Goal: Transaction & Acquisition: Download file/media

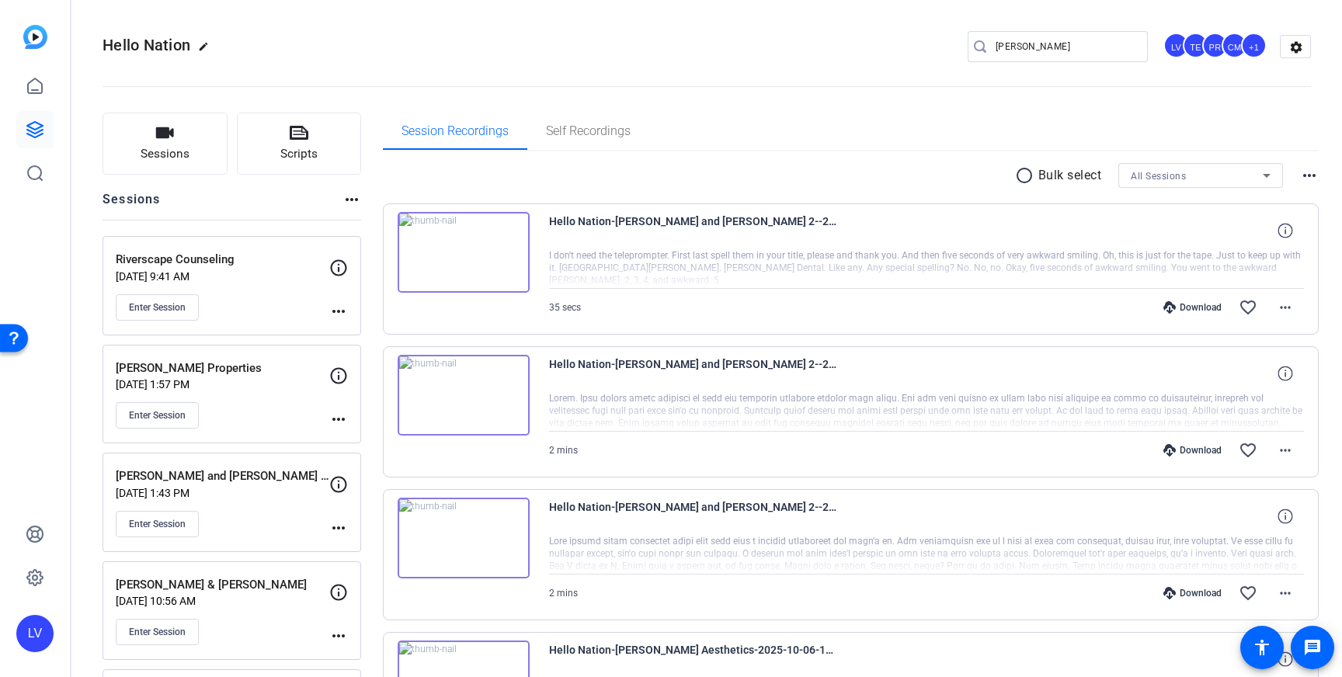
click at [25, 112] on link at bounding box center [34, 129] width 37 height 37
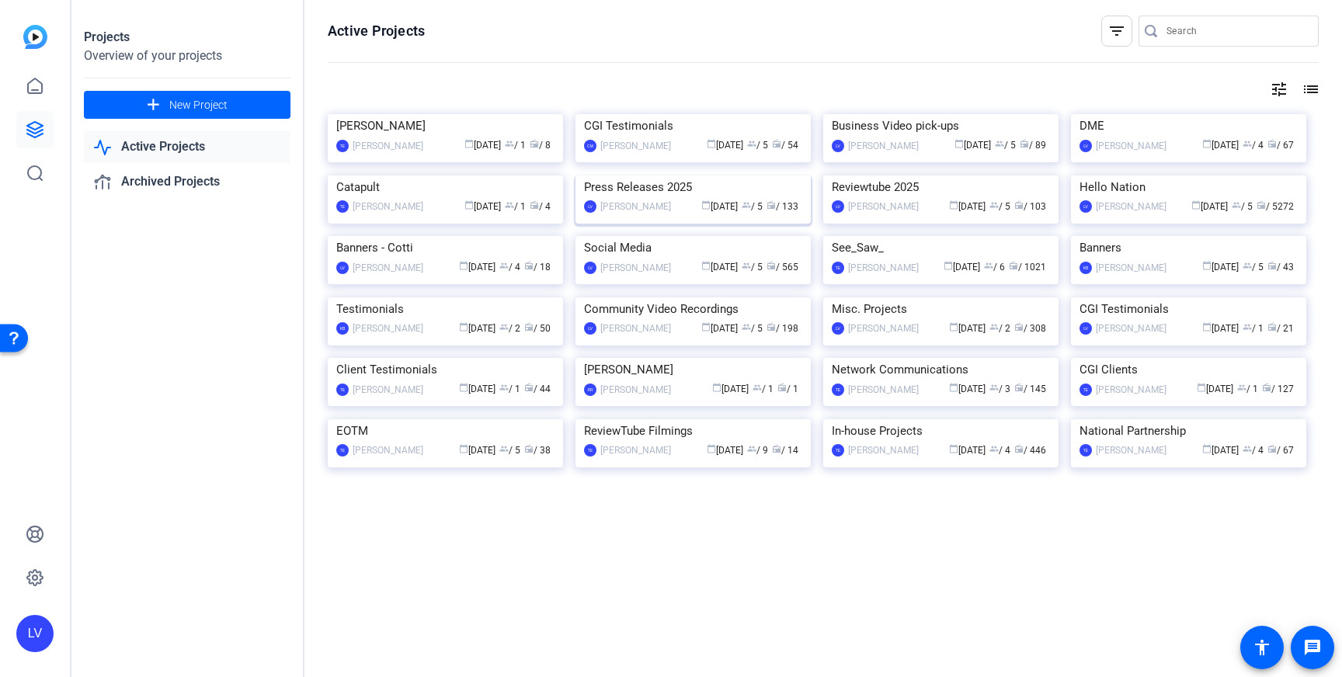
click at [644, 176] on img at bounding box center [693, 176] width 235 height 0
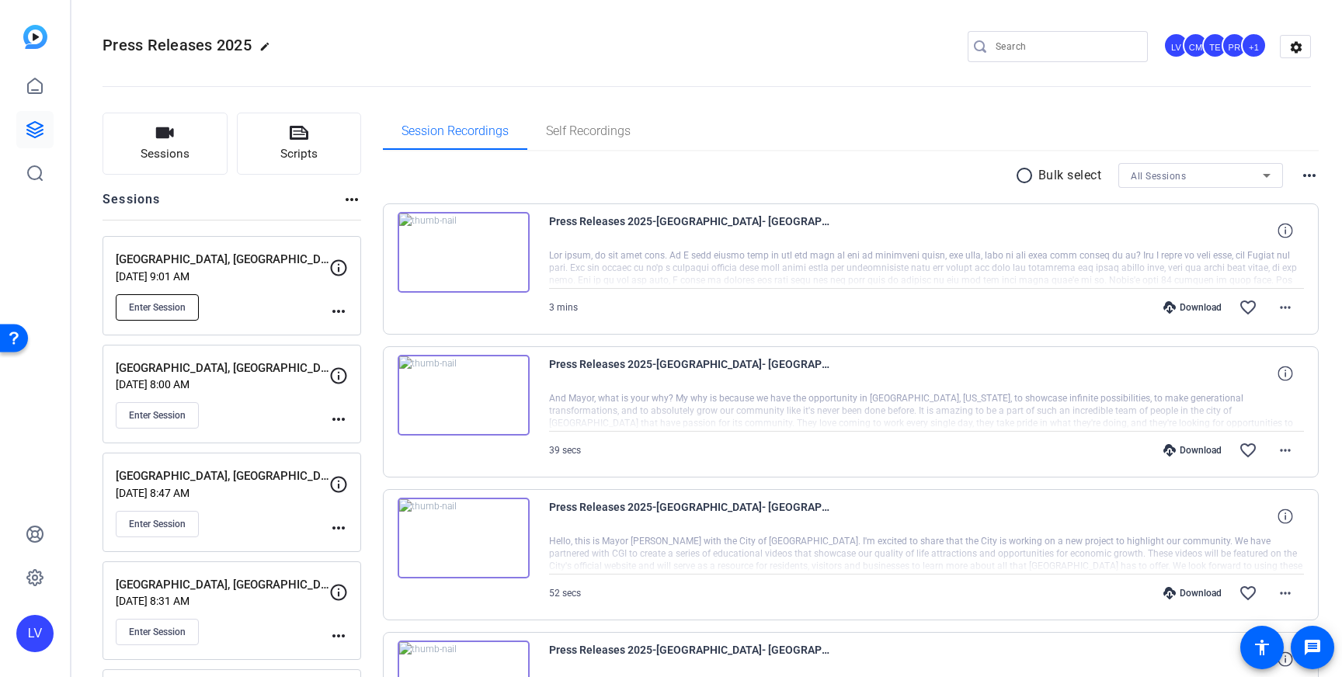
click at [130, 313] on button "Enter Session" at bounding box center [157, 307] width 83 height 26
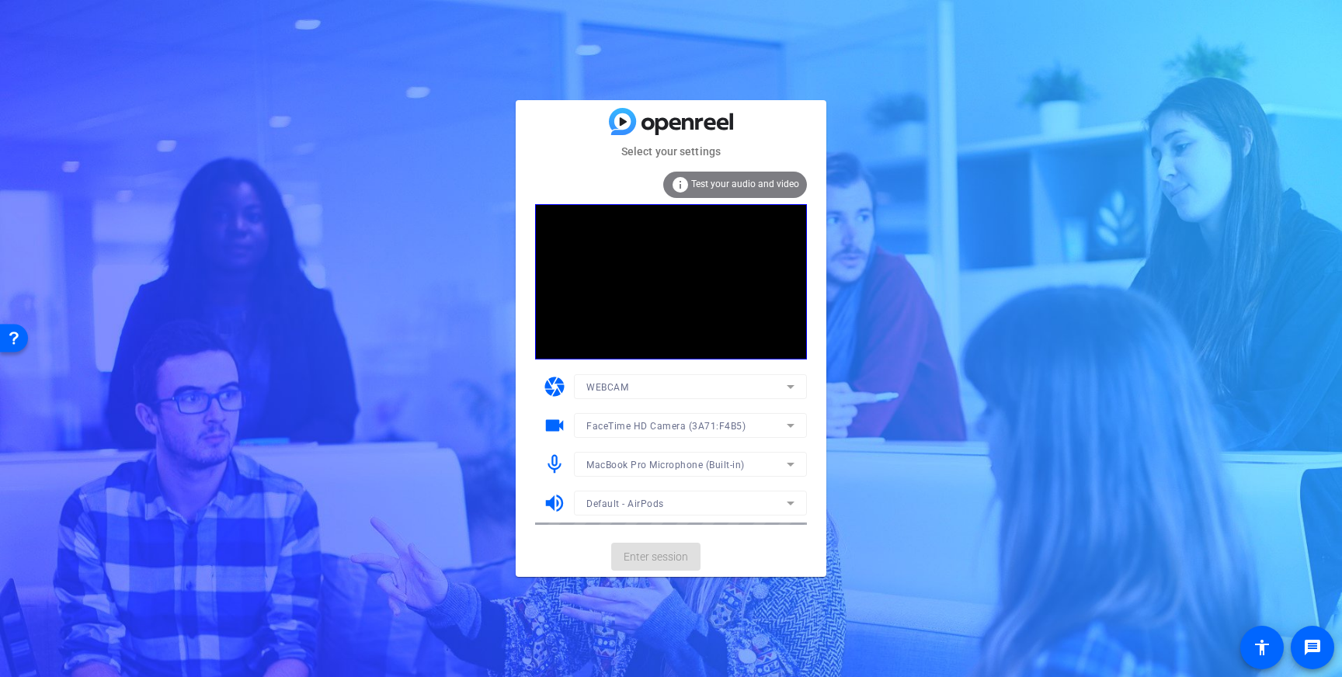
click at [667, 561] on mat-card-actions "Enter session" at bounding box center [671, 557] width 311 height 40
click at [655, 561] on span "Enter session" at bounding box center [656, 557] width 64 height 16
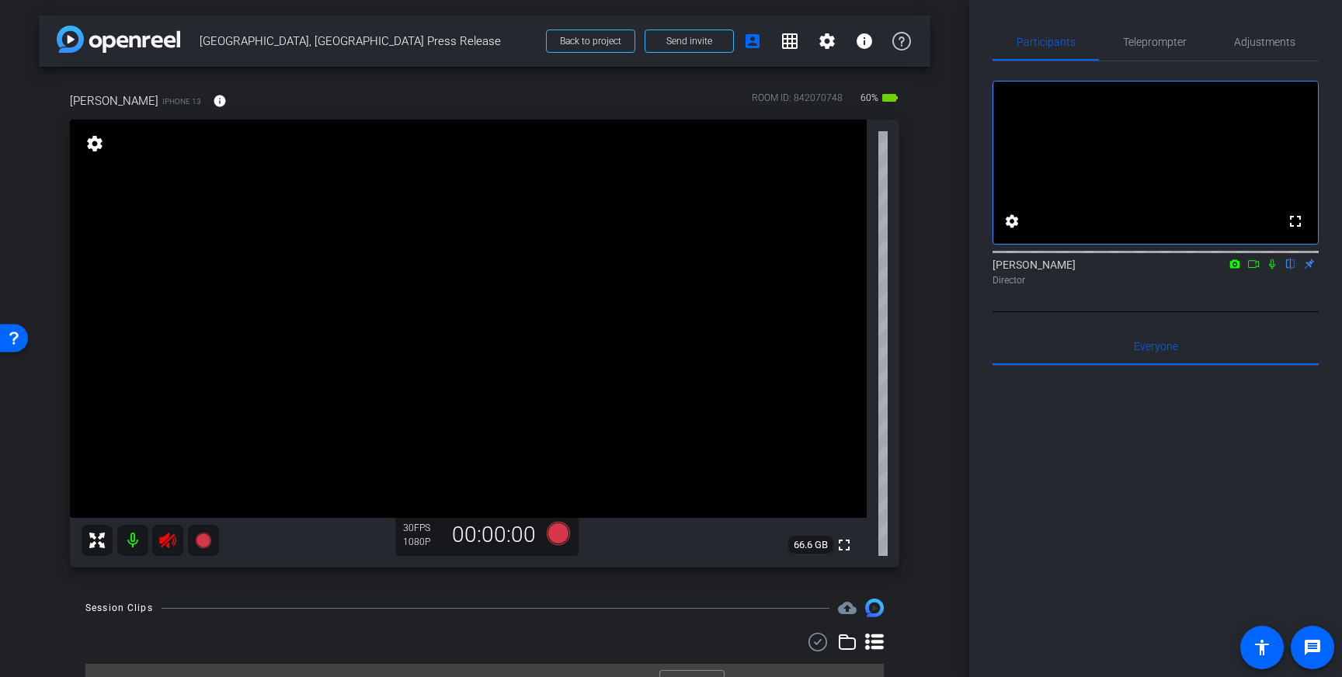
drag, startPoint x: 171, startPoint y: 541, endPoint x: 494, endPoint y: 402, distance: 351.8
click at [171, 541] on icon at bounding box center [167, 540] width 19 height 19
click at [1144, 37] on span "Teleprompter" at bounding box center [1155, 42] width 64 height 11
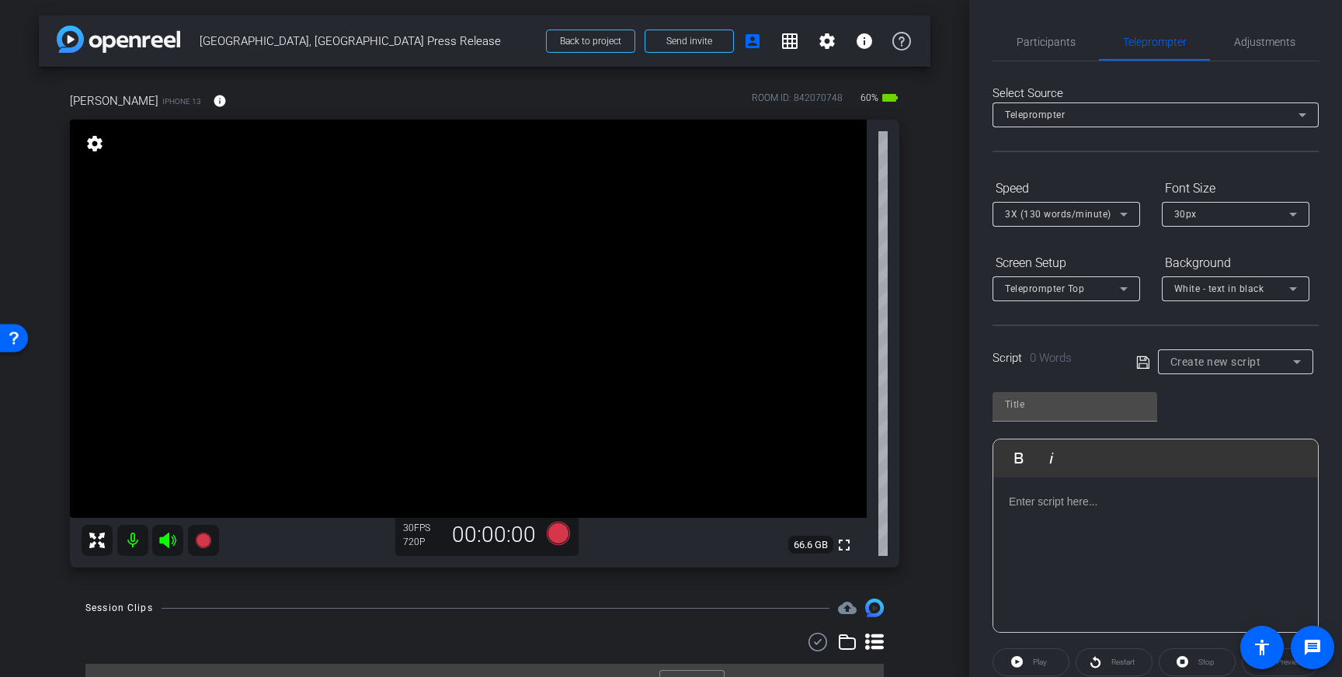
click at [1119, 527] on div at bounding box center [1155, 555] width 325 height 155
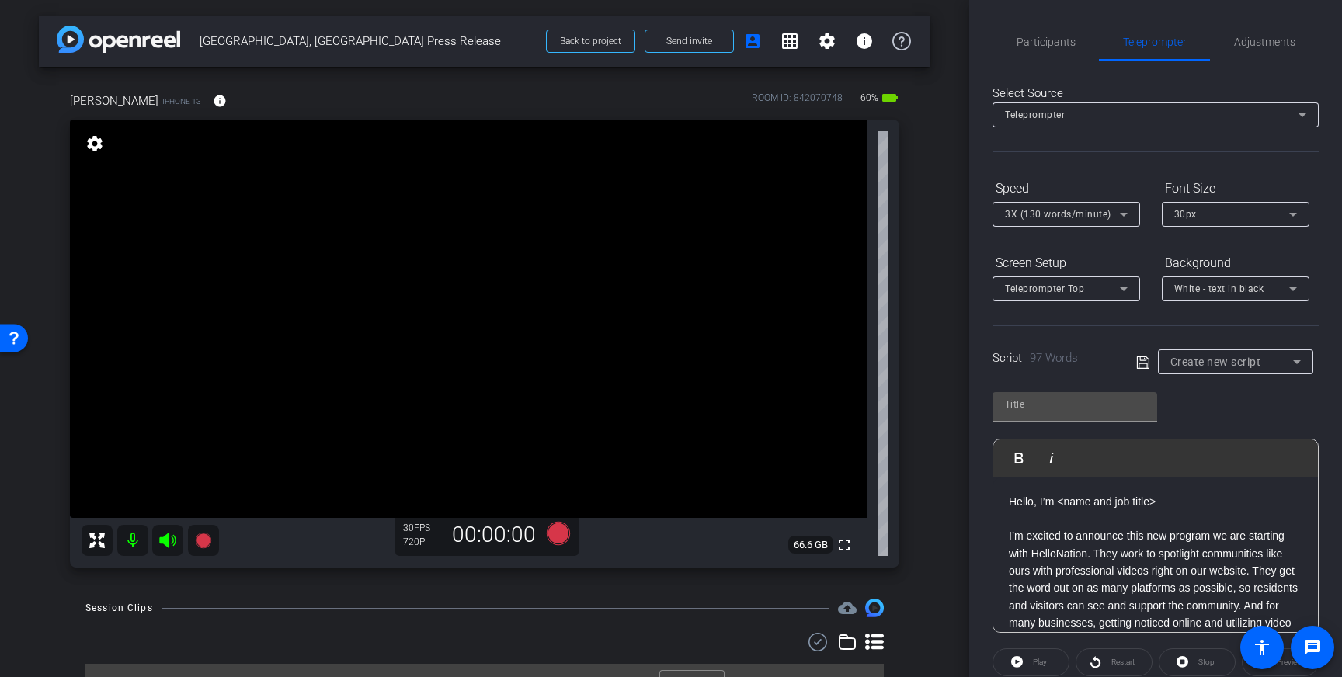
click at [1101, 507] on p "Hello, I’m <name and job title>" at bounding box center [1156, 501] width 294 height 17
drag, startPoint x: 1153, startPoint y: 507, endPoint x: 1063, endPoint y: 510, distance: 90.2
click at [1058, 509] on p "Hello, I’m <name and job title>" at bounding box center [1156, 501] width 294 height 17
drag, startPoint x: 1162, startPoint y: 517, endPoint x: 1158, endPoint y: 501, distance: 16.0
click at [1162, 517] on p at bounding box center [1156, 518] width 294 height 17
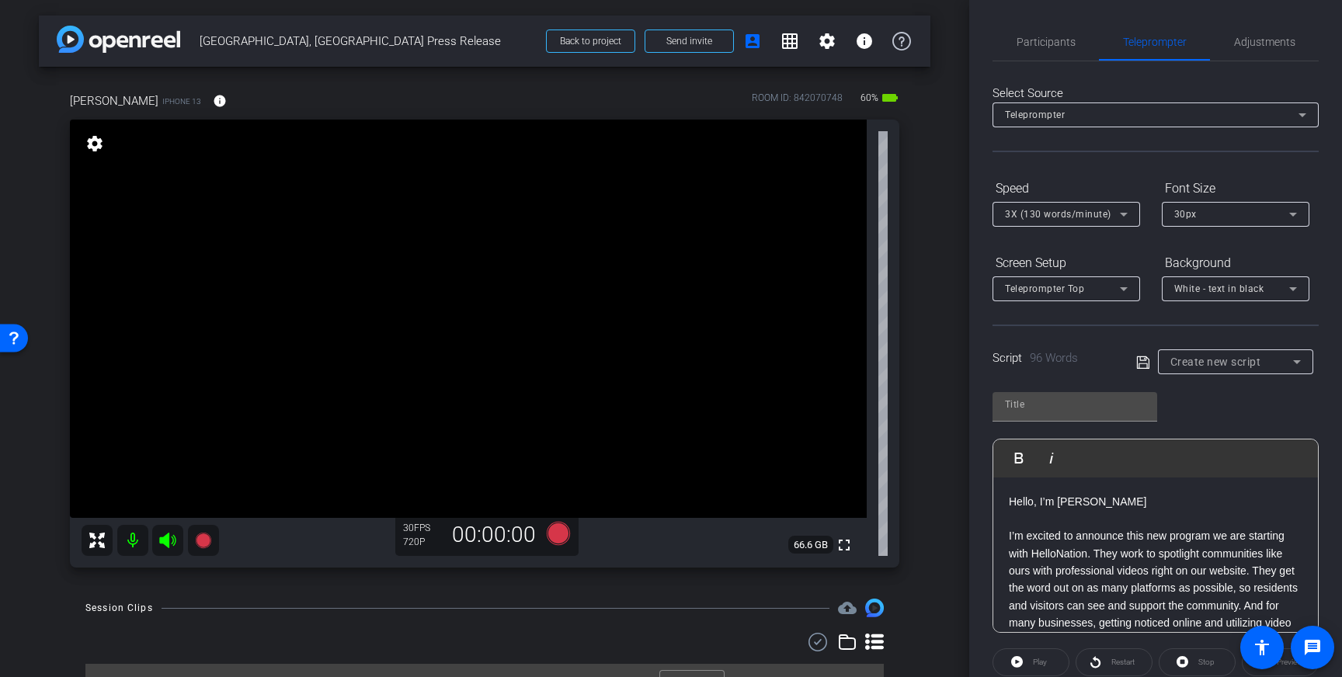
click at [1153, 503] on p "Hello, I’m [PERSON_NAME]" at bounding box center [1156, 501] width 294 height 17
click at [1200, 503] on p "Hello, I’m [PERSON_NAME] City adminstator," at bounding box center [1156, 501] width 294 height 17
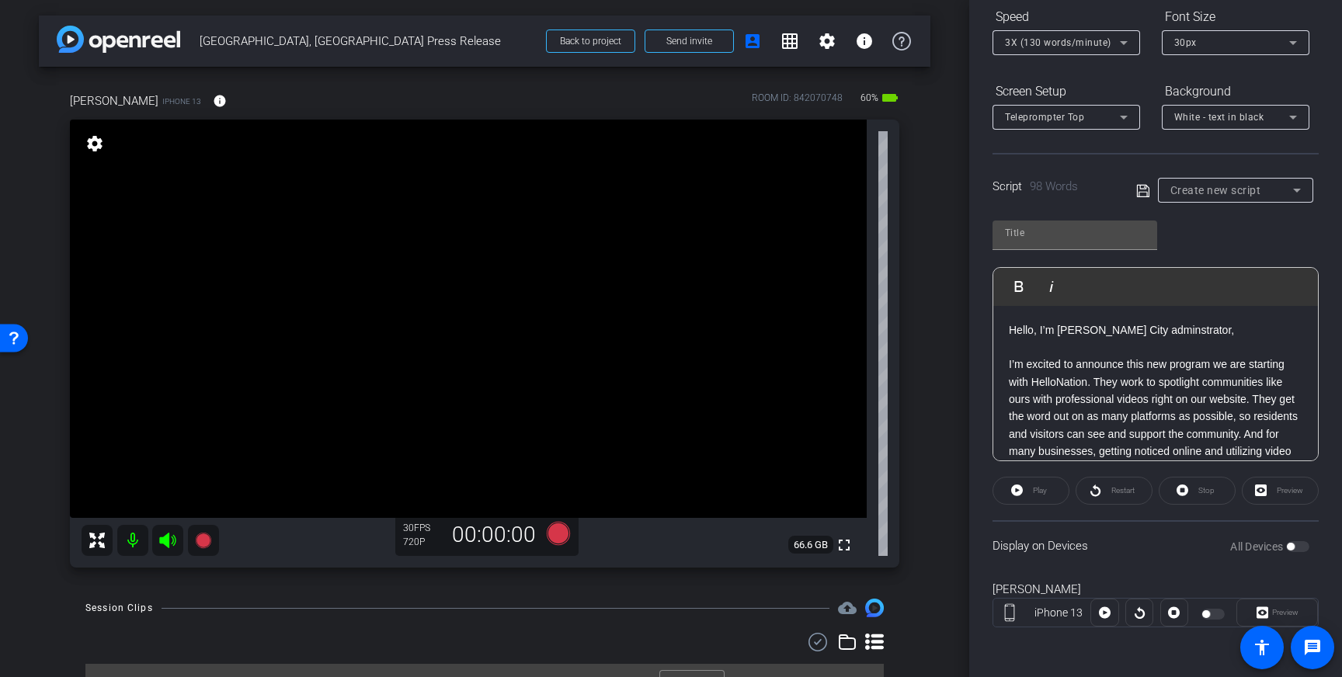
drag, startPoint x: 1139, startPoint y: 184, endPoint x: 1164, endPoint y: 203, distance: 31.1
click at [1139, 185] on icon at bounding box center [1142, 190] width 12 height 12
type input "Default title 2259"
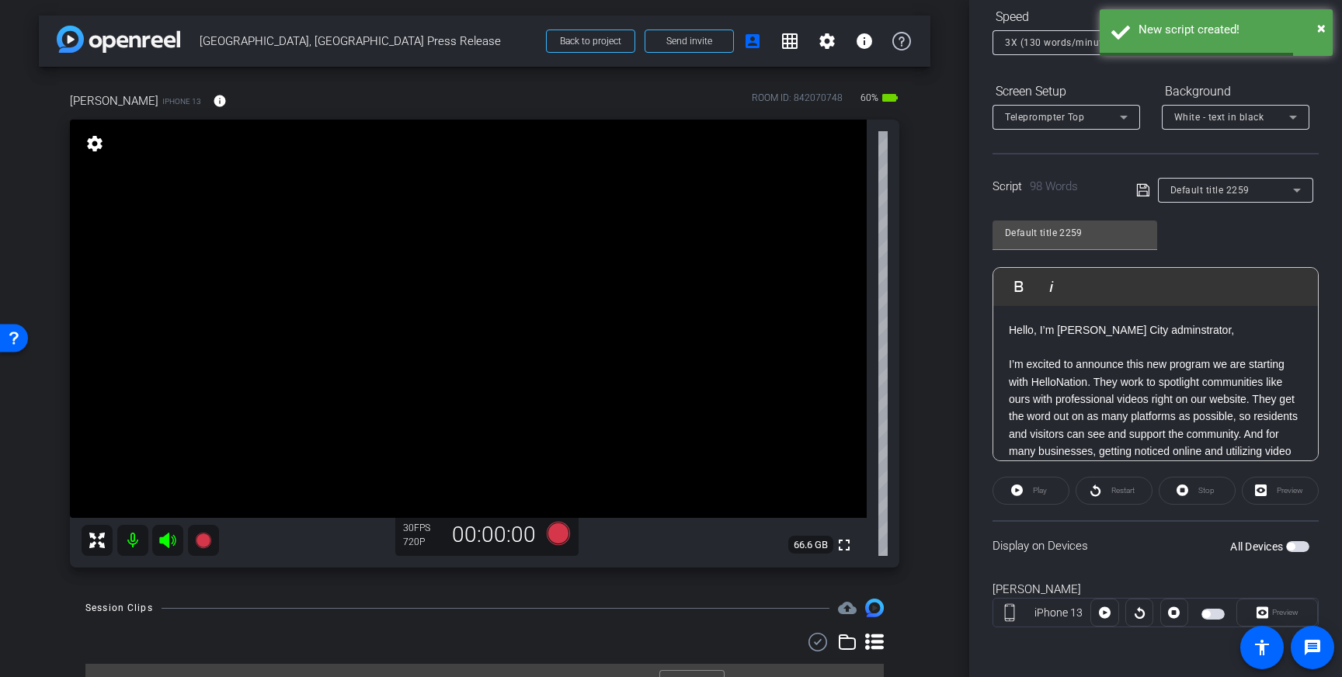
click at [1296, 552] on div "All Devices" at bounding box center [1269, 547] width 79 height 16
click at [1297, 549] on span "button" at bounding box center [1297, 546] width 23 height 11
drag, startPoint x: 1223, startPoint y: 331, endPoint x: 1233, endPoint y: 346, distance: 18.3
click at [1223, 332] on p "Hello, I’m [PERSON_NAME] City adminstrator," at bounding box center [1156, 330] width 294 height 17
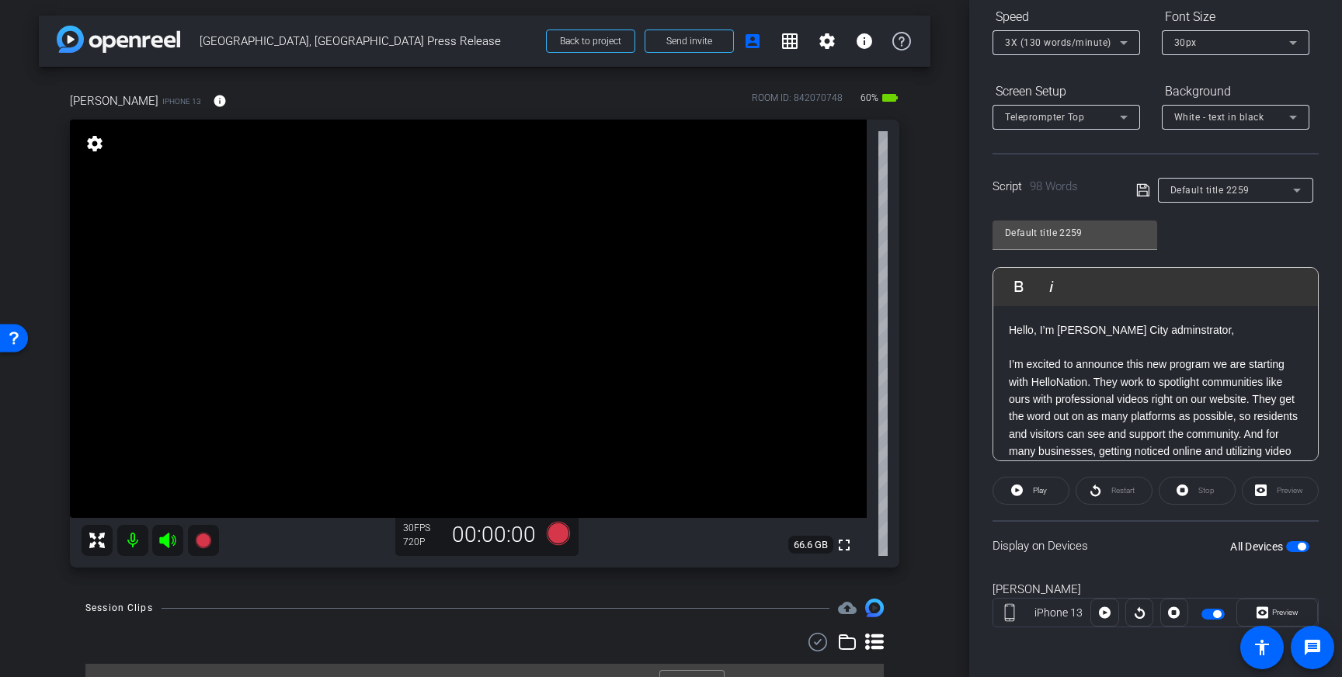
click at [1231, 336] on p "Hello, I’m [PERSON_NAME] City adminstrator," at bounding box center [1156, 330] width 294 height 17
drag, startPoint x: 1139, startPoint y: 332, endPoint x: 1164, endPoint y: 385, distance: 59.1
click at [1139, 332] on p "Hello, I’m [PERSON_NAME] City adminstrator, of [GEOGRAPHIC_DATA], [GEOGRAPHIC_D…" at bounding box center [1156, 339] width 294 height 35
drag, startPoint x: 1230, startPoint y: 332, endPoint x: 1240, endPoint y: 402, distance: 69.9
click at [1230, 340] on p "Hello, I’m [PERSON_NAME], City adminstrator, of [GEOGRAPHIC_DATA], [GEOGRAPHIC_…" at bounding box center [1156, 339] width 294 height 35
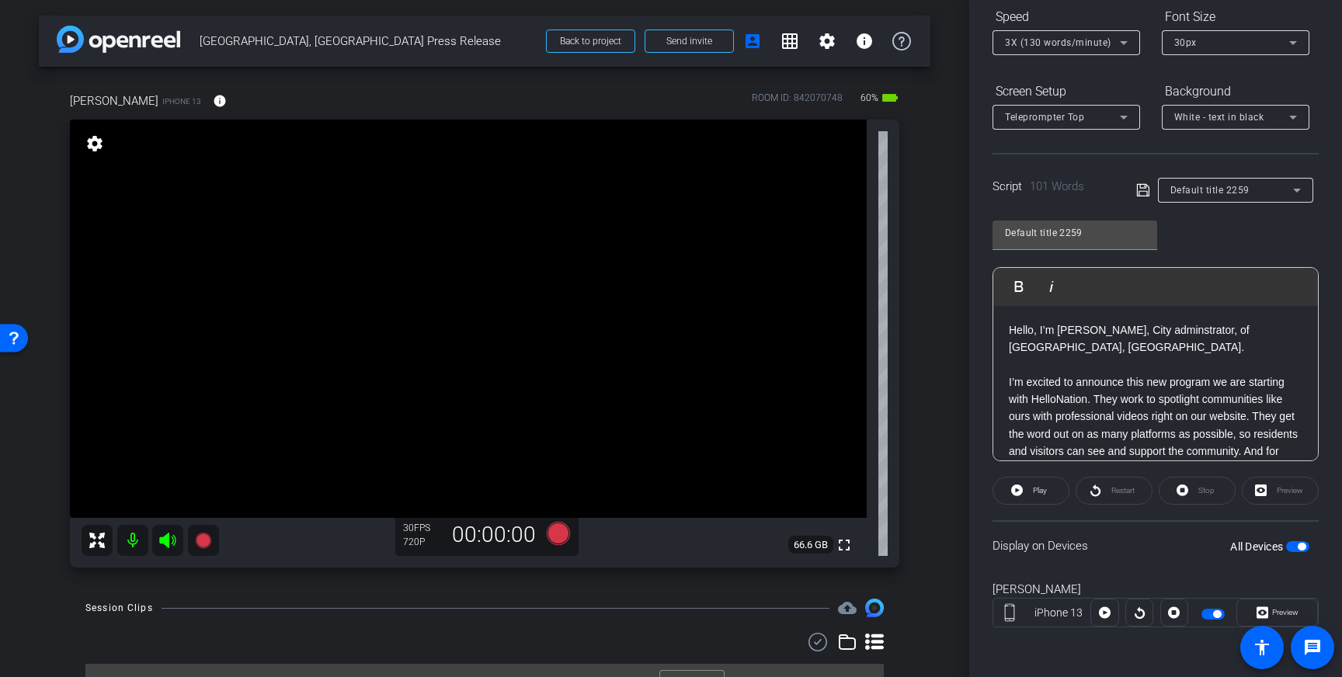
click at [1233, 333] on p "Hello, I’m [PERSON_NAME], City adminstrator, of [GEOGRAPHIC_DATA], [GEOGRAPHIC_…" at bounding box center [1156, 339] width 294 height 35
click at [1185, 331] on p "Hello, I’m [PERSON_NAME], City adminstrator of [GEOGRAPHIC_DATA], [GEOGRAPHIC_D…" at bounding box center [1156, 339] width 294 height 35
drag, startPoint x: 1141, startPoint y: 185, endPoint x: 1165, endPoint y: 245, distance: 65.2
click at [1141, 185] on icon at bounding box center [1143, 190] width 14 height 19
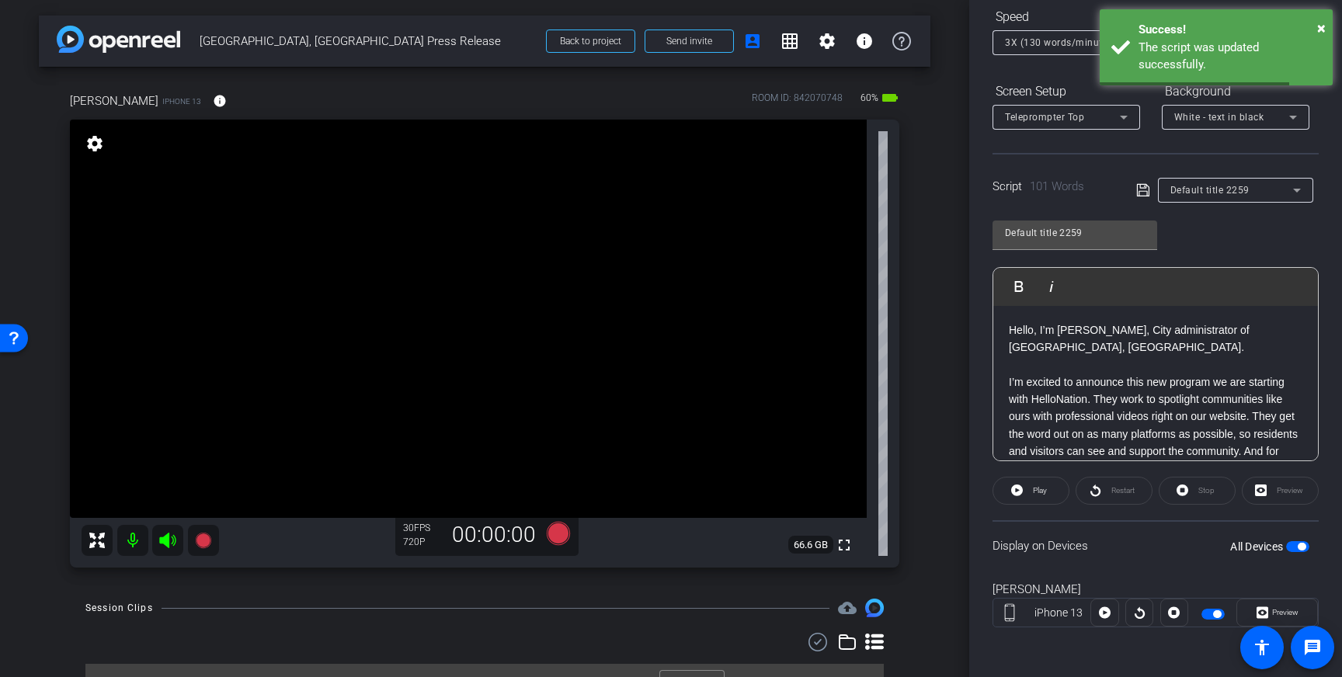
click at [1299, 544] on span "button" at bounding box center [1302, 547] width 8 height 8
click at [1300, 546] on span "button" at bounding box center [1297, 546] width 23 height 11
click at [1044, 497] on span "Play" at bounding box center [1038, 491] width 18 height 22
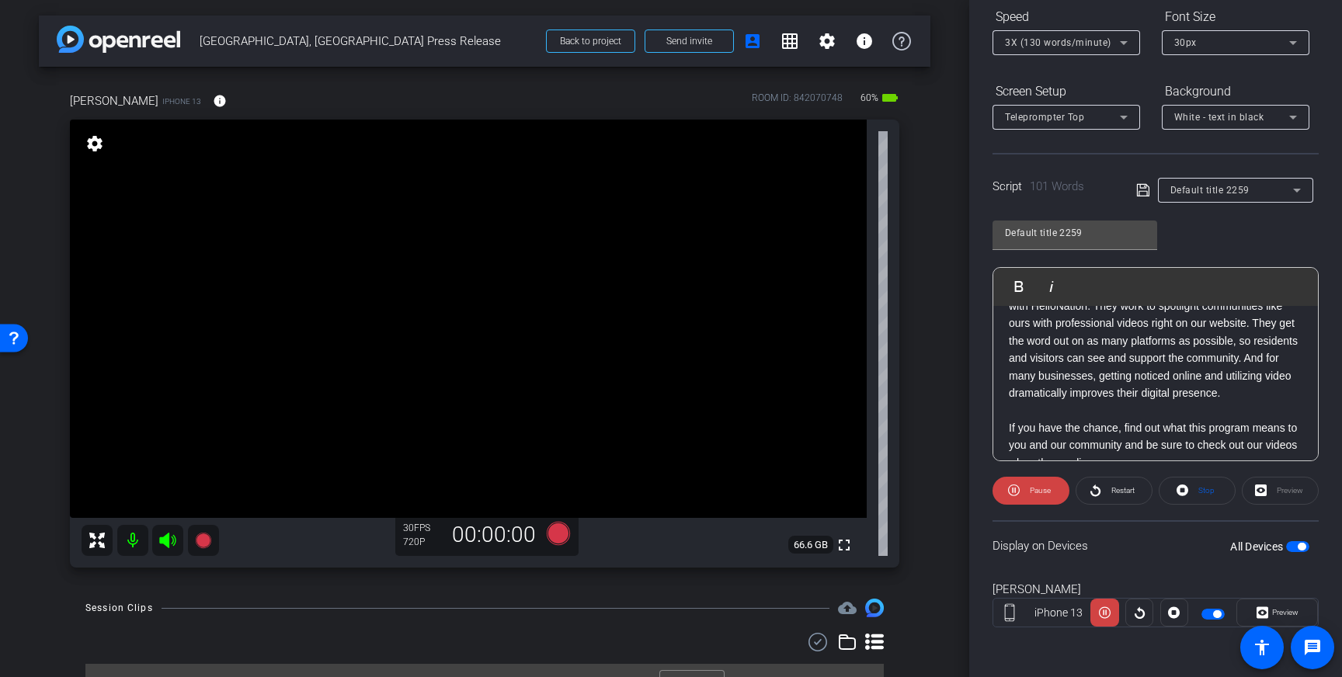
scroll to position [119, 0]
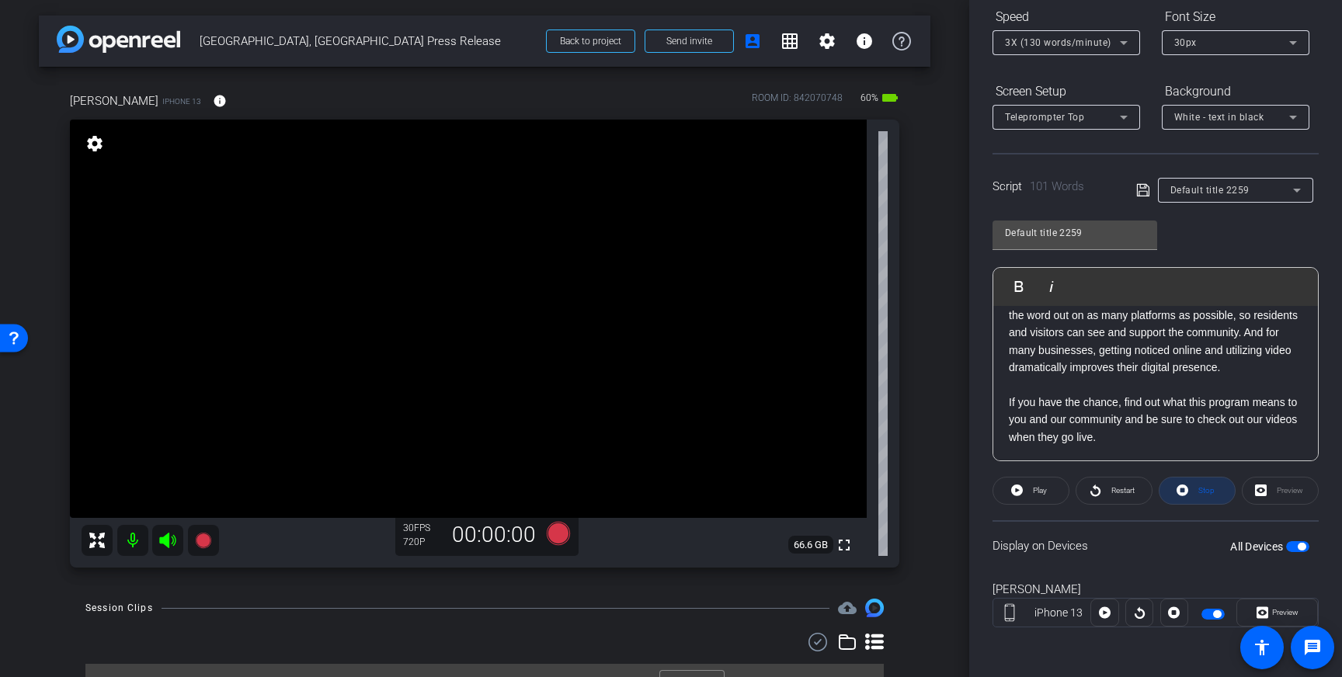
click at [1196, 489] on span "Stop" at bounding box center [1205, 491] width 20 height 22
click at [1299, 548] on span "button" at bounding box center [1302, 547] width 8 height 8
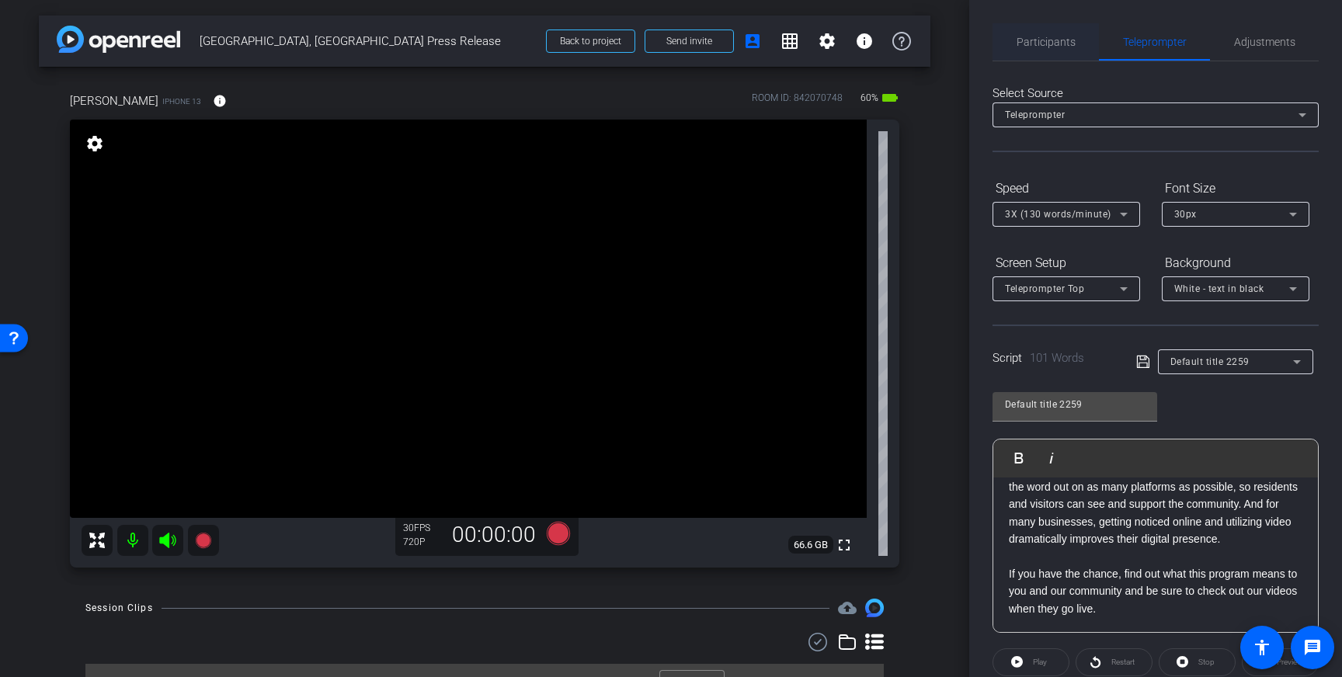
click at [1041, 40] on span "Participants" at bounding box center [1046, 42] width 59 height 11
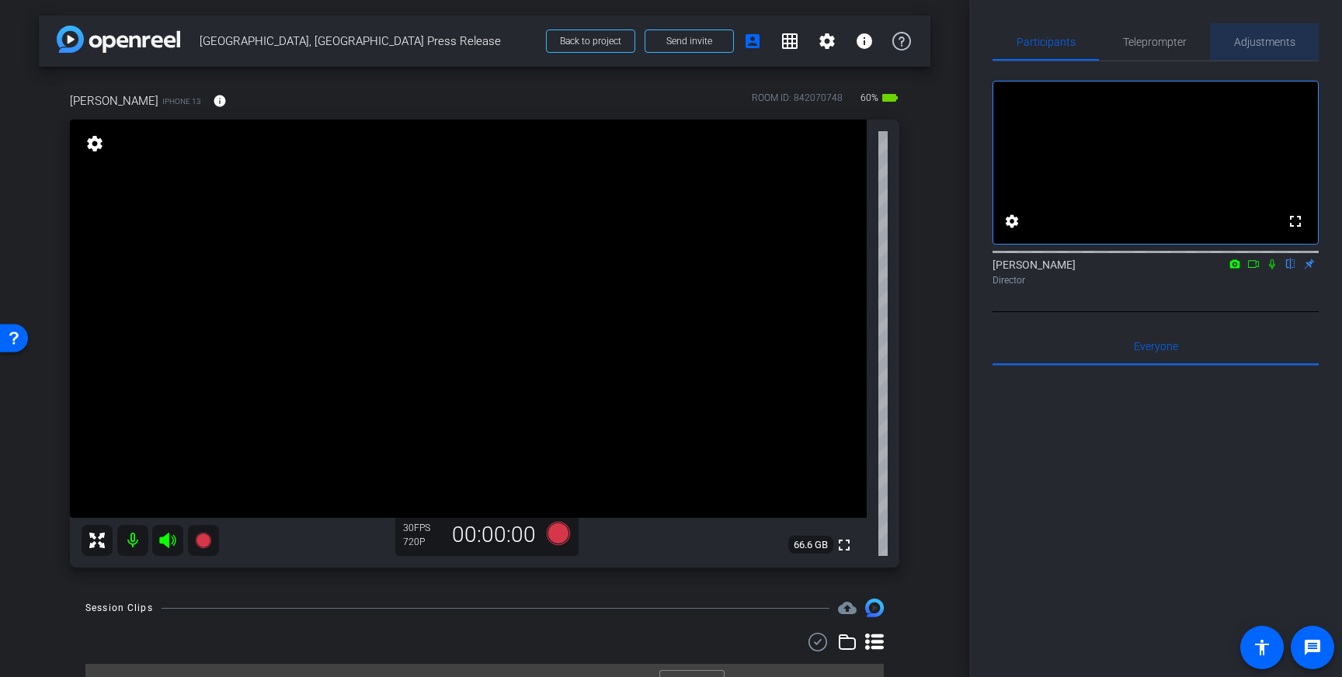
click at [1268, 41] on span "Adjustments" at bounding box center [1264, 42] width 61 height 11
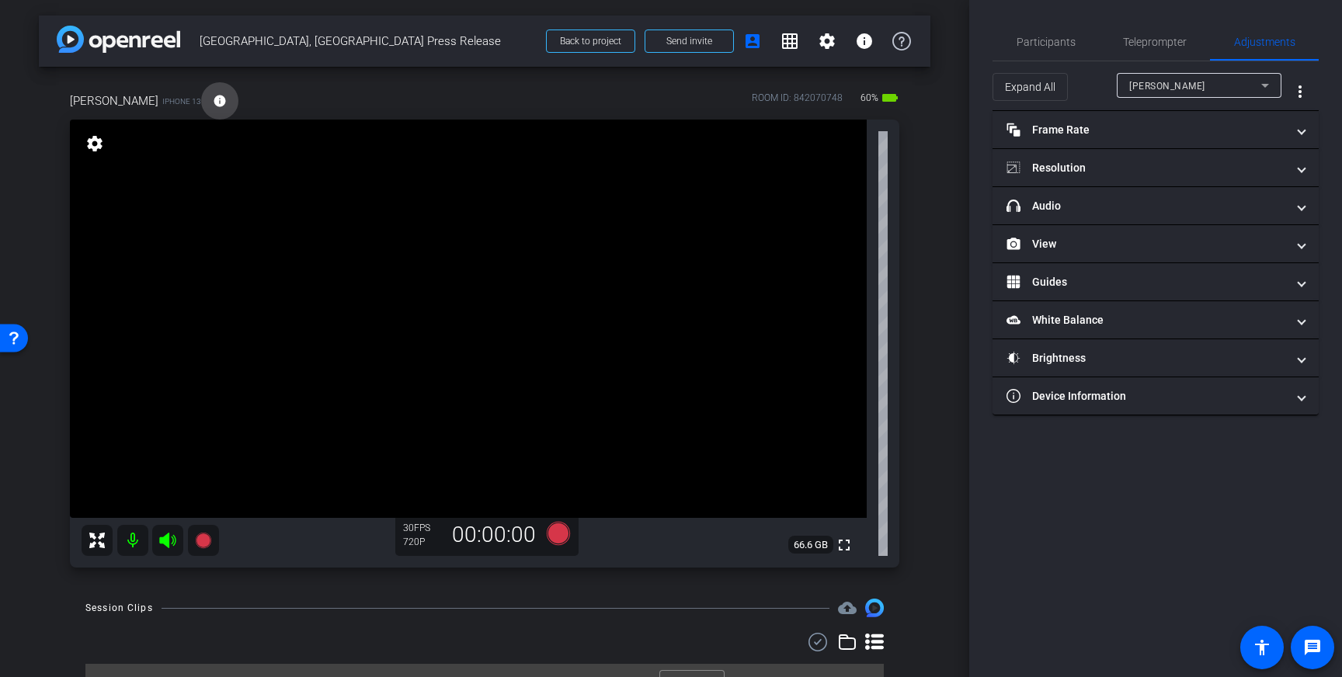
click at [213, 106] on span at bounding box center [219, 100] width 37 height 37
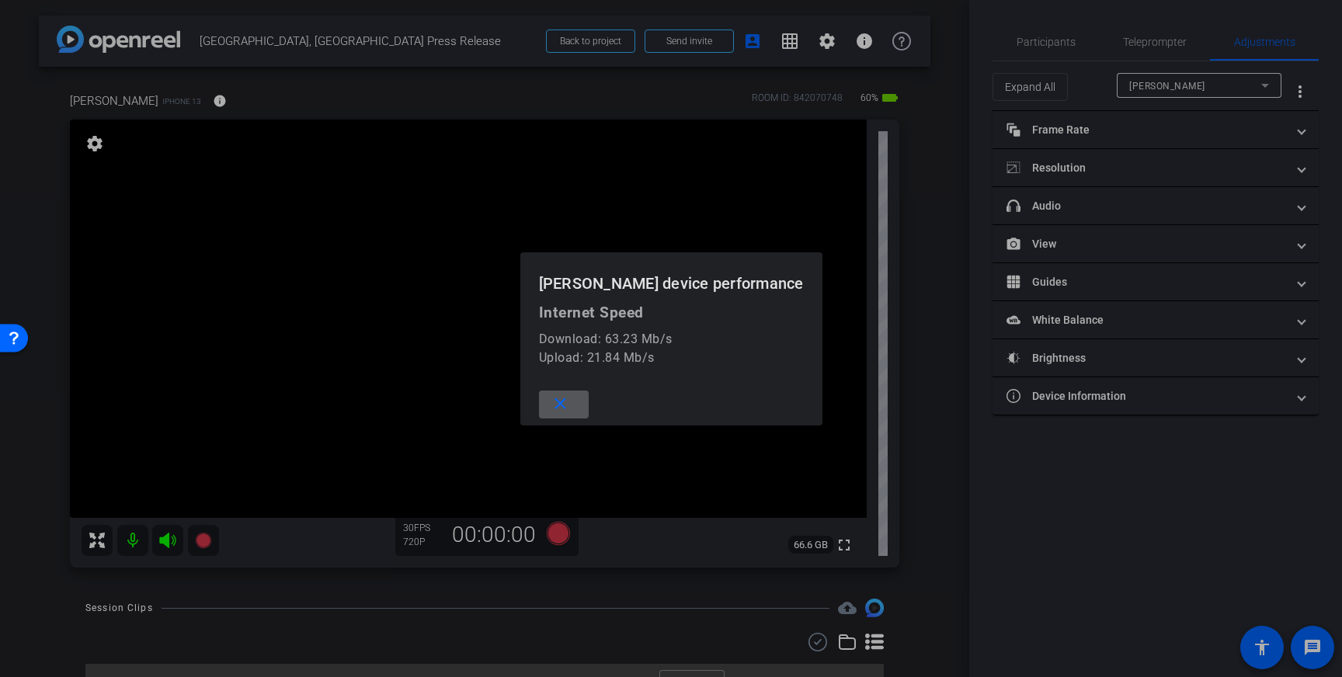
click at [558, 97] on div at bounding box center [671, 338] width 1342 height 677
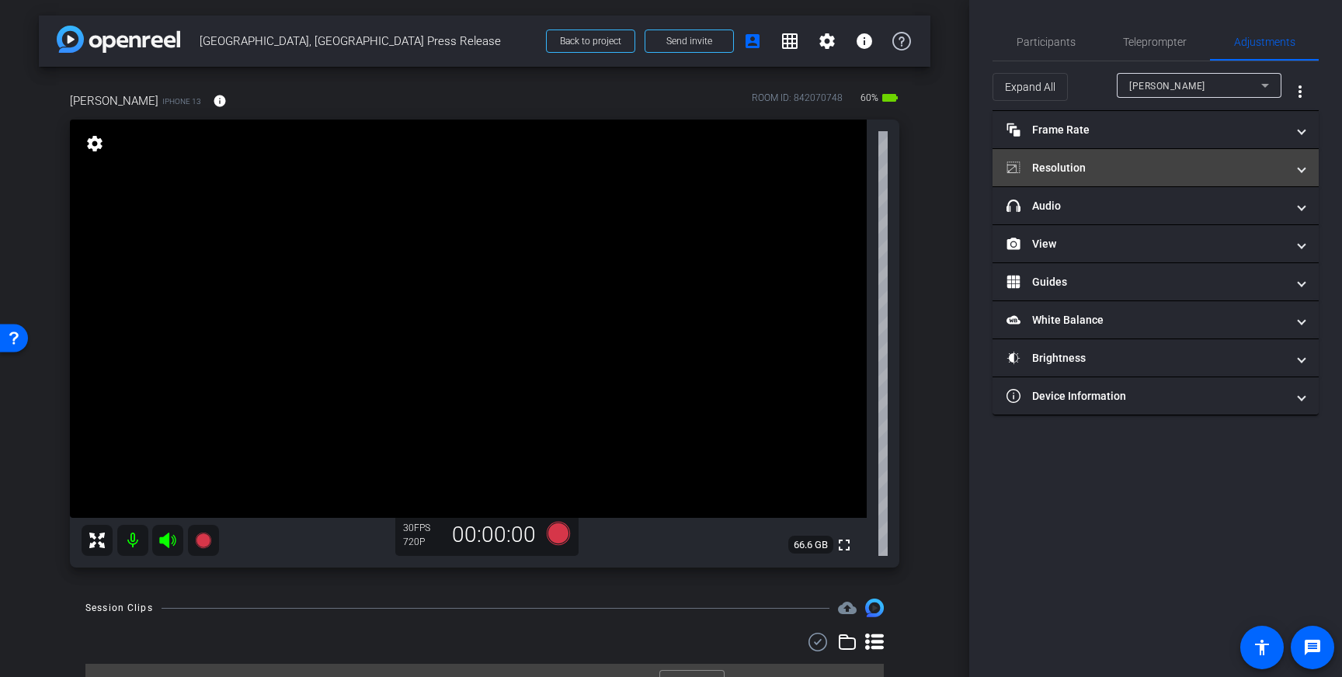
click at [1153, 180] on mat-expansion-panel-header "Resolution" at bounding box center [1156, 167] width 326 height 37
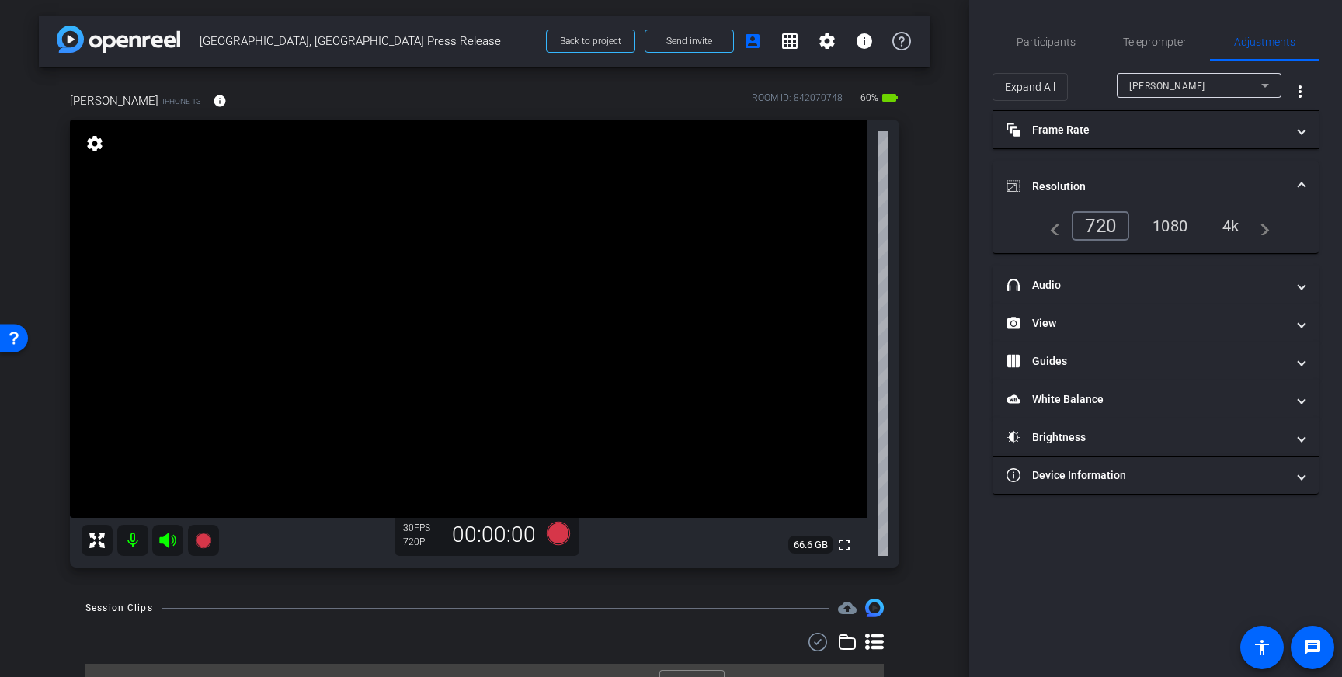
click at [1231, 224] on div "4k" at bounding box center [1231, 226] width 40 height 26
click at [1153, 37] on span "Teleprompter" at bounding box center [1155, 42] width 64 height 11
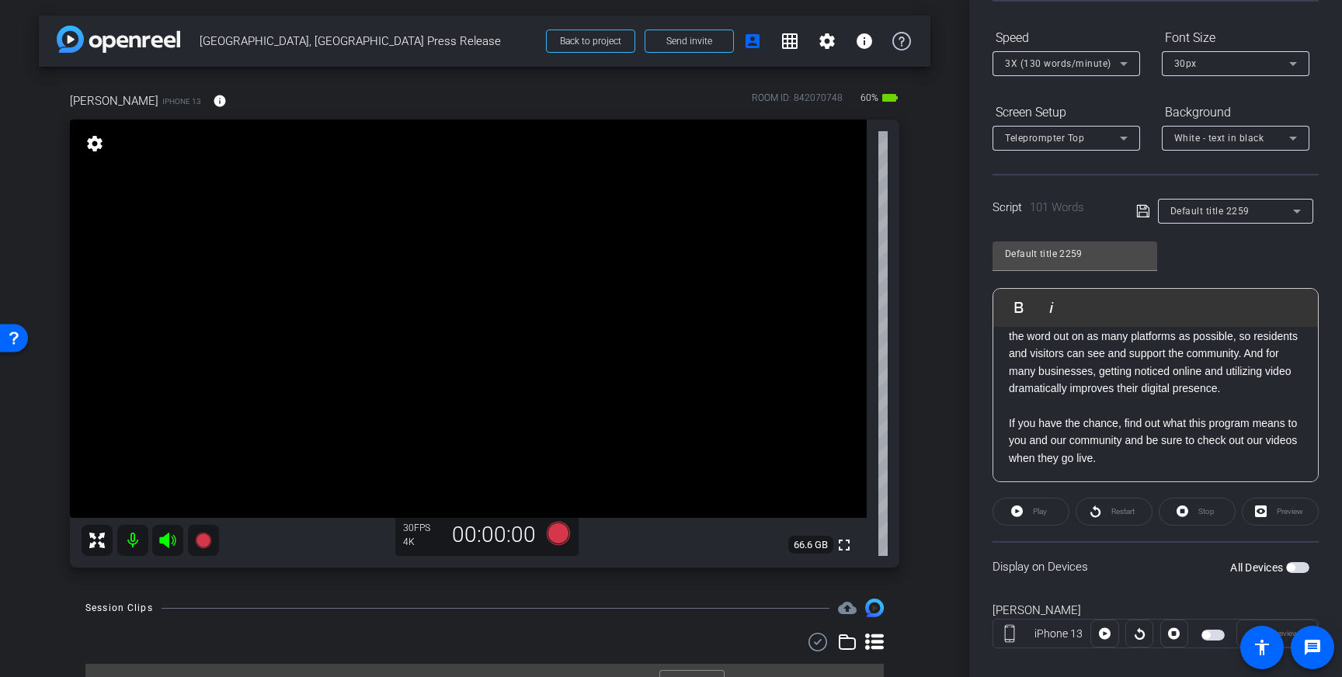
scroll to position [172, 0]
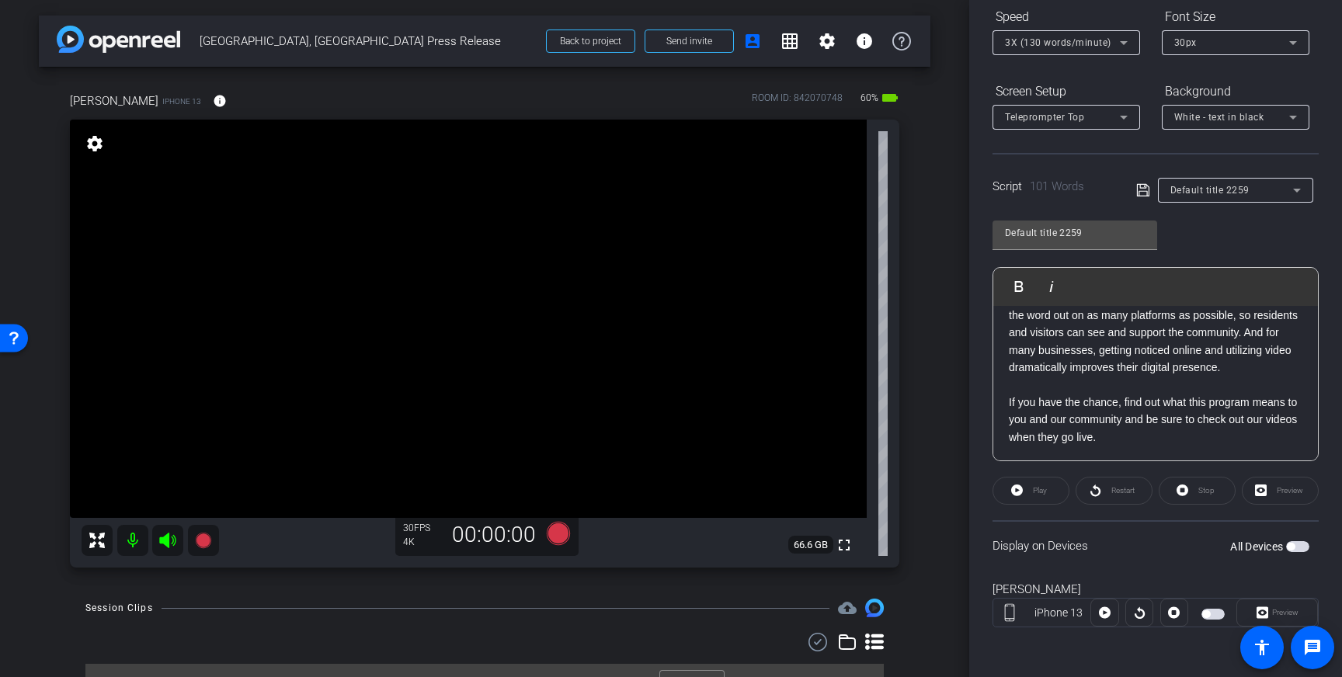
click at [1296, 547] on span "button" at bounding box center [1297, 546] width 23 height 11
click at [1226, 44] on div "30px" at bounding box center [1231, 42] width 115 height 19
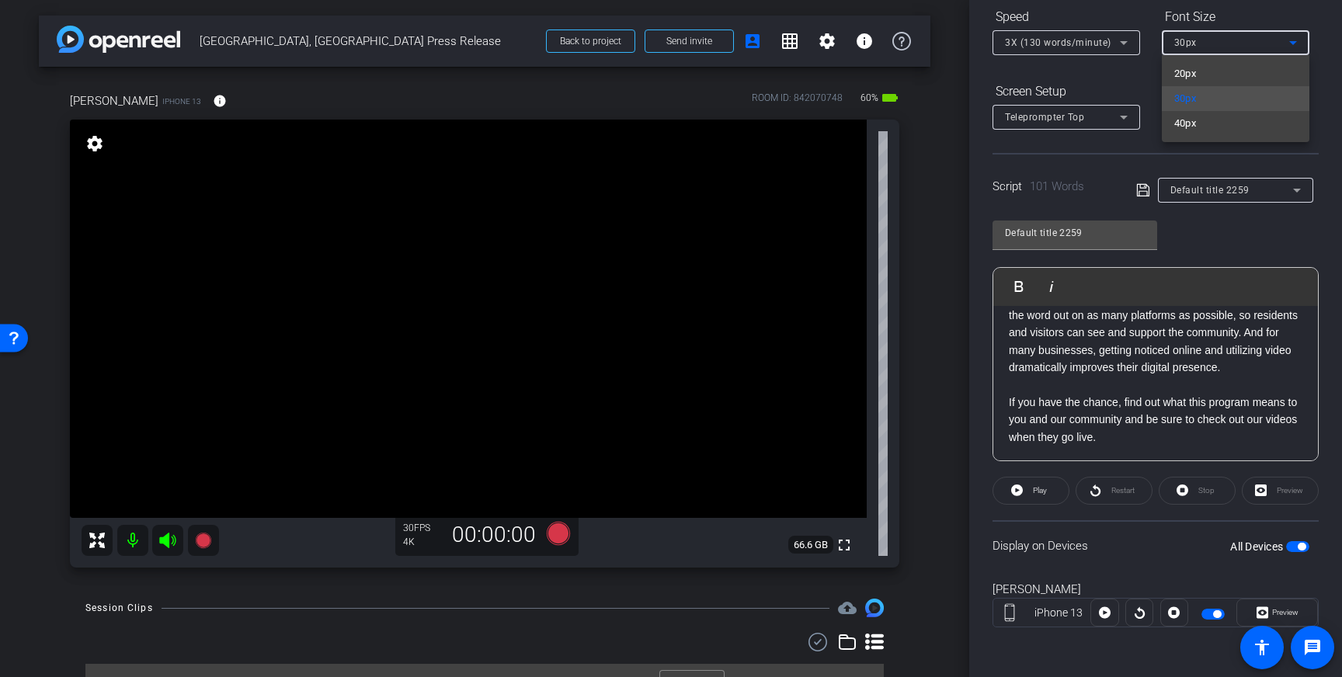
click at [1298, 549] on div at bounding box center [671, 338] width 1342 height 677
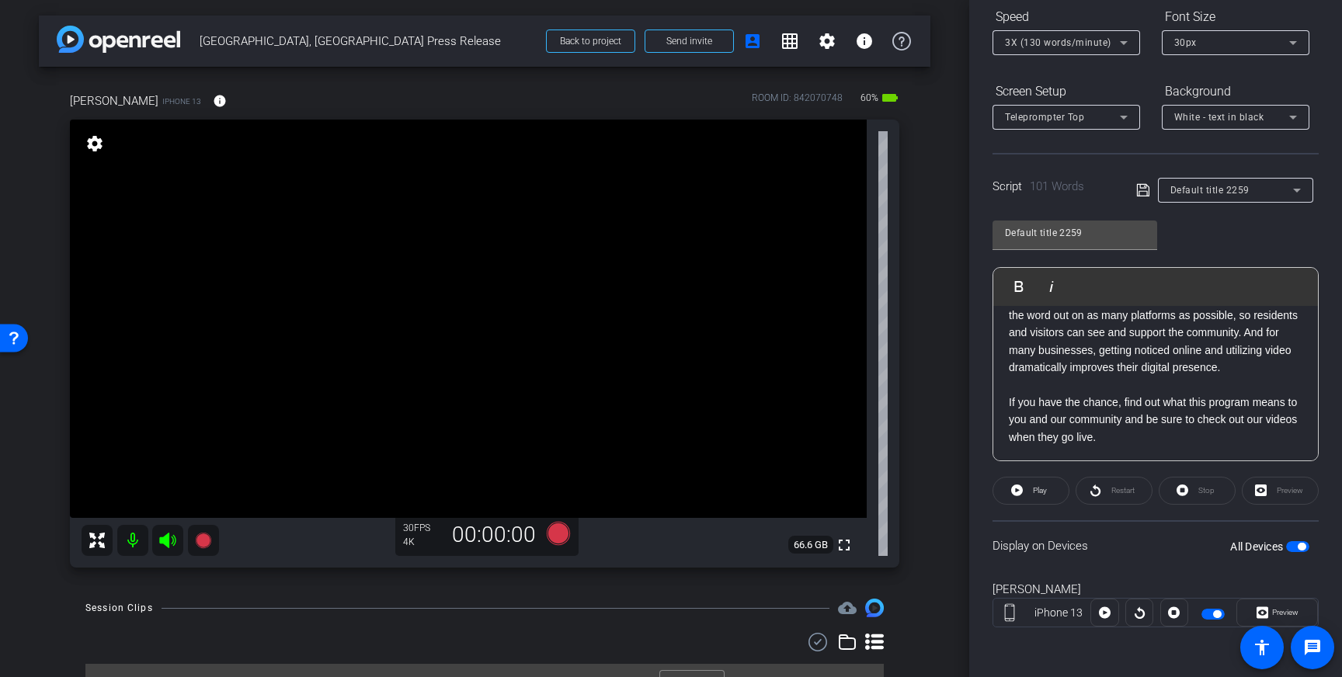
click at [1295, 547] on span "button" at bounding box center [1297, 546] width 23 height 11
click at [554, 532] on icon at bounding box center [558, 533] width 23 height 23
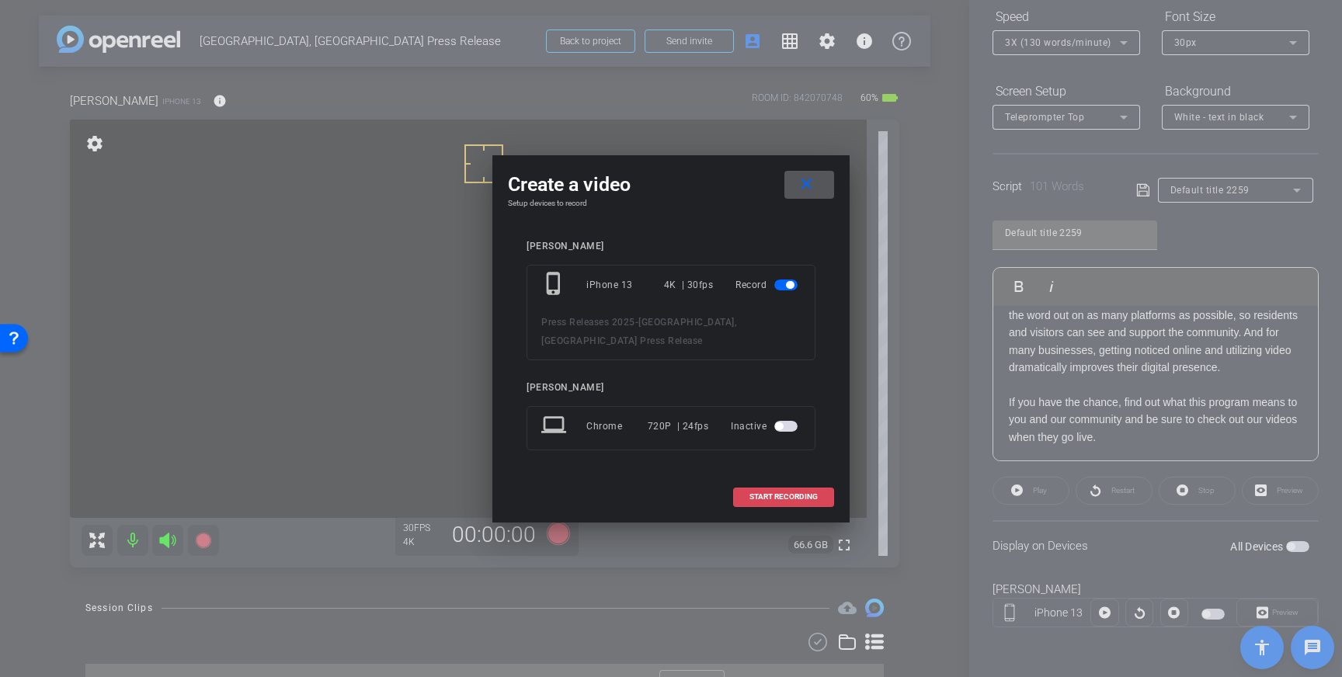
click at [794, 493] on span "START RECORDING" at bounding box center [784, 497] width 68 height 8
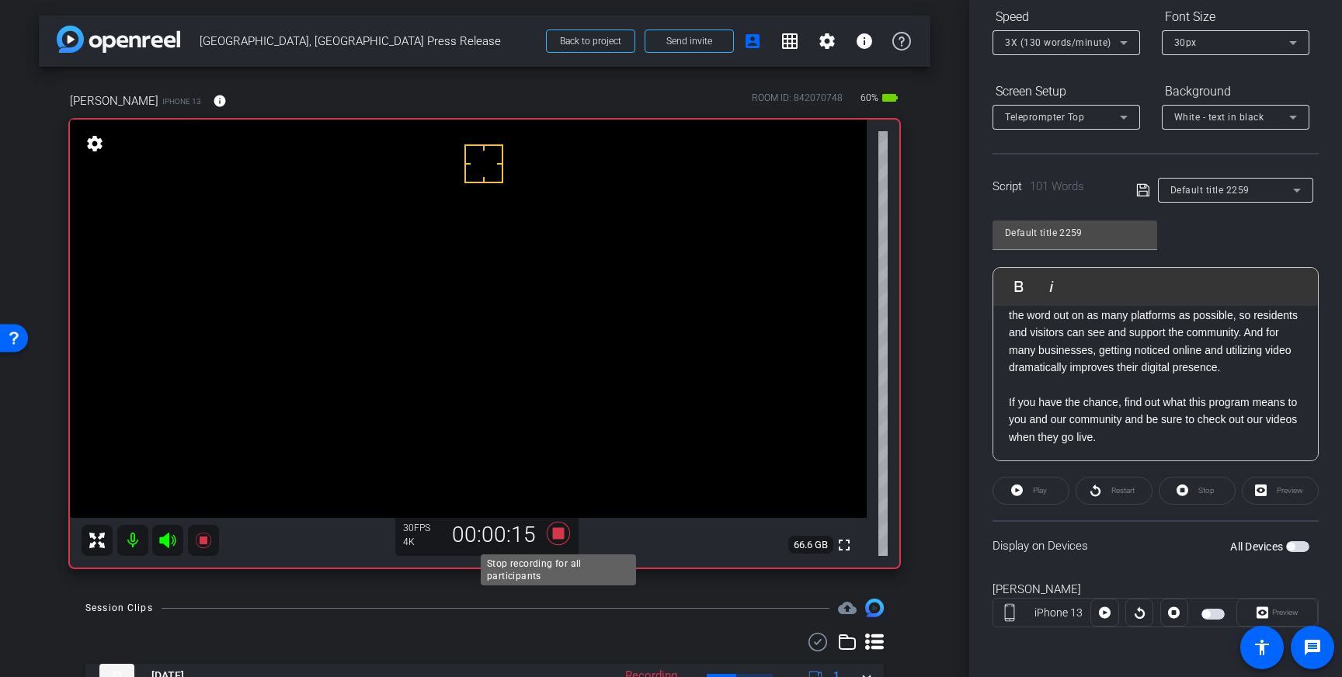
click at [559, 535] on icon at bounding box center [558, 533] width 23 height 23
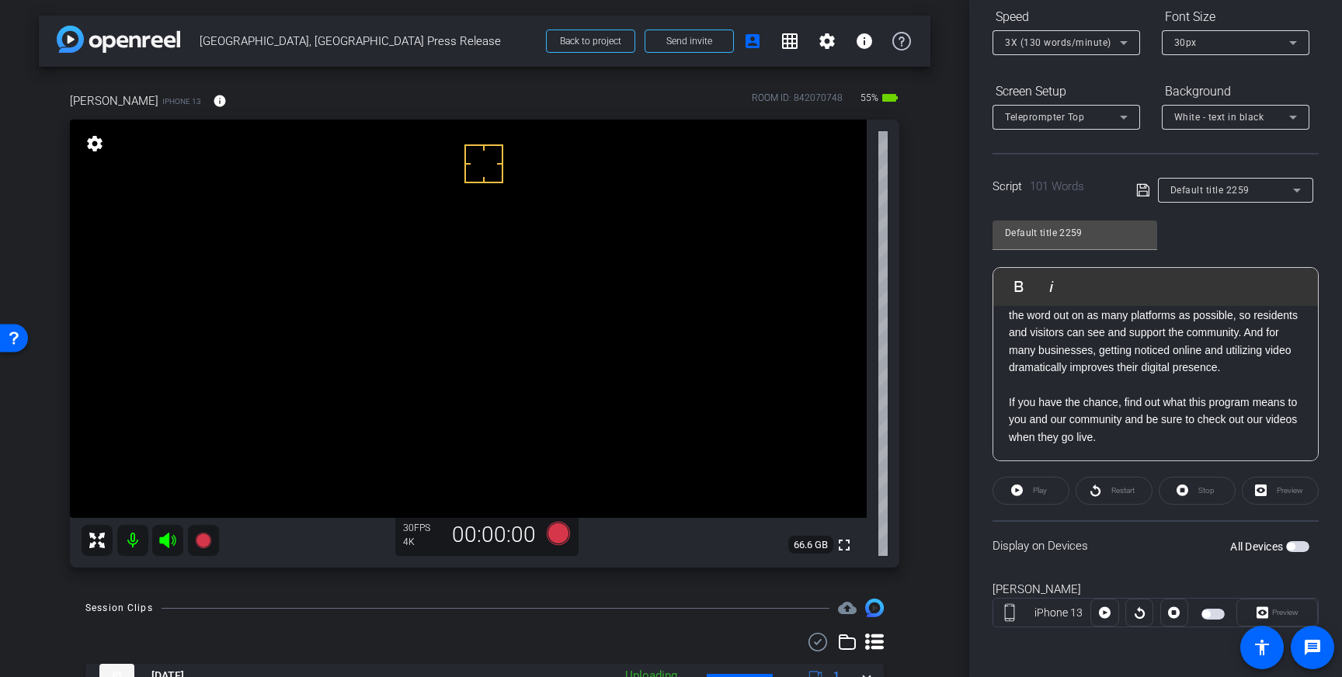
scroll to position [0, 0]
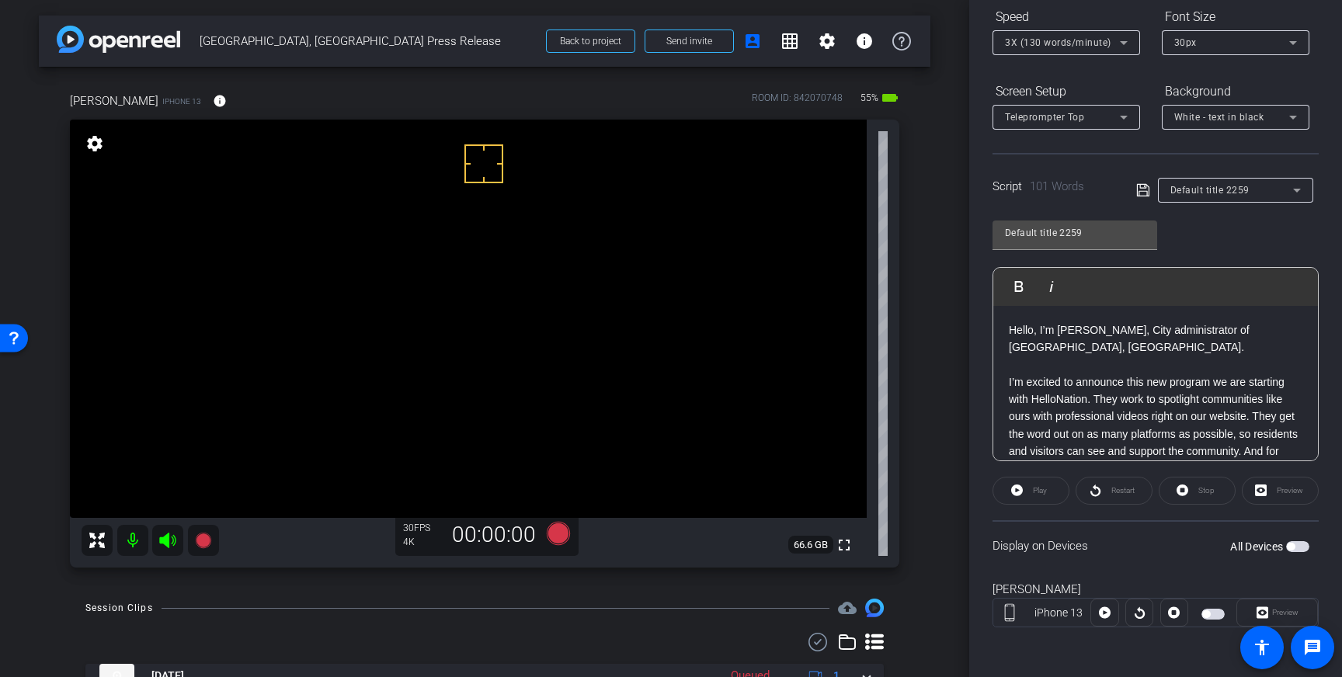
click at [1294, 549] on button "All Devices" at bounding box center [1297, 546] width 23 height 11
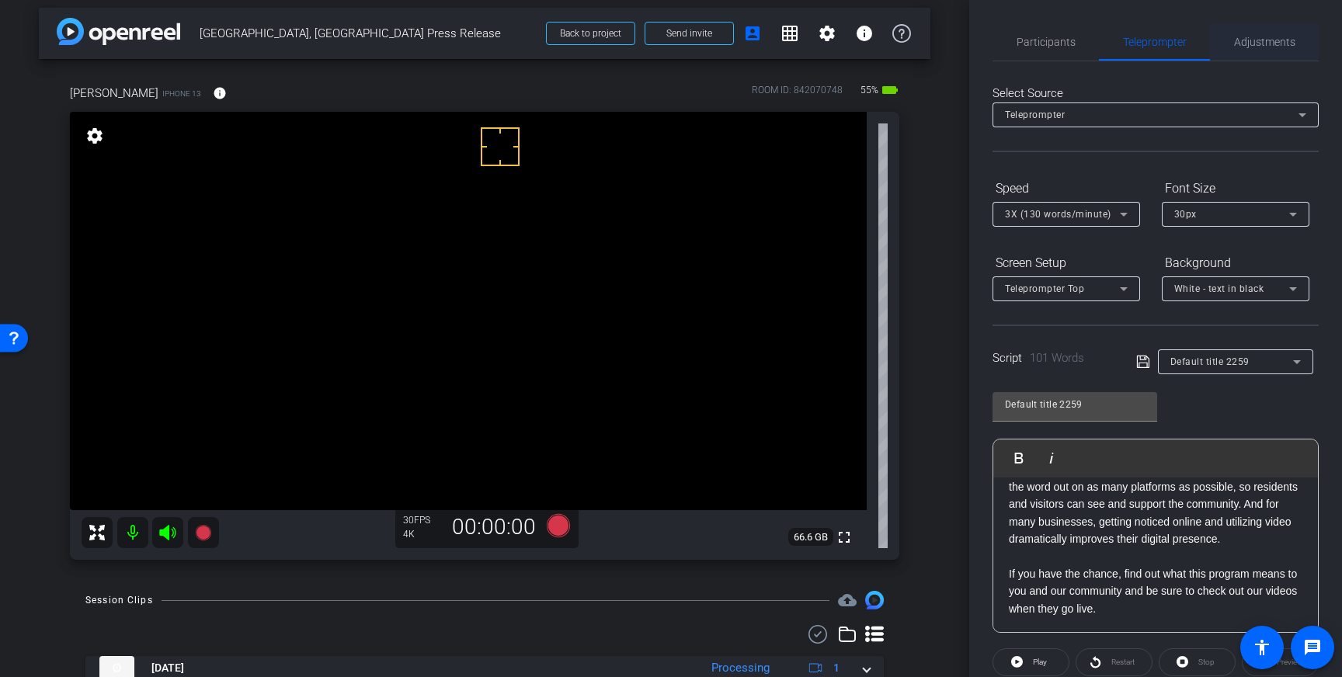
click at [1265, 51] on span "Adjustments" at bounding box center [1264, 41] width 61 height 37
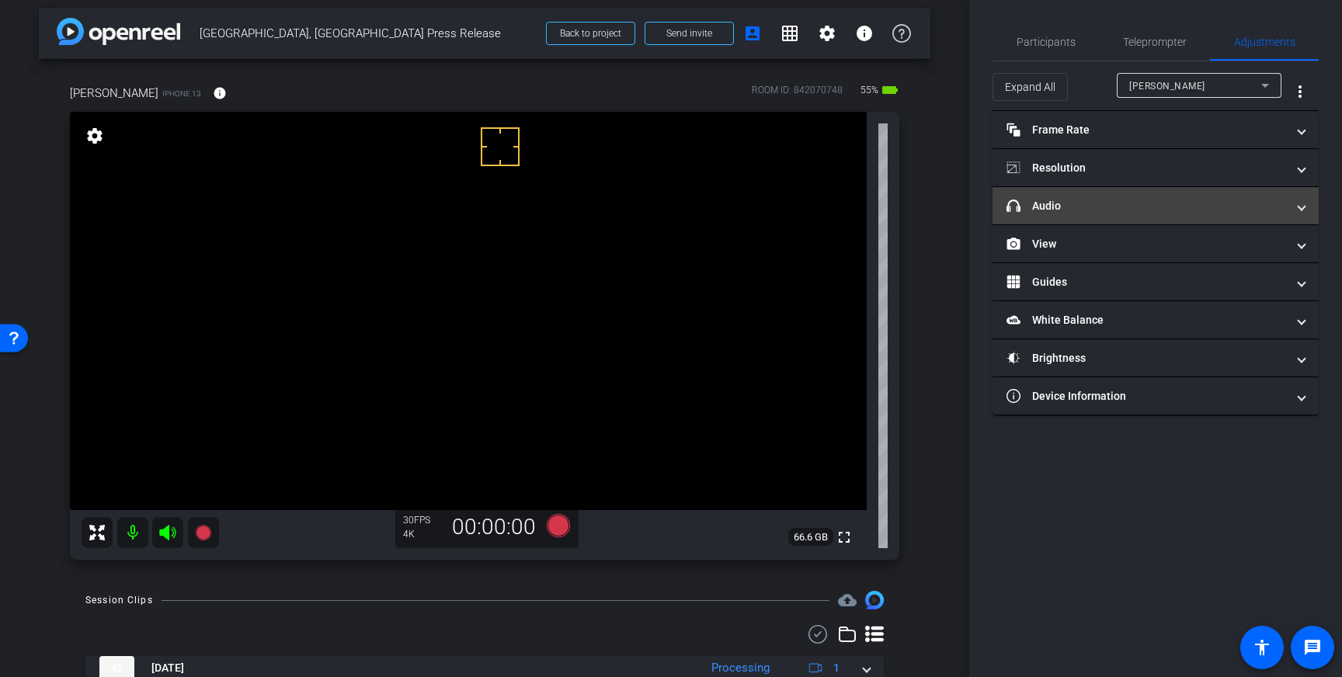
click at [1175, 210] on mat-panel-title "headphone icon Audio" at bounding box center [1147, 206] width 280 height 16
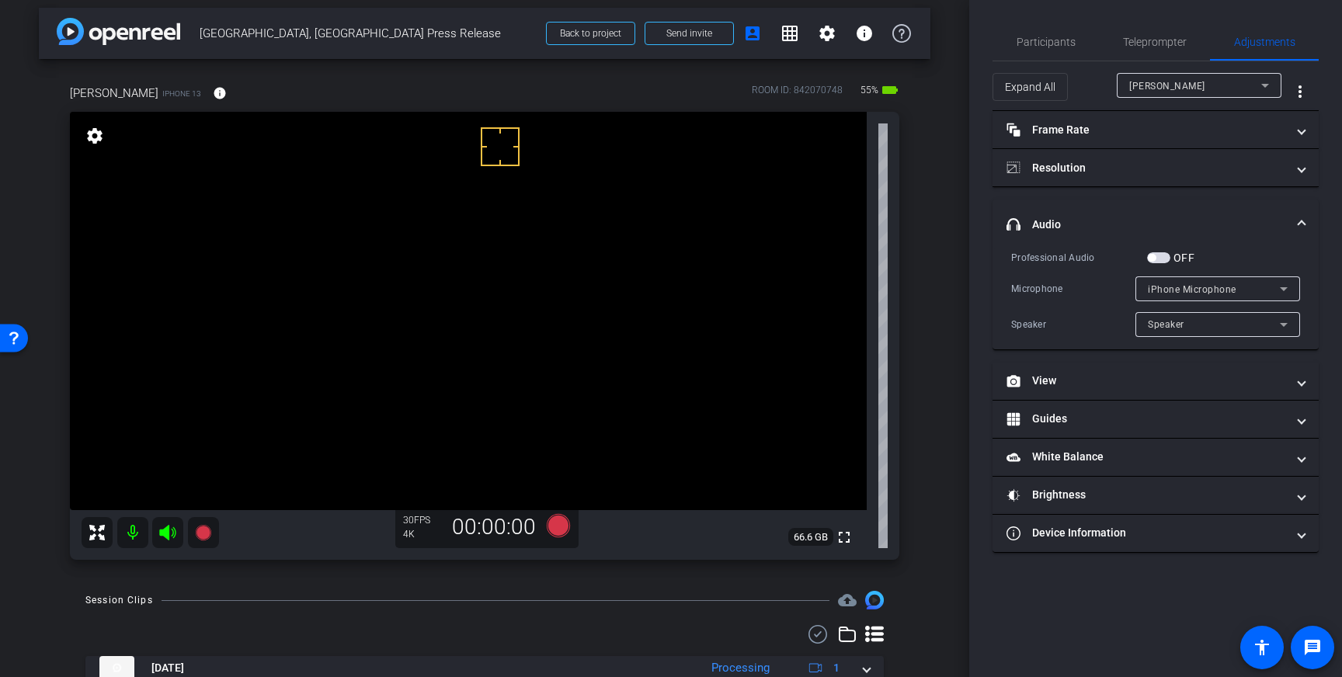
click at [1157, 259] on span "button" at bounding box center [1158, 257] width 23 height 11
click at [560, 529] on icon at bounding box center [558, 525] width 23 height 23
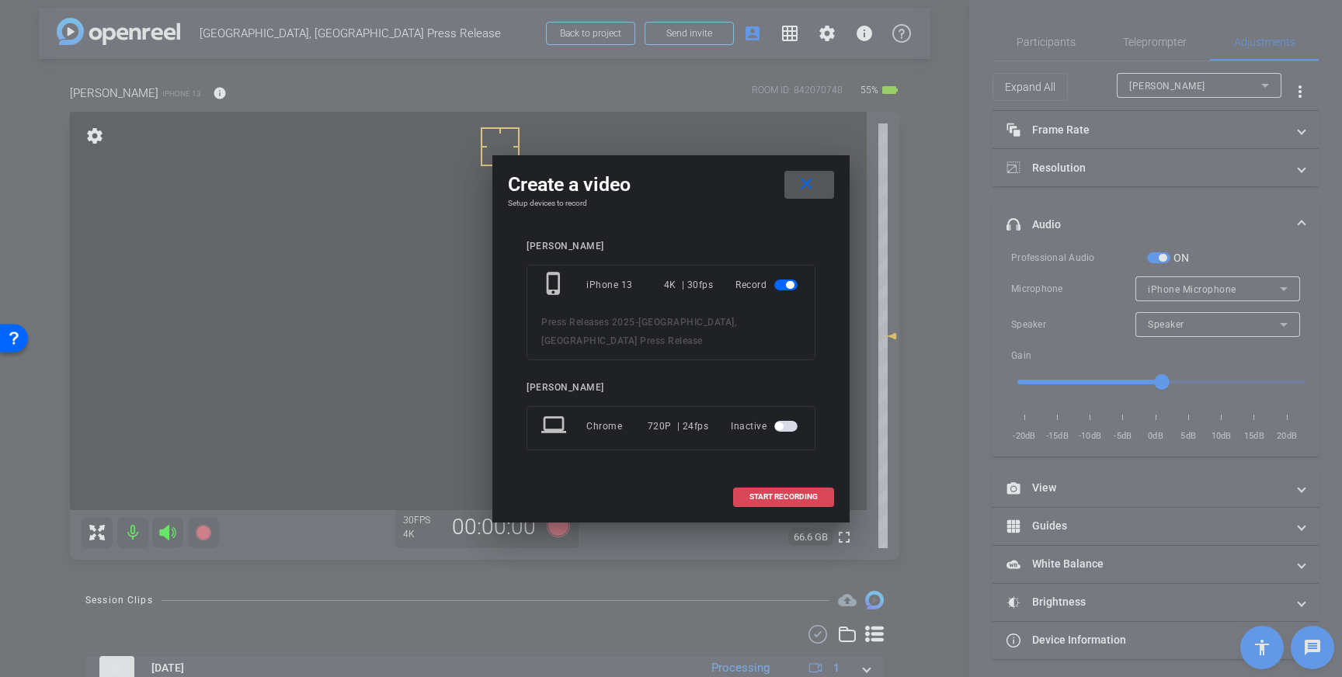
click at [778, 493] on span "START RECORDING" at bounding box center [784, 497] width 68 height 8
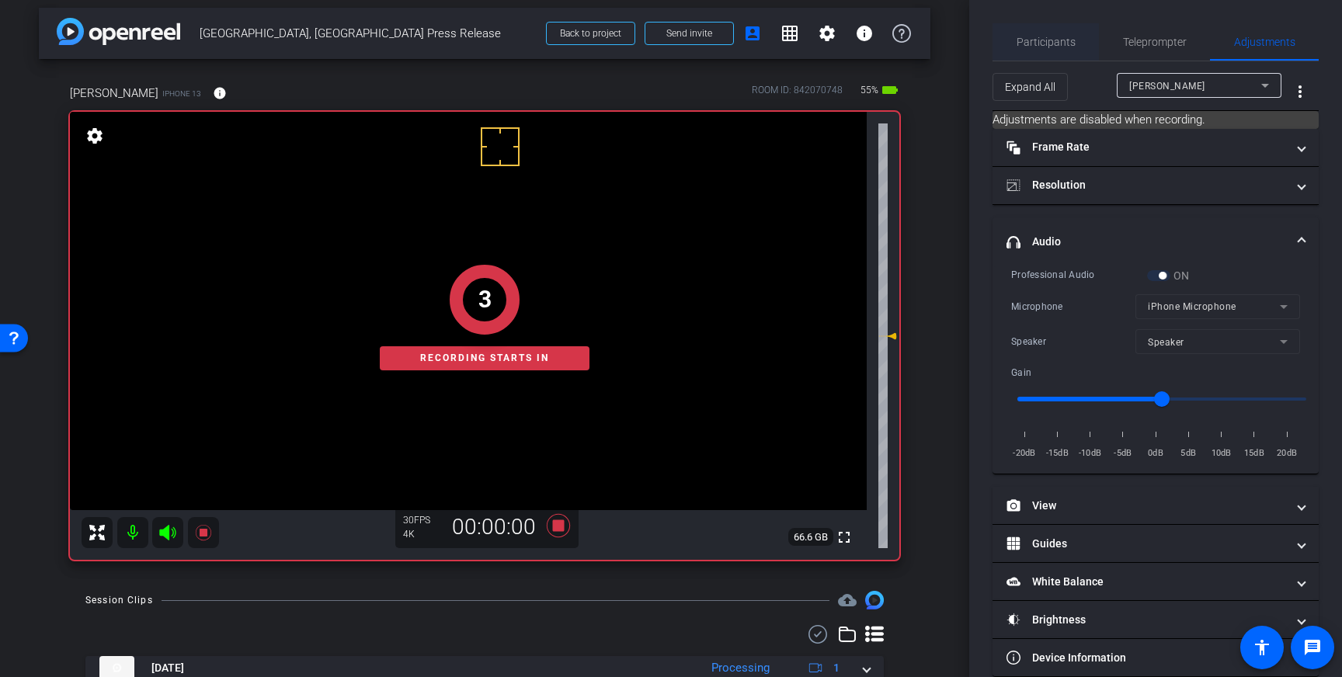
click at [1053, 49] on span "Participants" at bounding box center [1046, 41] width 59 height 37
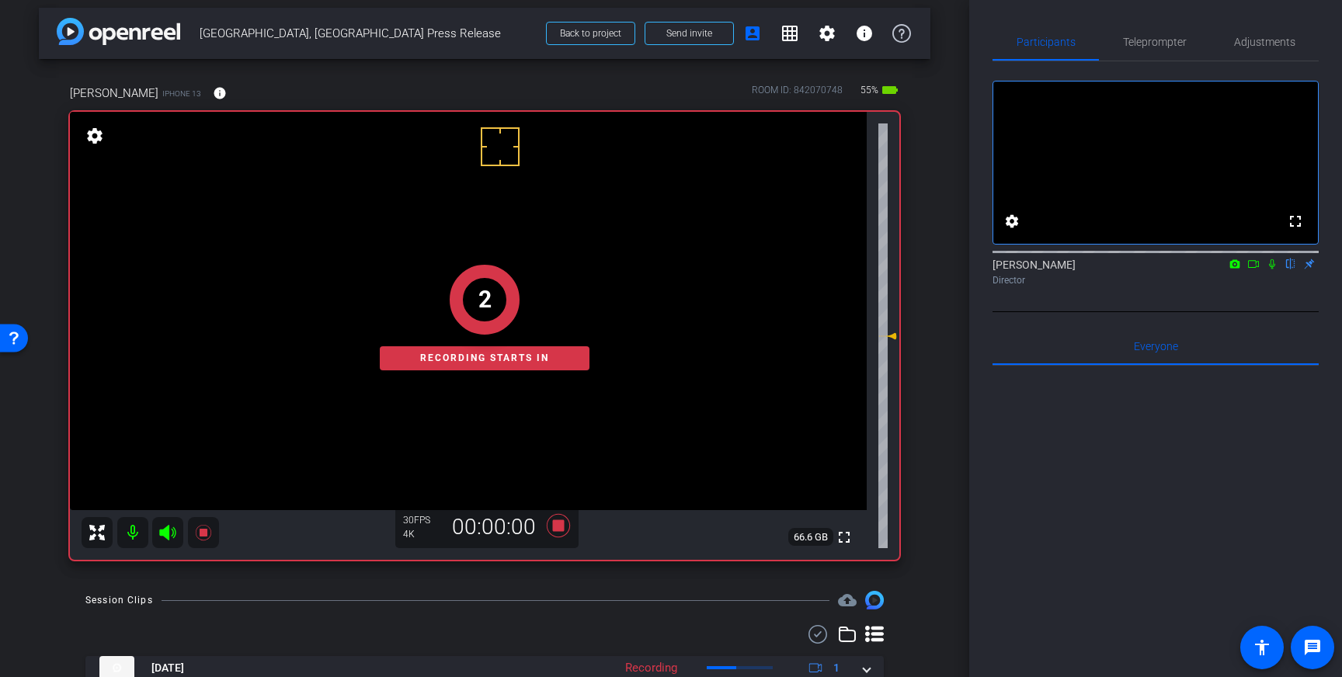
click at [1273, 270] on icon at bounding box center [1272, 264] width 12 height 11
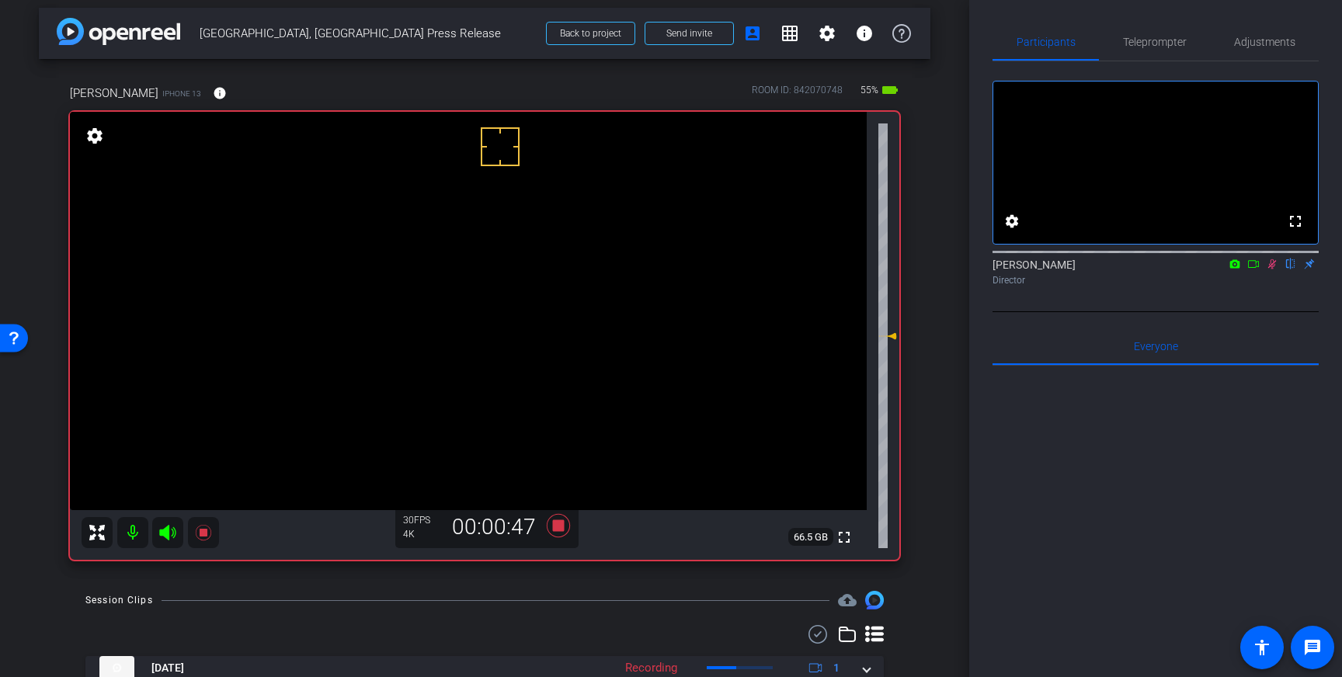
click at [1272, 270] on icon at bounding box center [1272, 264] width 12 height 11
click at [560, 526] on icon at bounding box center [558, 525] width 23 height 23
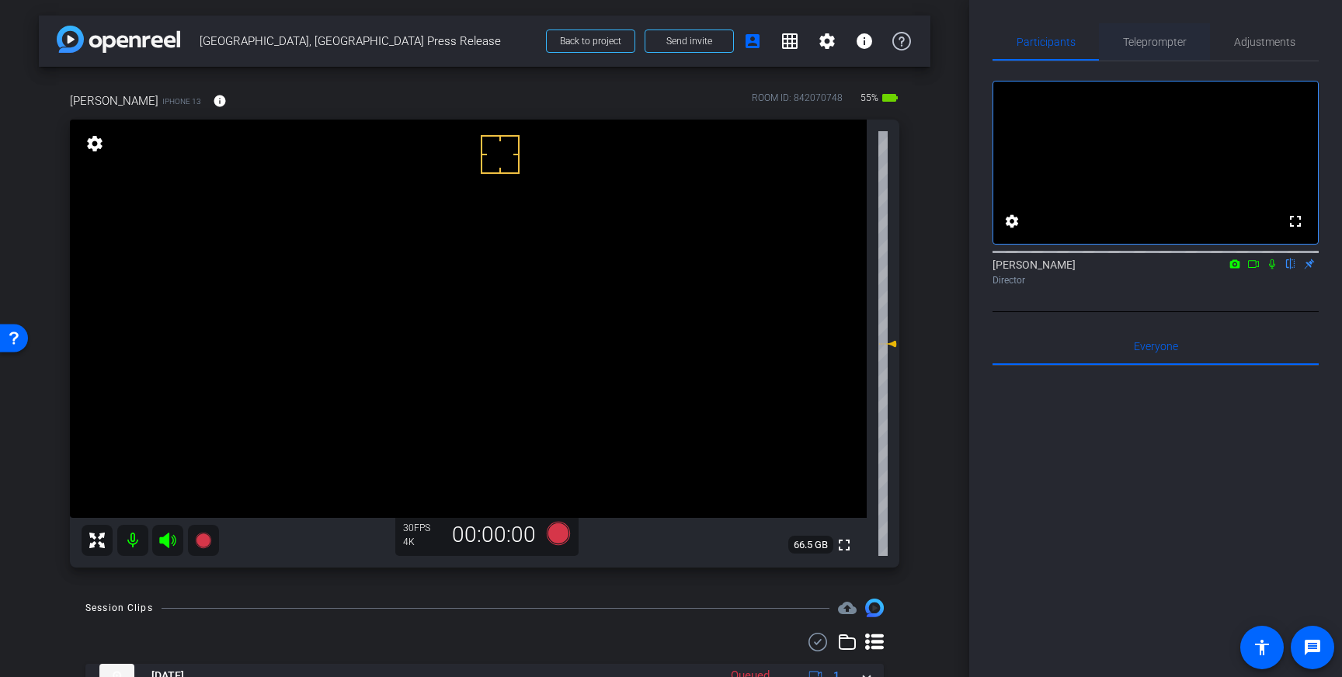
click at [1168, 46] on span "Teleprompter" at bounding box center [1155, 42] width 64 height 11
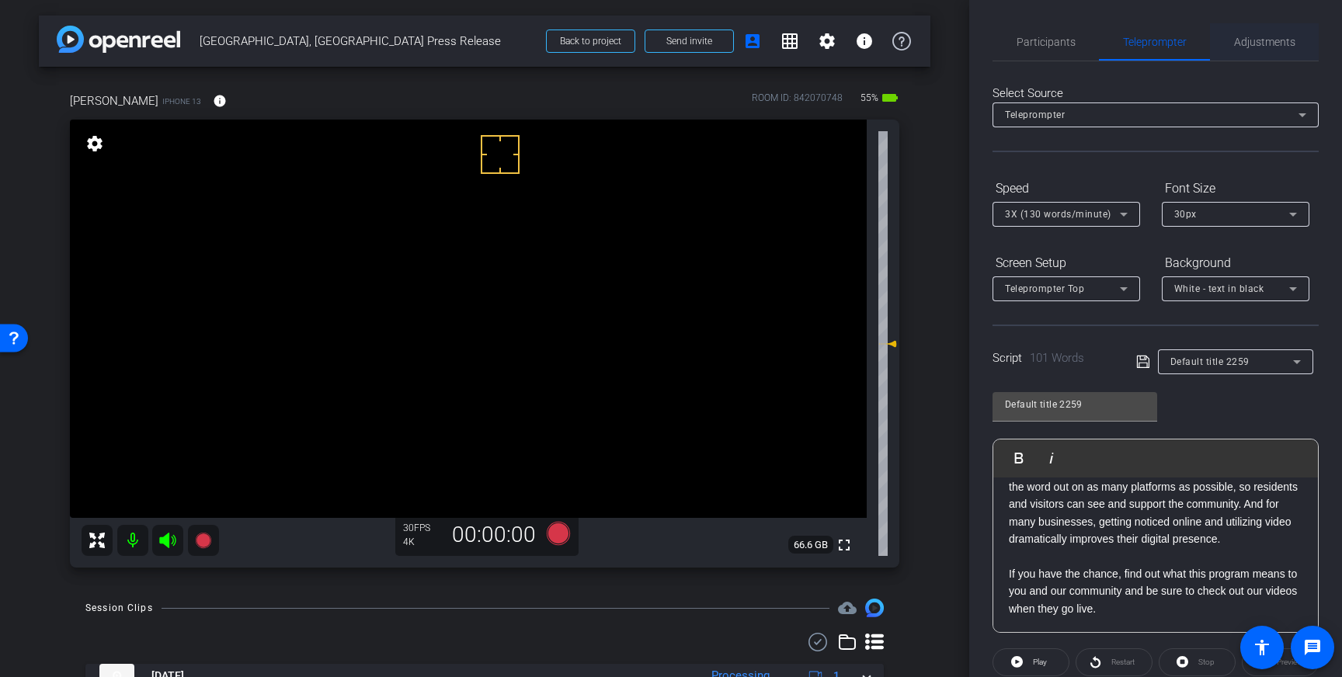
click at [1253, 46] on span "Adjustments" at bounding box center [1264, 42] width 61 height 11
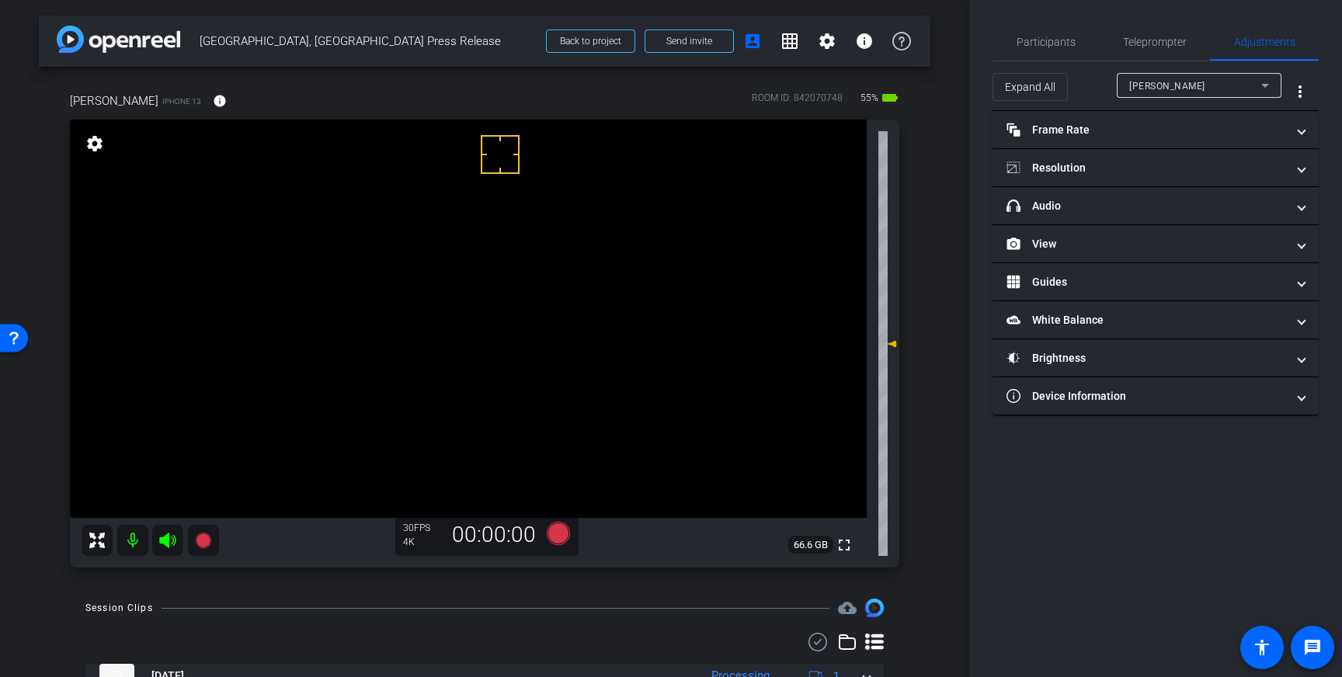
drag, startPoint x: 1108, startPoint y: 200, endPoint x: 1118, endPoint y: 260, distance: 60.5
click at [1108, 201] on mat-panel-title "headphone icon Audio" at bounding box center [1147, 206] width 280 height 16
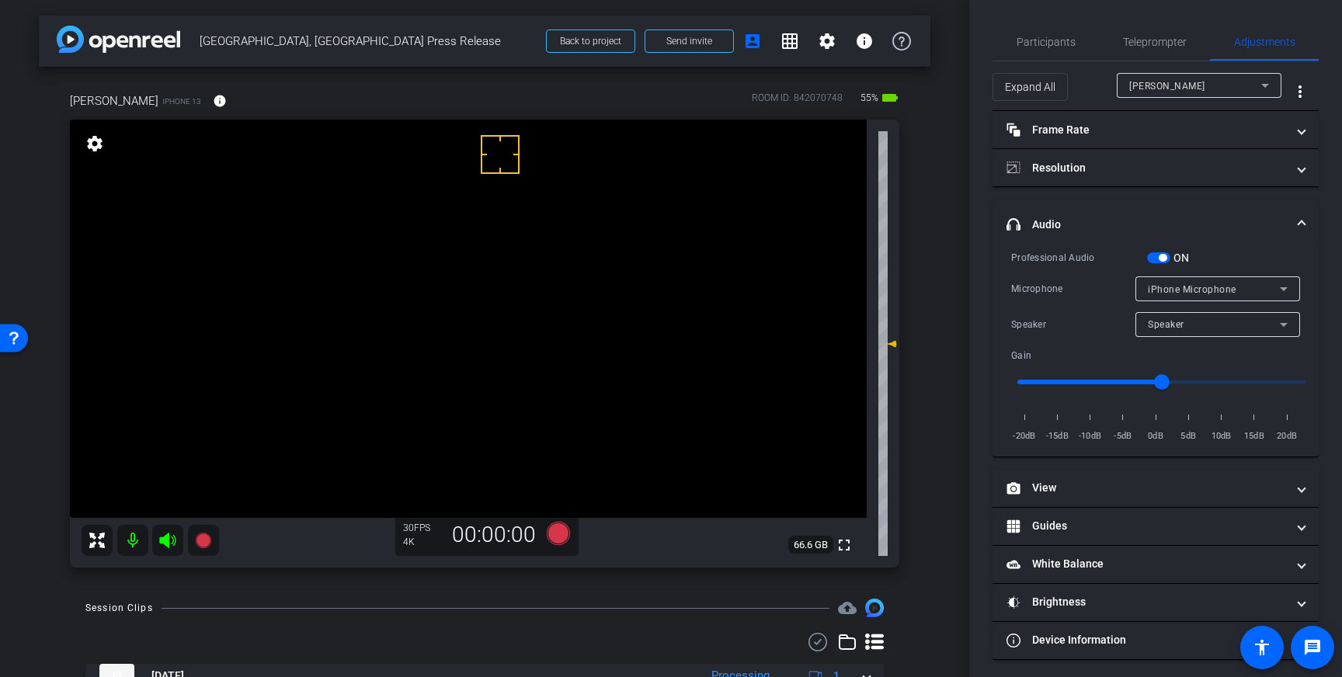
drag, startPoint x: 1157, startPoint y: 263, endPoint x: 1166, endPoint y: 281, distance: 20.2
click at [1157, 263] on div "ON" at bounding box center [1168, 258] width 43 height 16
click at [1147, 258] on span "button" at bounding box center [1158, 257] width 23 height 11
click at [1059, 57] on span "Participants" at bounding box center [1046, 41] width 59 height 37
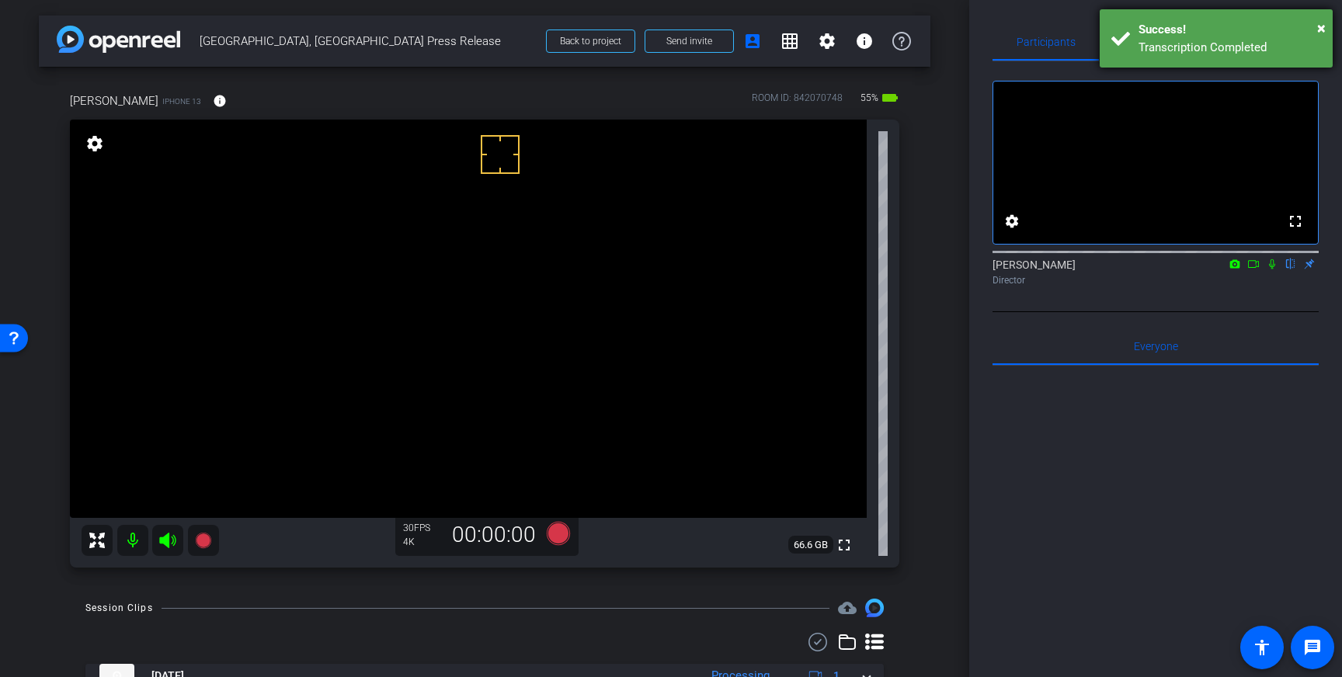
drag, startPoint x: 1142, startPoint y: 26, endPoint x: 1149, endPoint y: 32, distance: 9.4
click at [1142, 26] on div "Success!" at bounding box center [1230, 30] width 183 height 18
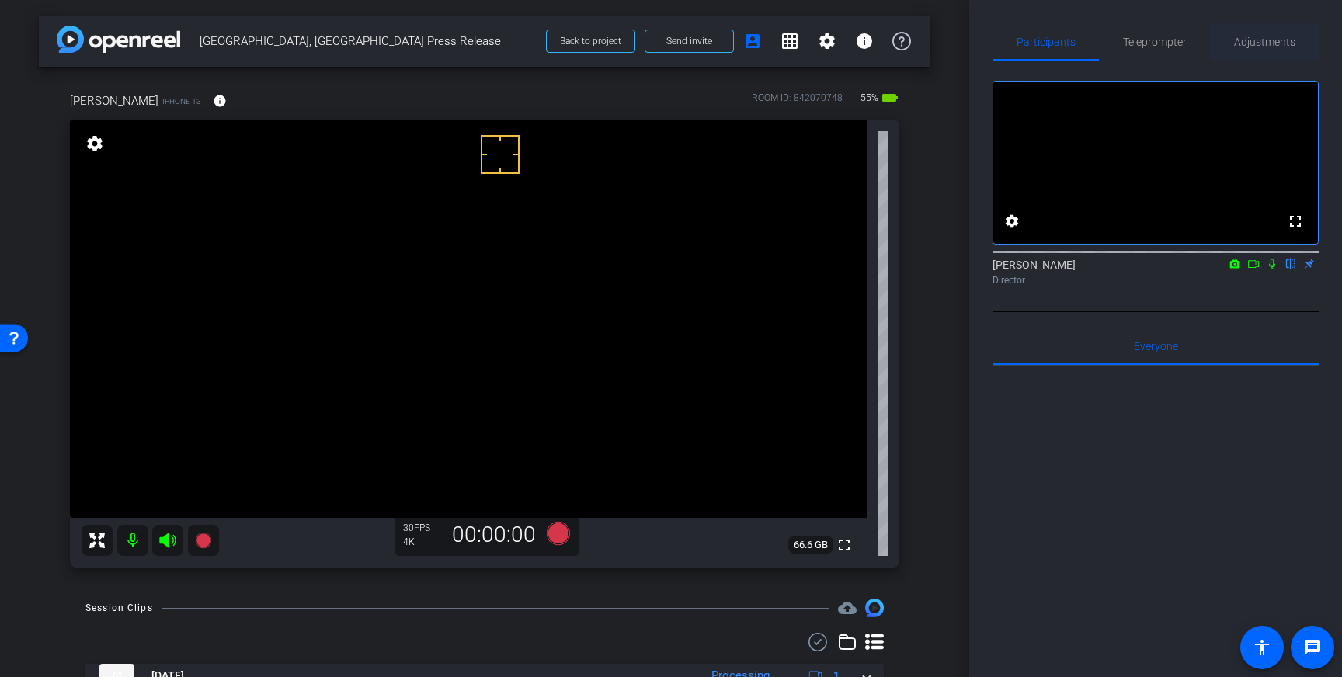
click at [1267, 47] on span "Adjustments" at bounding box center [1264, 42] width 61 height 11
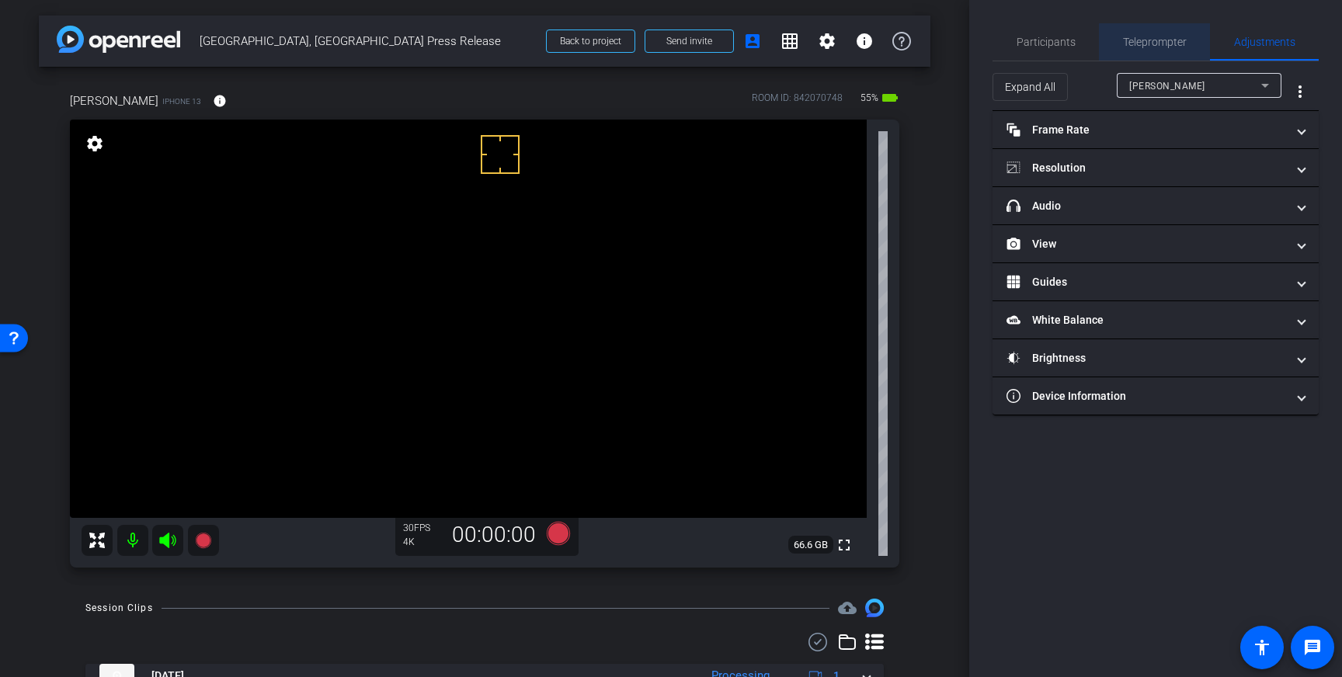
drag, startPoint x: 1174, startPoint y: 53, endPoint x: 1184, endPoint y: 93, distance: 41.5
click at [1174, 53] on span "Teleprompter" at bounding box center [1155, 41] width 64 height 37
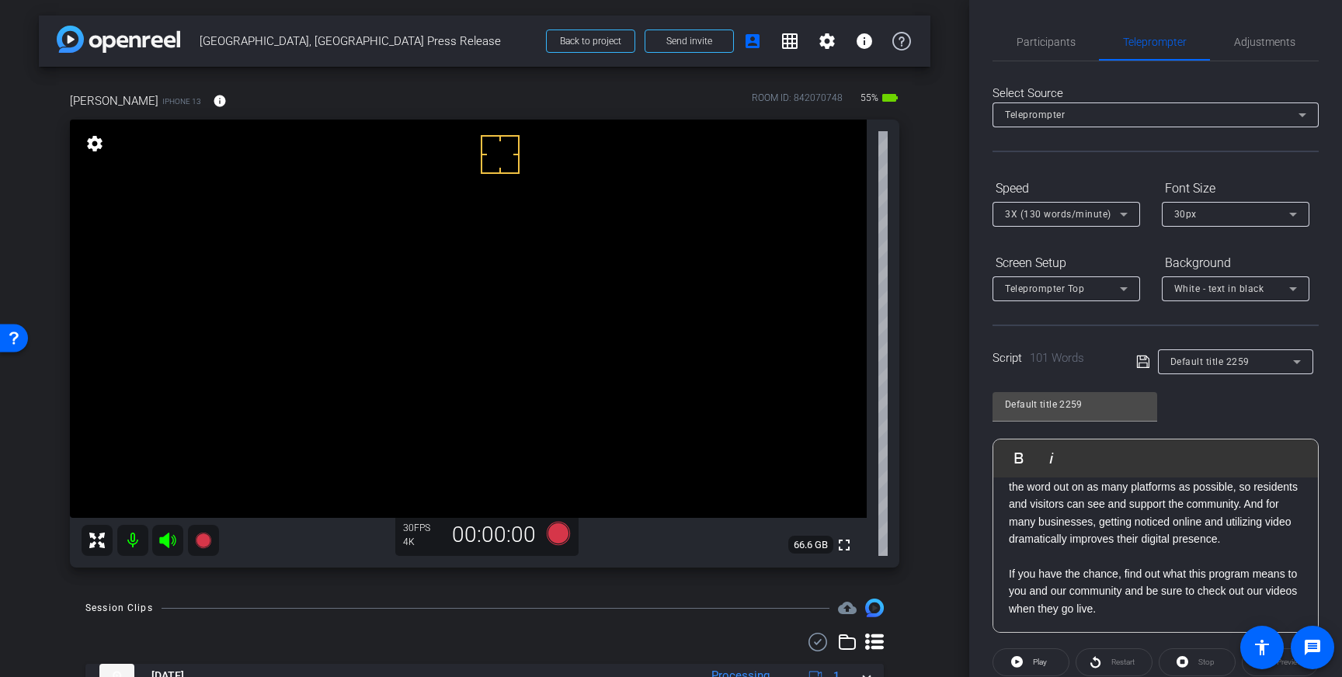
click at [1110, 217] on div "3X (130 words/minute)" at bounding box center [1062, 213] width 115 height 19
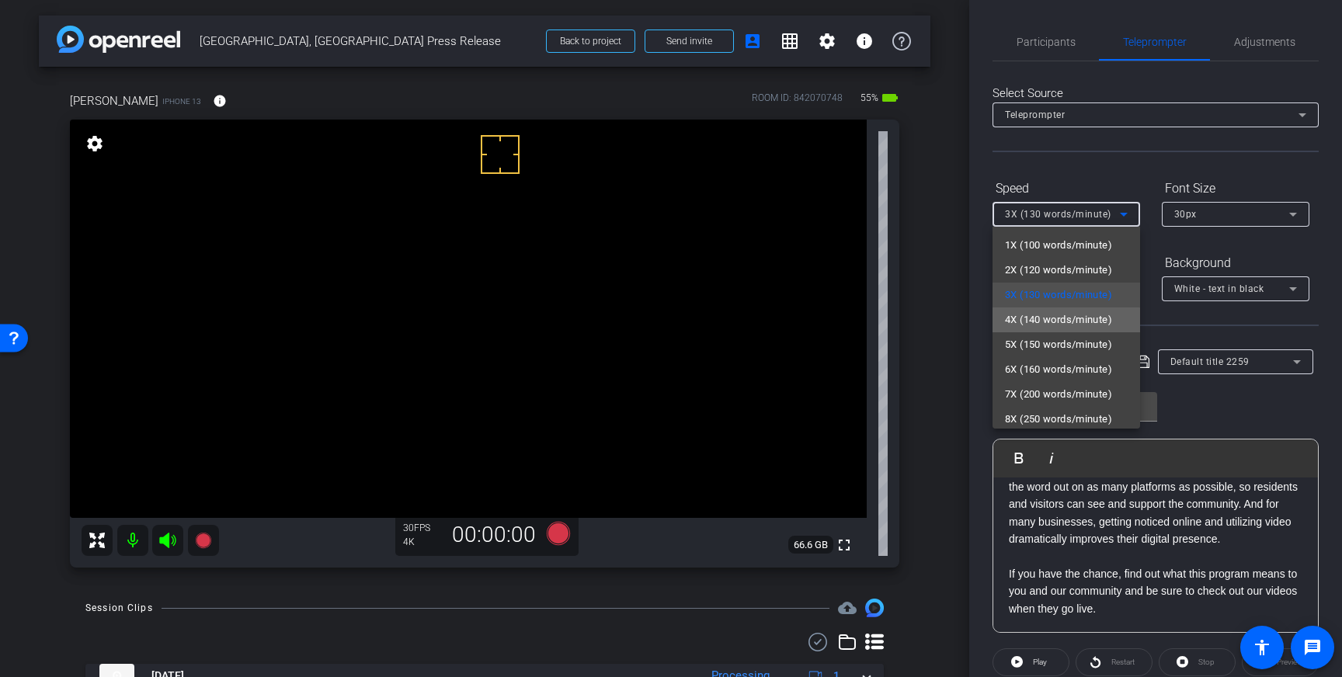
click at [1059, 328] on span "4X (140 words/minute)" at bounding box center [1058, 320] width 107 height 19
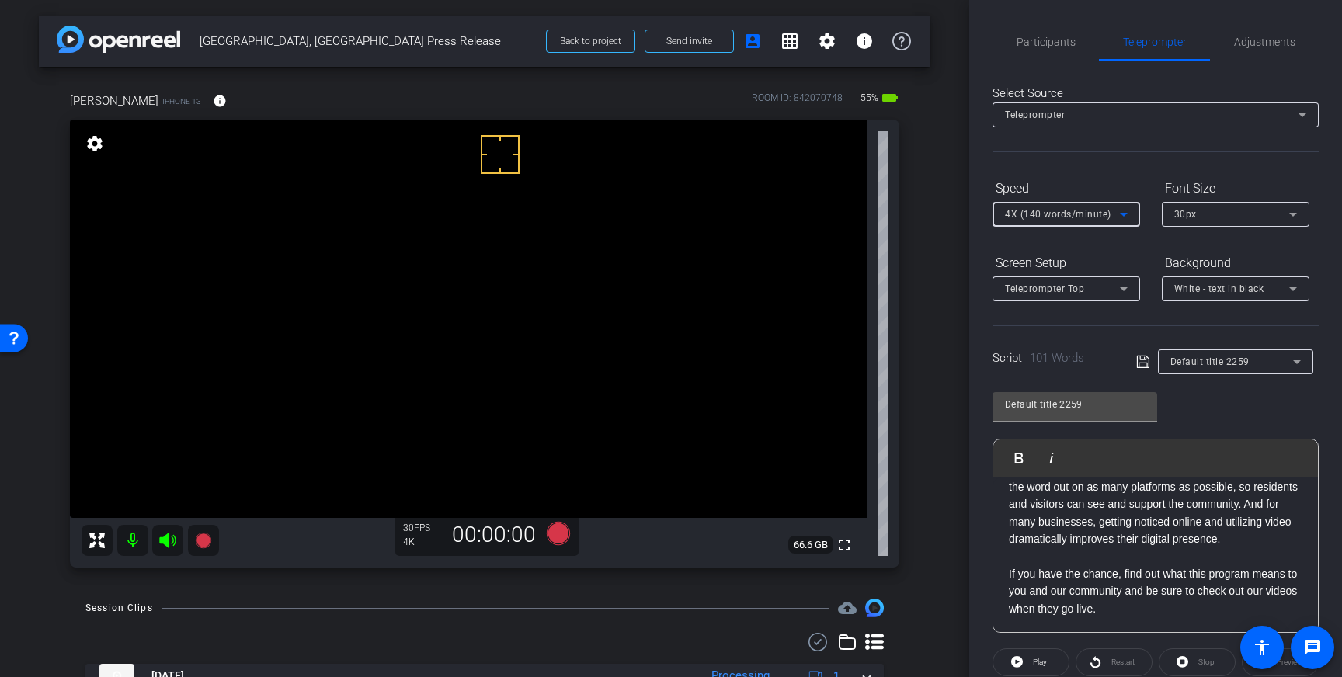
click at [1140, 361] on icon at bounding box center [1143, 362] width 14 height 19
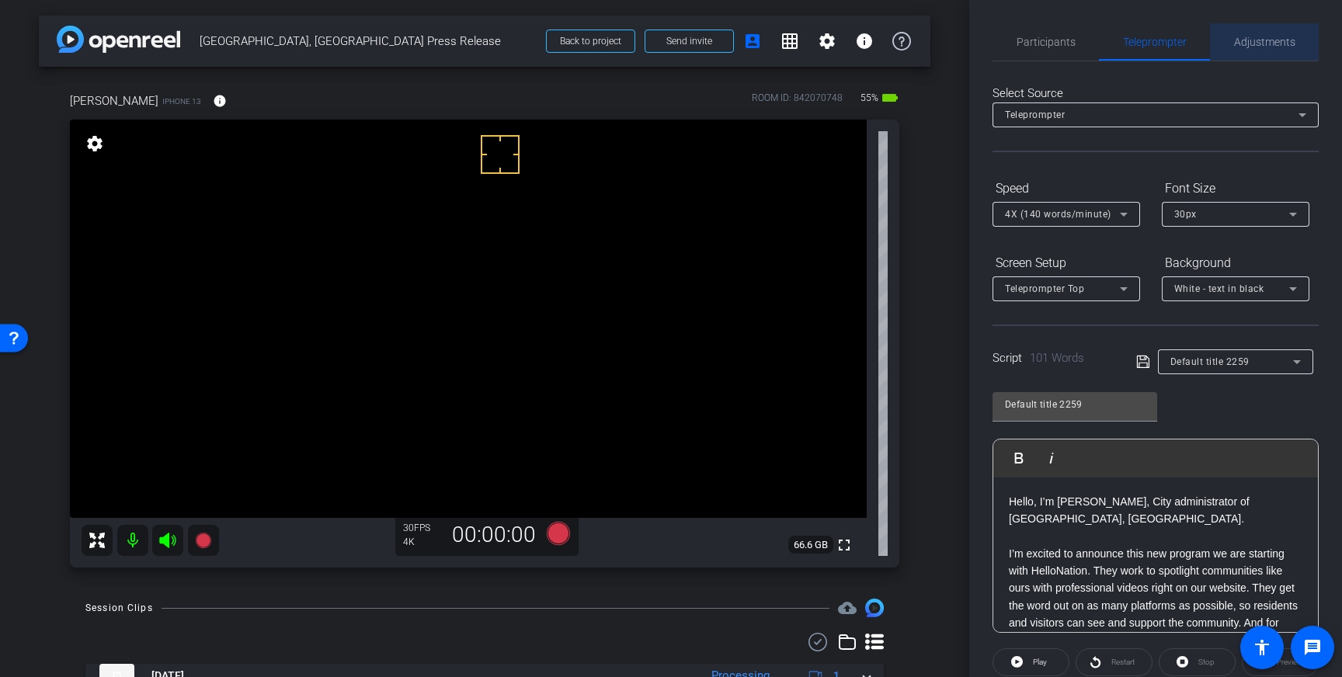
drag, startPoint x: 1244, startPoint y: 39, endPoint x: 1252, endPoint y: 53, distance: 16.0
click at [1244, 39] on span "Adjustments" at bounding box center [1264, 42] width 61 height 11
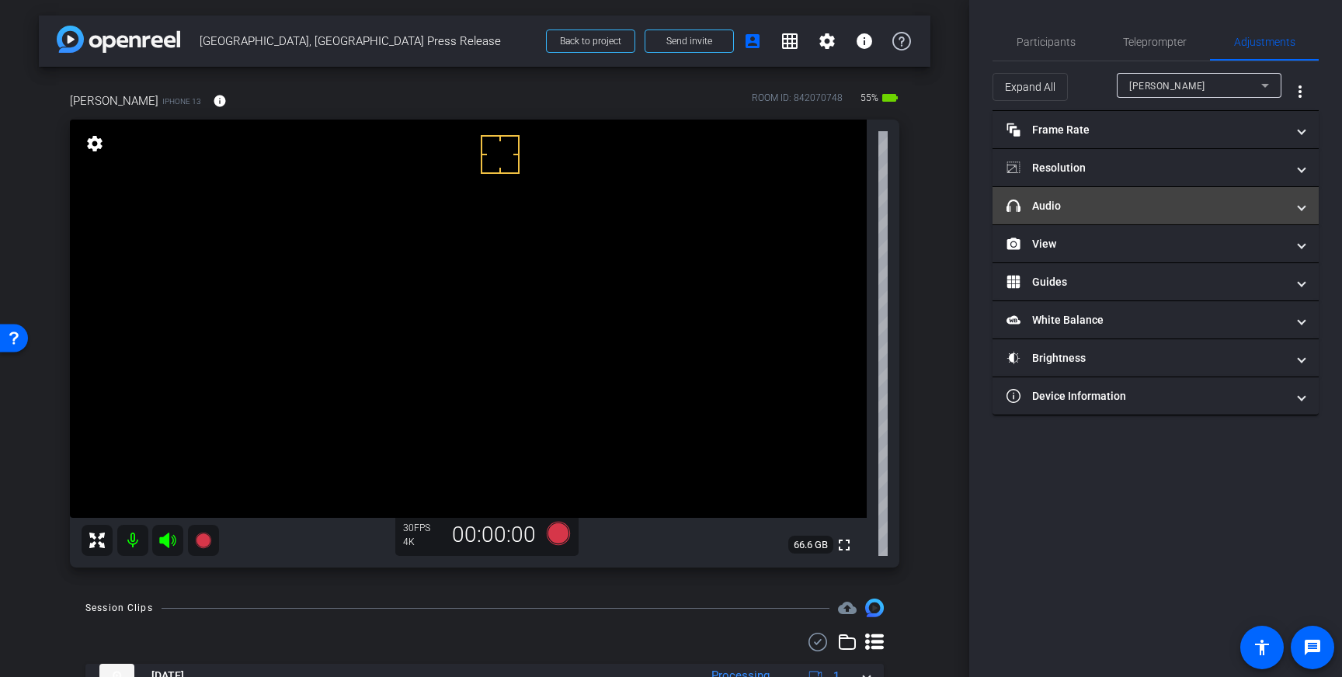
click at [1217, 198] on mat-panel-title "headphone icon Audio" at bounding box center [1147, 206] width 280 height 16
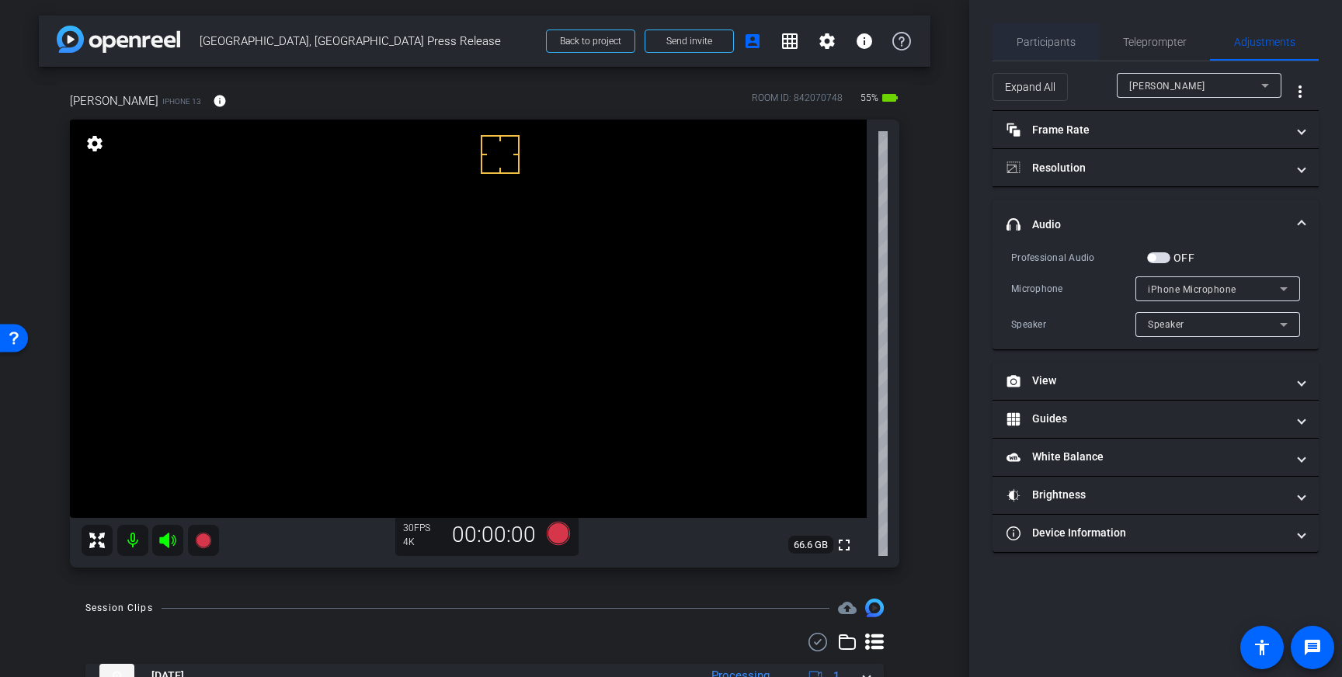
click at [1046, 40] on span "Participants" at bounding box center [1046, 42] width 59 height 11
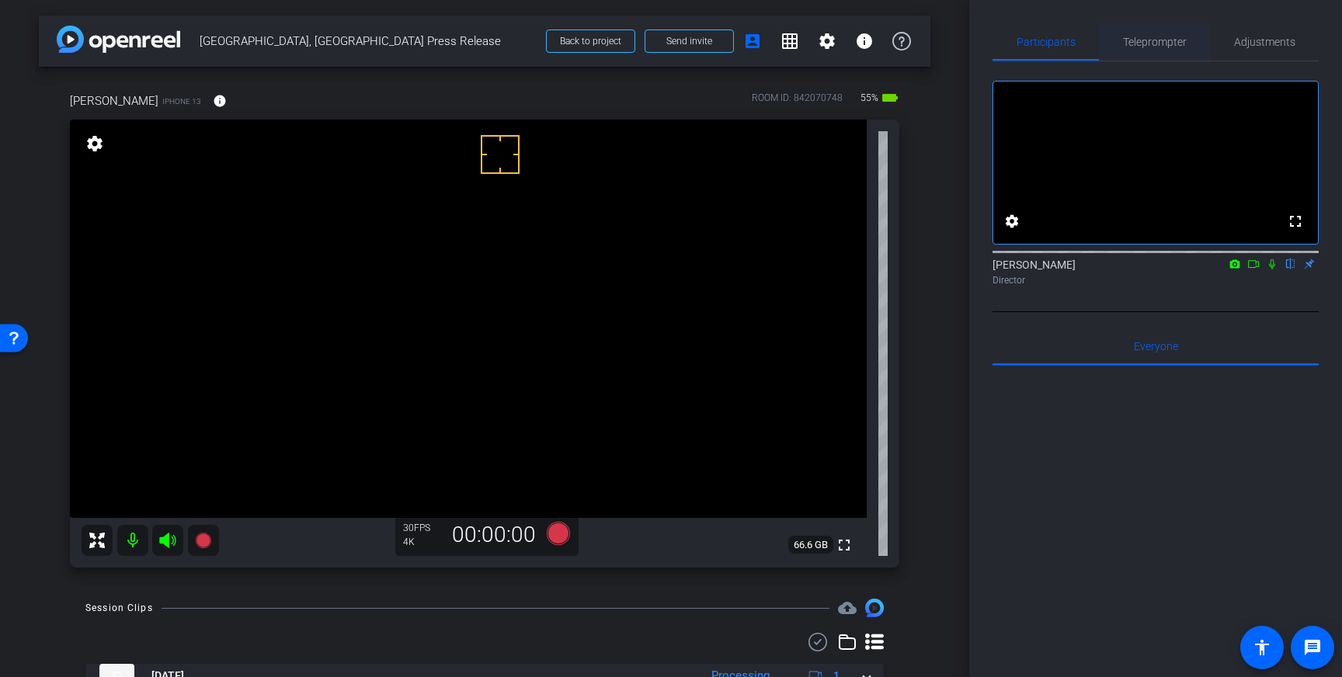
click at [1152, 45] on span "Teleprompter" at bounding box center [1155, 42] width 64 height 11
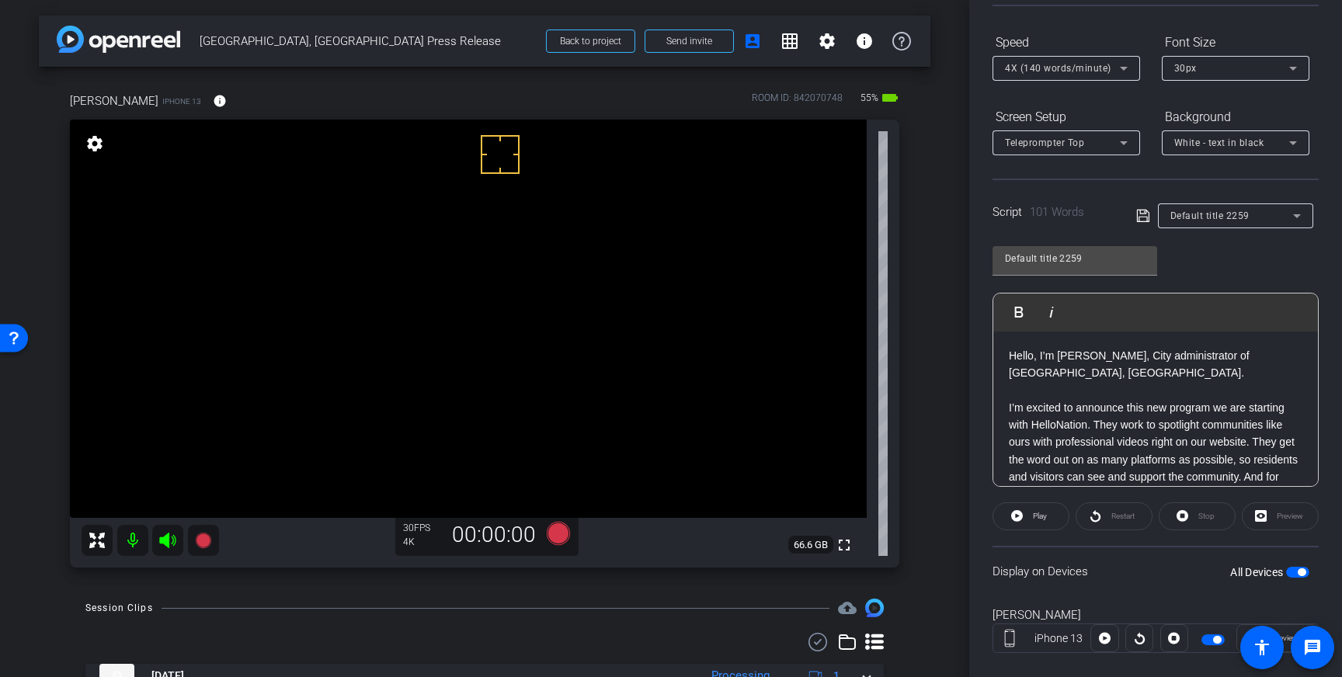
scroll to position [172, 0]
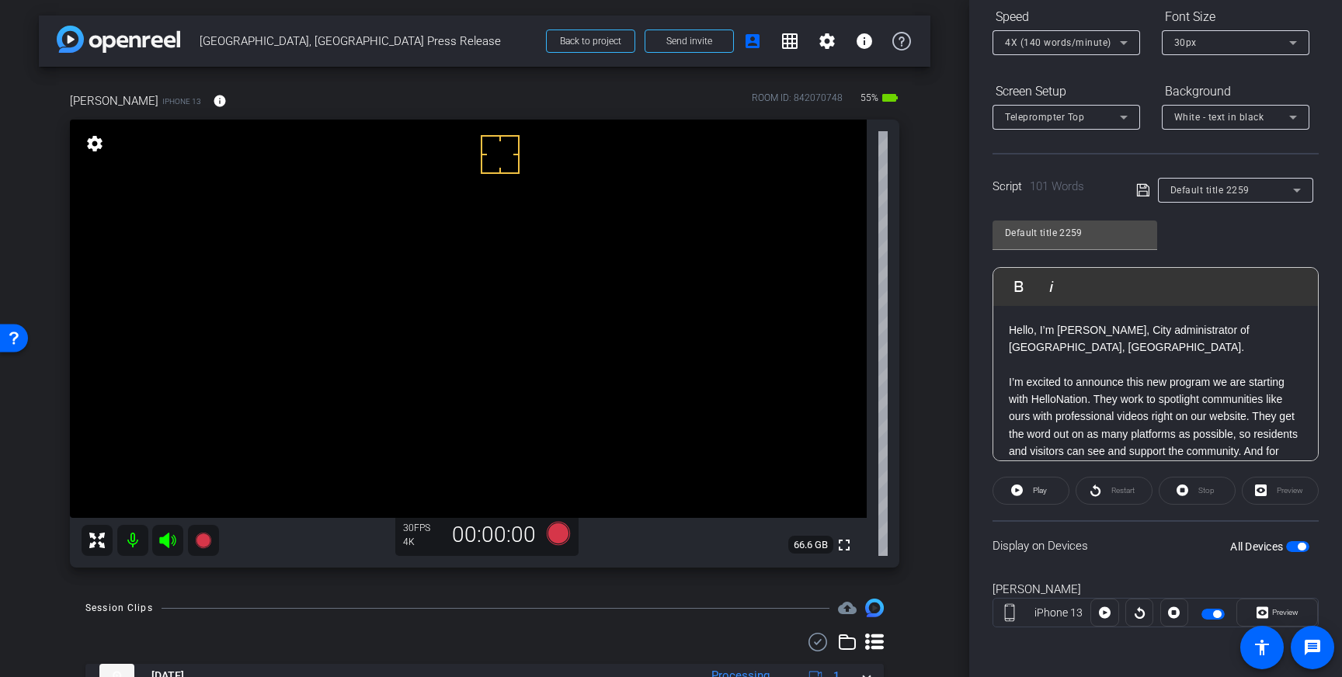
drag, startPoint x: 1043, startPoint y: 489, endPoint x: 1074, endPoint y: 496, distance: 31.8
click at [1044, 489] on span "Play" at bounding box center [1040, 490] width 14 height 9
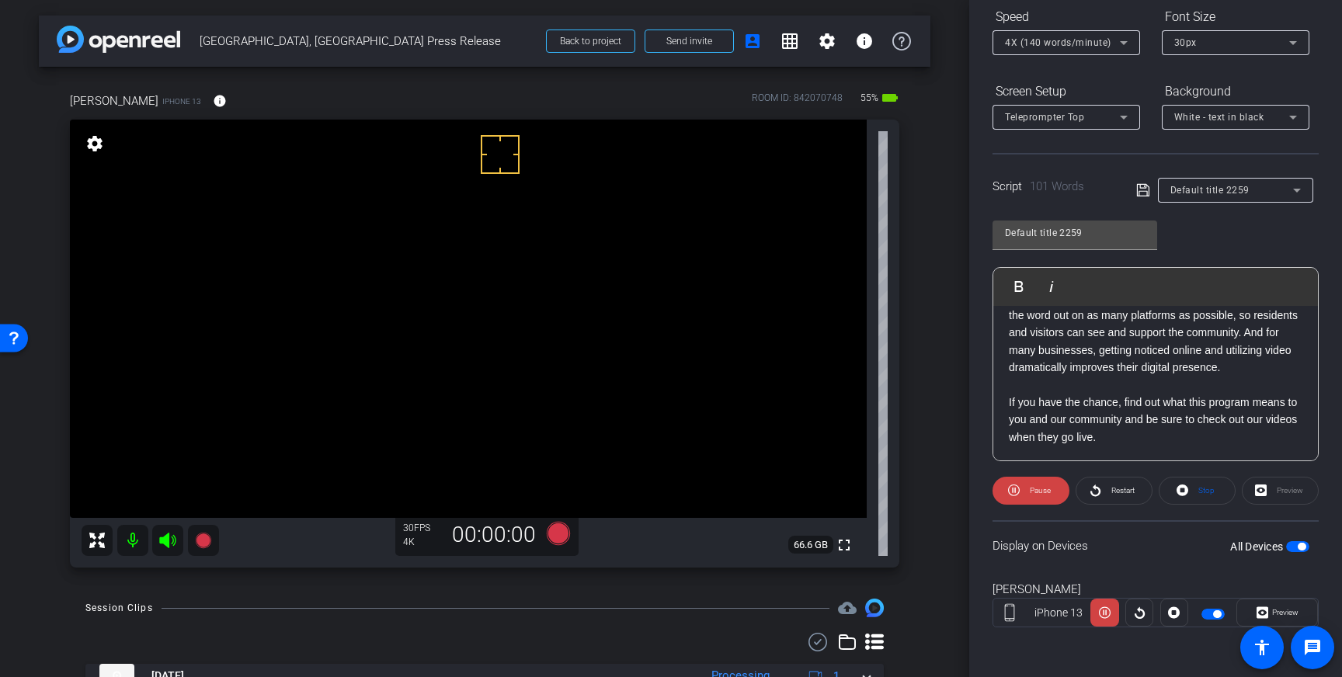
scroll to position [0, 0]
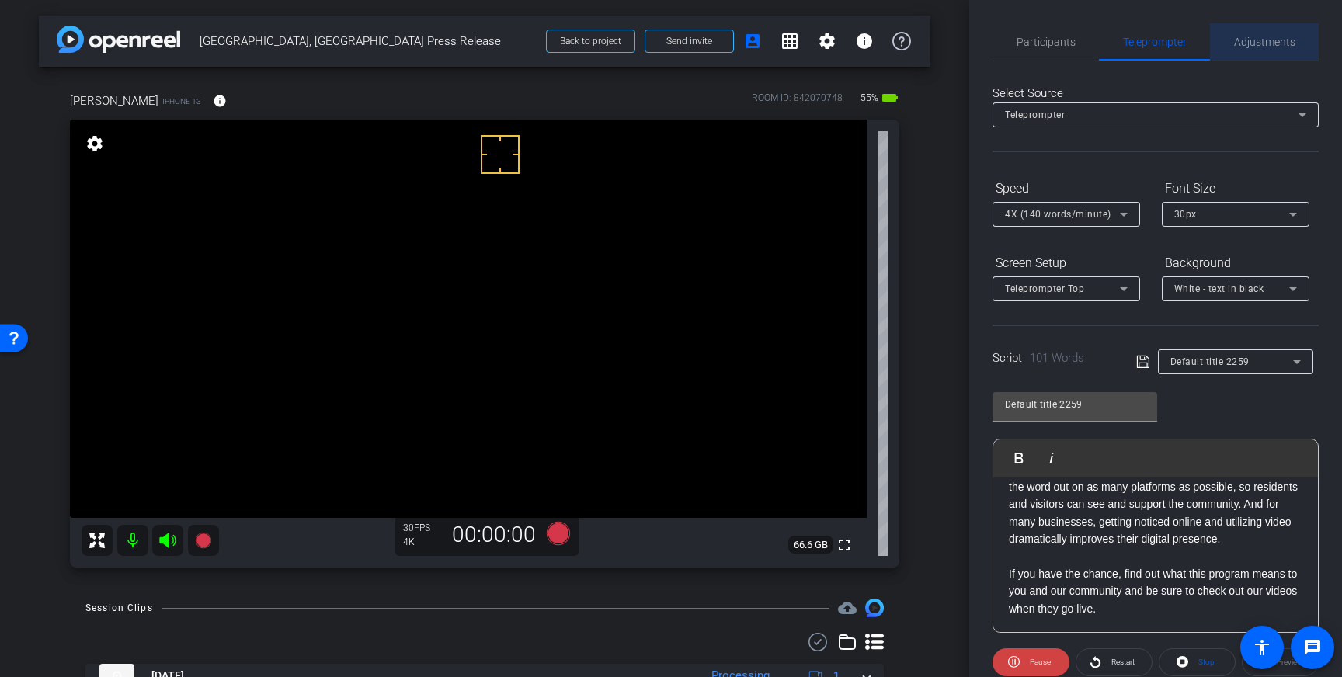
click at [1267, 39] on span "Adjustments" at bounding box center [1264, 42] width 61 height 11
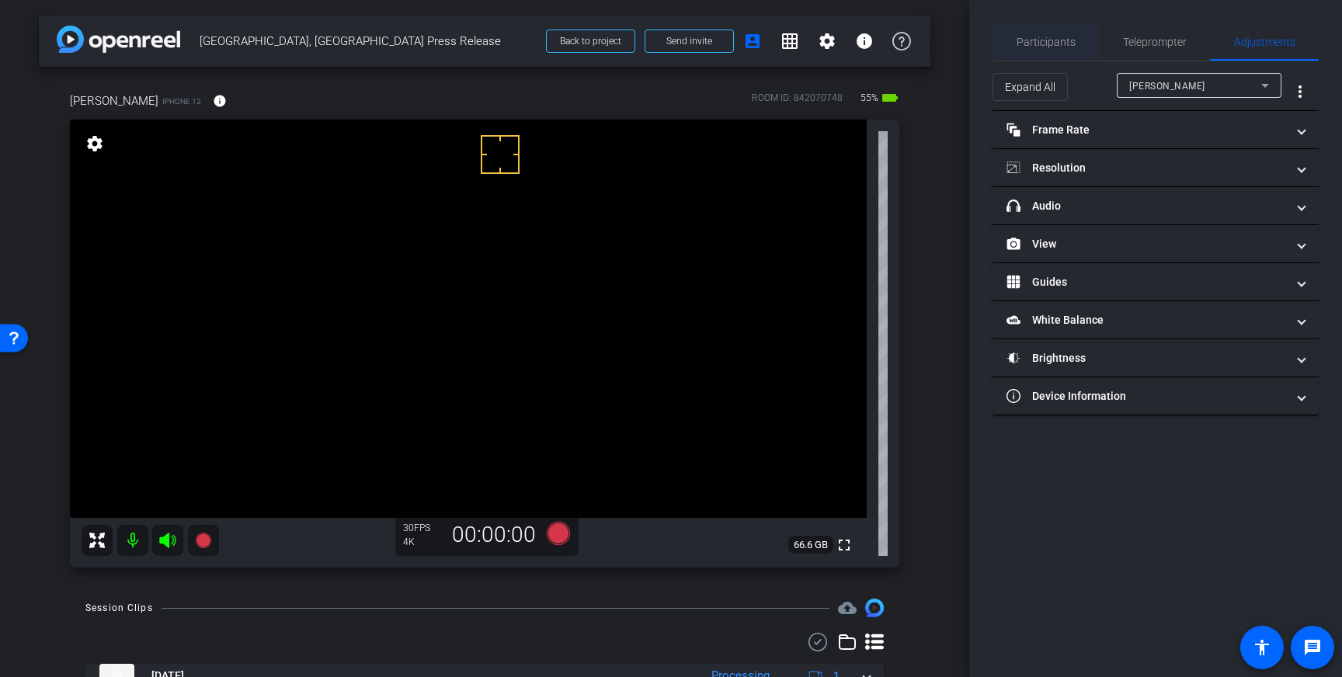
click at [1033, 38] on span "Participants" at bounding box center [1046, 42] width 59 height 11
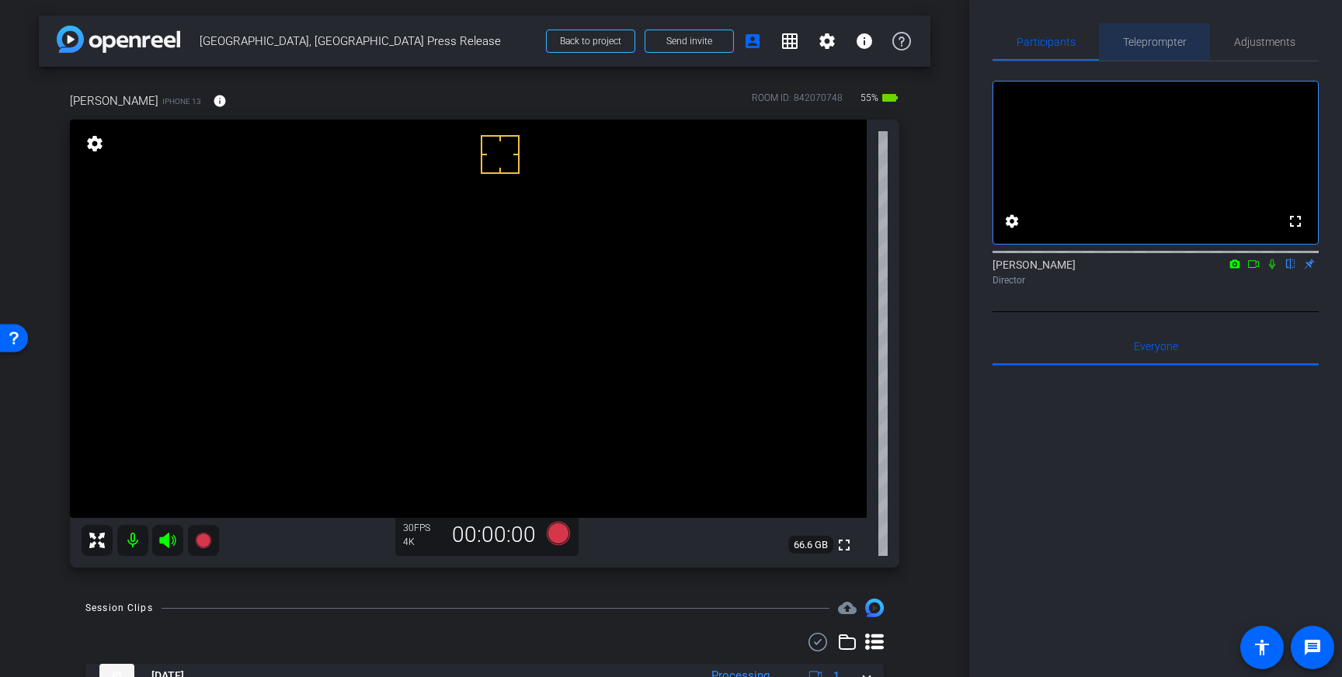
click at [1187, 47] on div "Teleprompter" at bounding box center [1154, 41] width 111 height 37
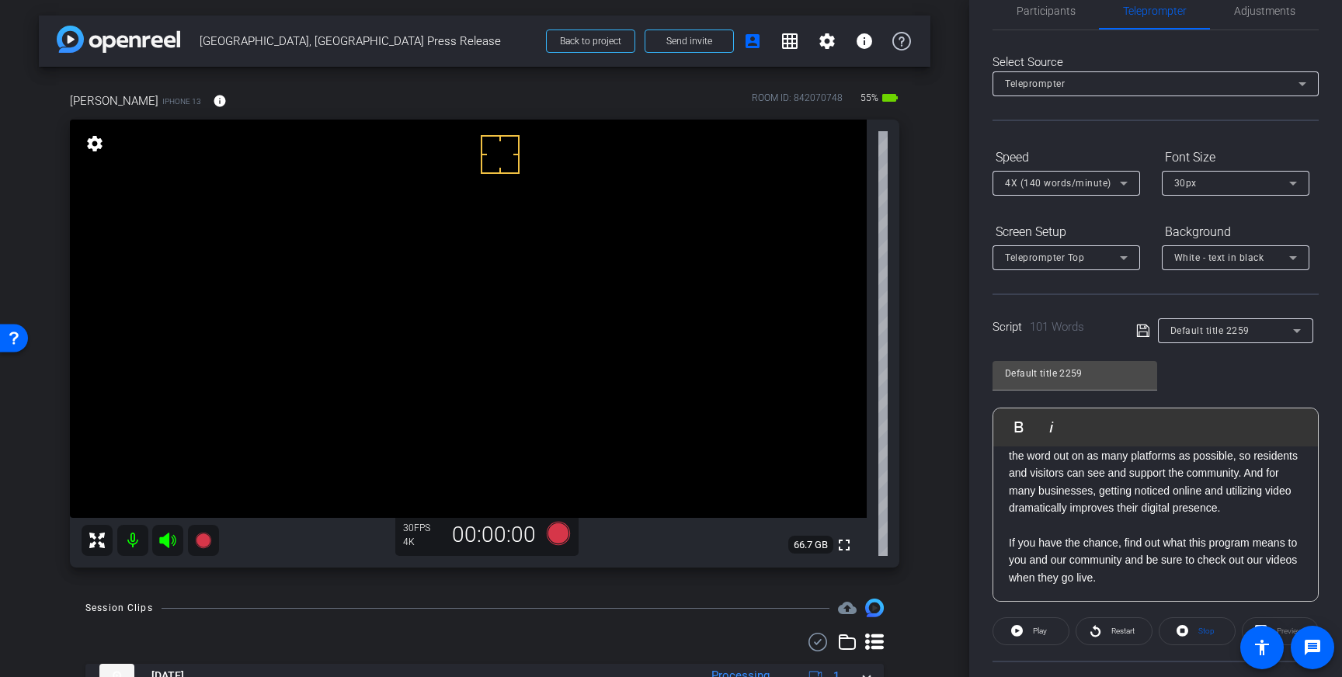
scroll to position [83, 0]
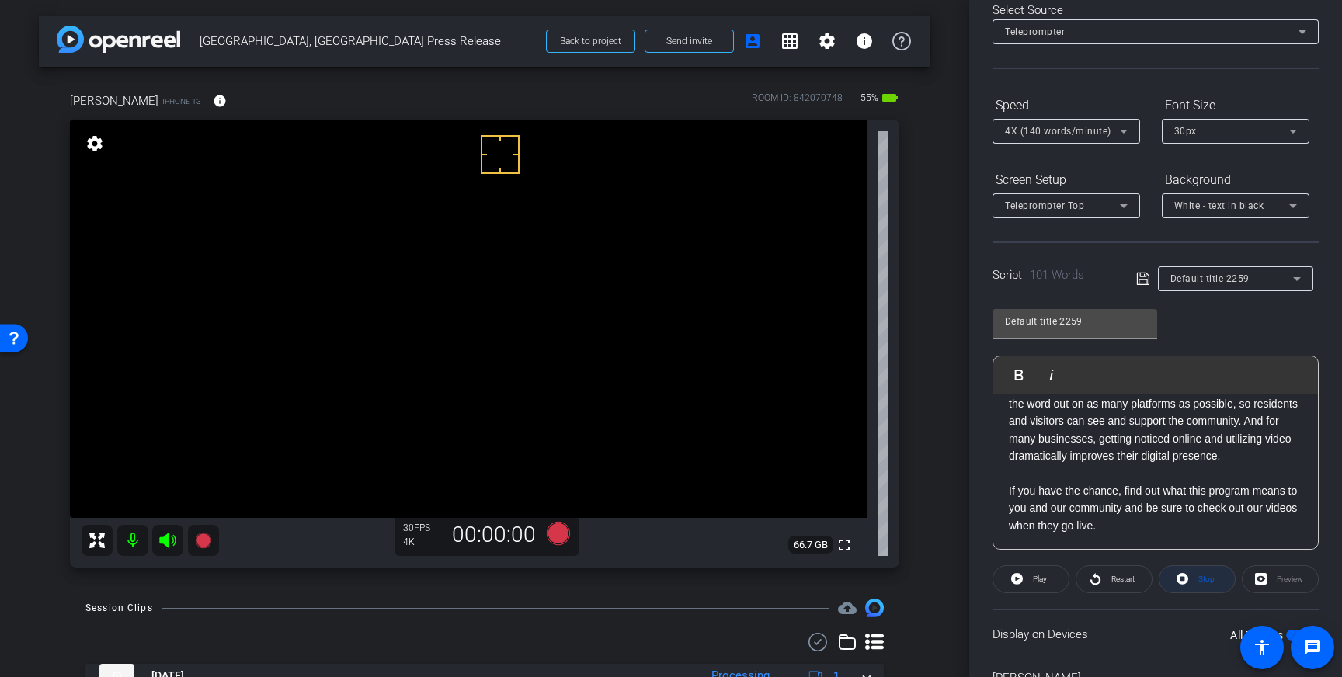
click at [1190, 579] on span at bounding box center [1197, 579] width 75 height 37
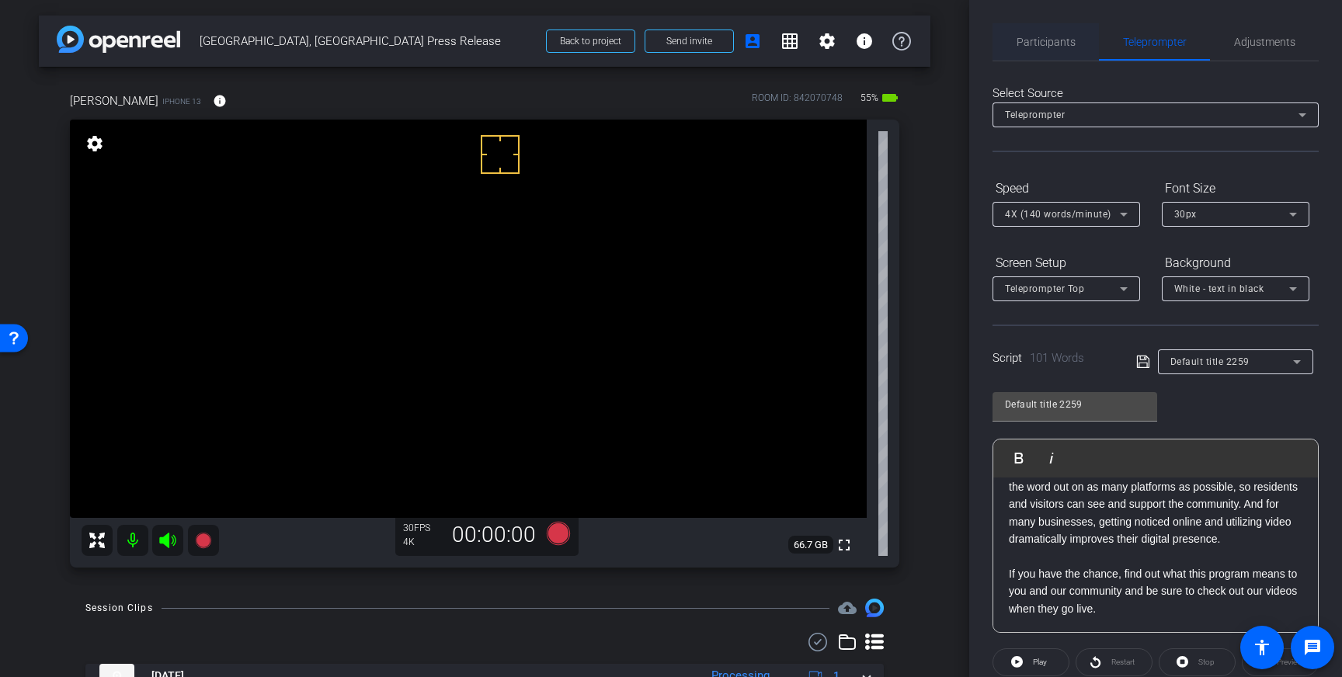
click at [1029, 38] on span "Participants" at bounding box center [1046, 42] width 59 height 11
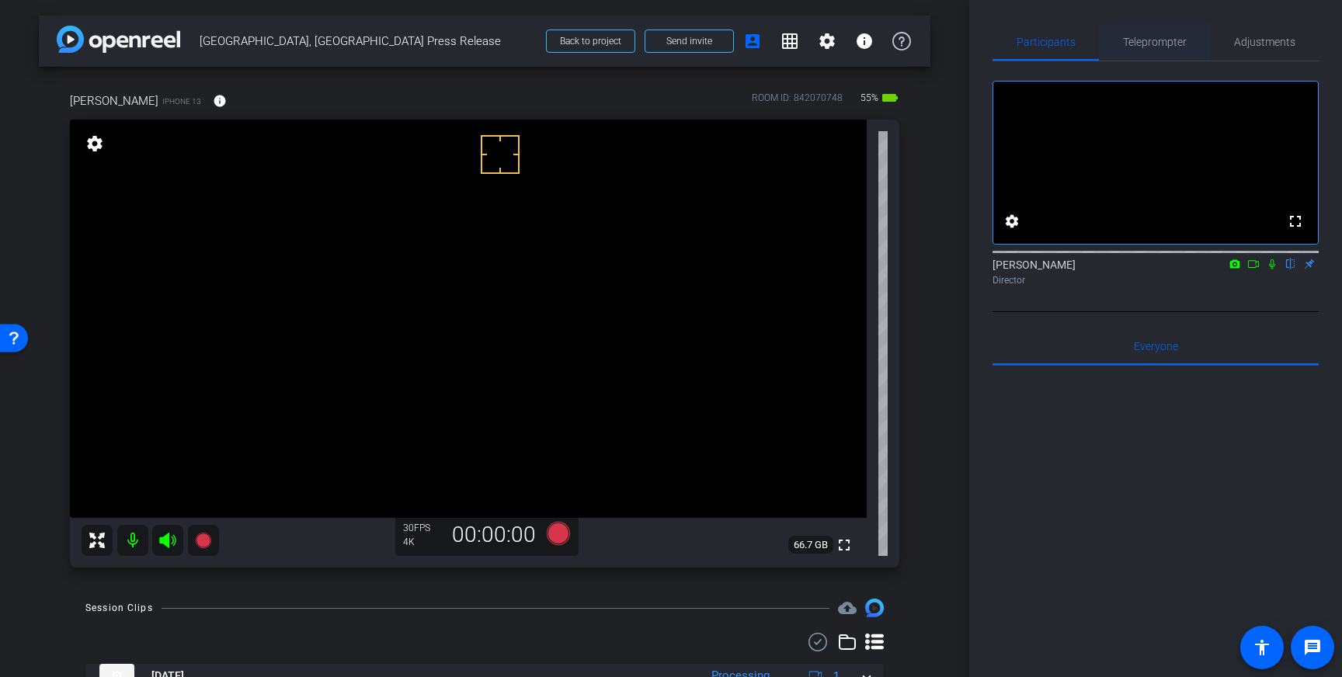
drag, startPoint x: 1153, startPoint y: 44, endPoint x: 1153, endPoint y: 58, distance: 14.0
click at [1153, 44] on span "Teleprompter" at bounding box center [1155, 42] width 64 height 11
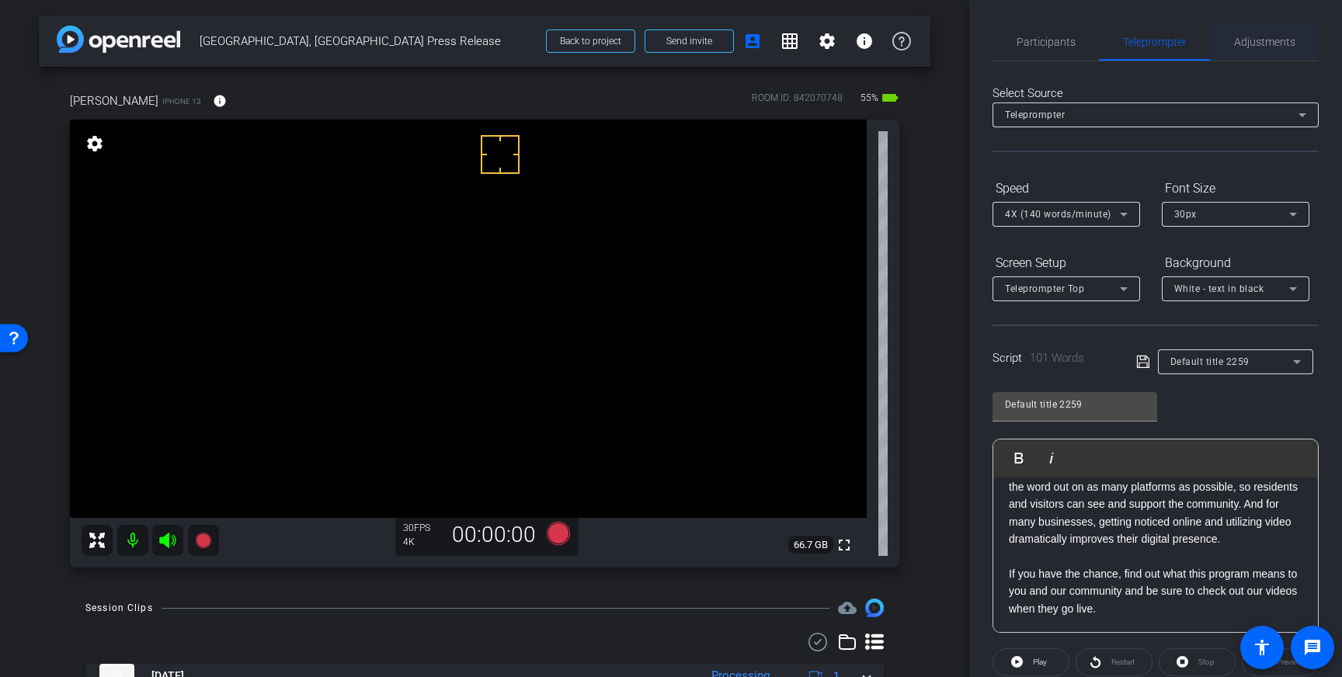
drag, startPoint x: 1274, startPoint y: 38, endPoint x: 1268, endPoint y: 57, distance: 20.2
click at [1274, 40] on span "Adjustments" at bounding box center [1264, 42] width 61 height 11
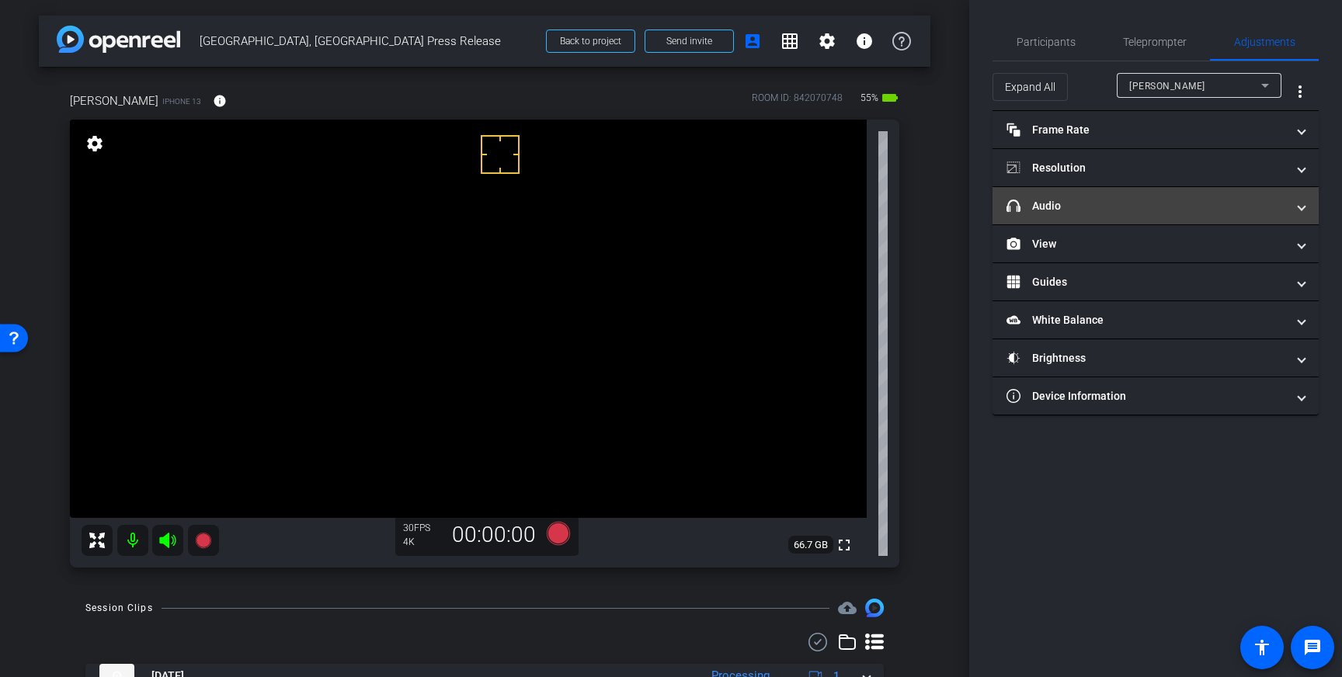
click at [1197, 209] on mat-panel-title "headphone icon Audio" at bounding box center [1147, 206] width 280 height 16
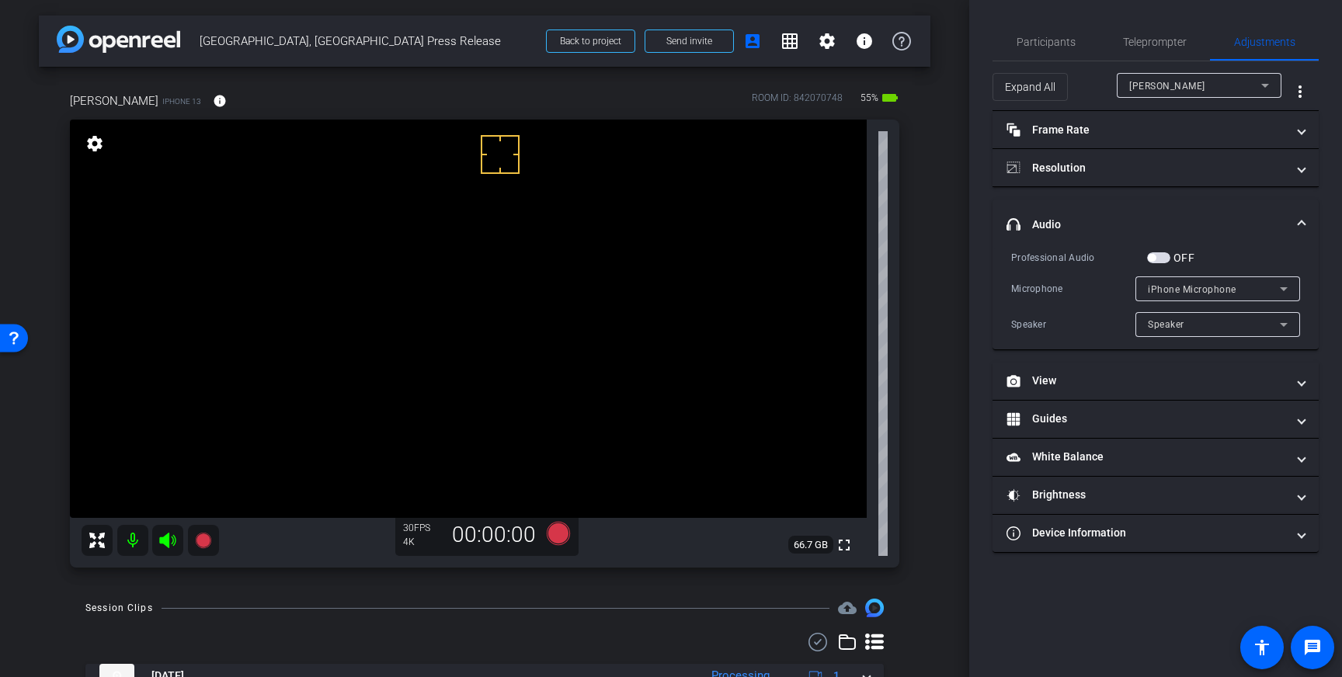
click at [1158, 258] on span "button" at bounding box center [1158, 257] width 23 height 11
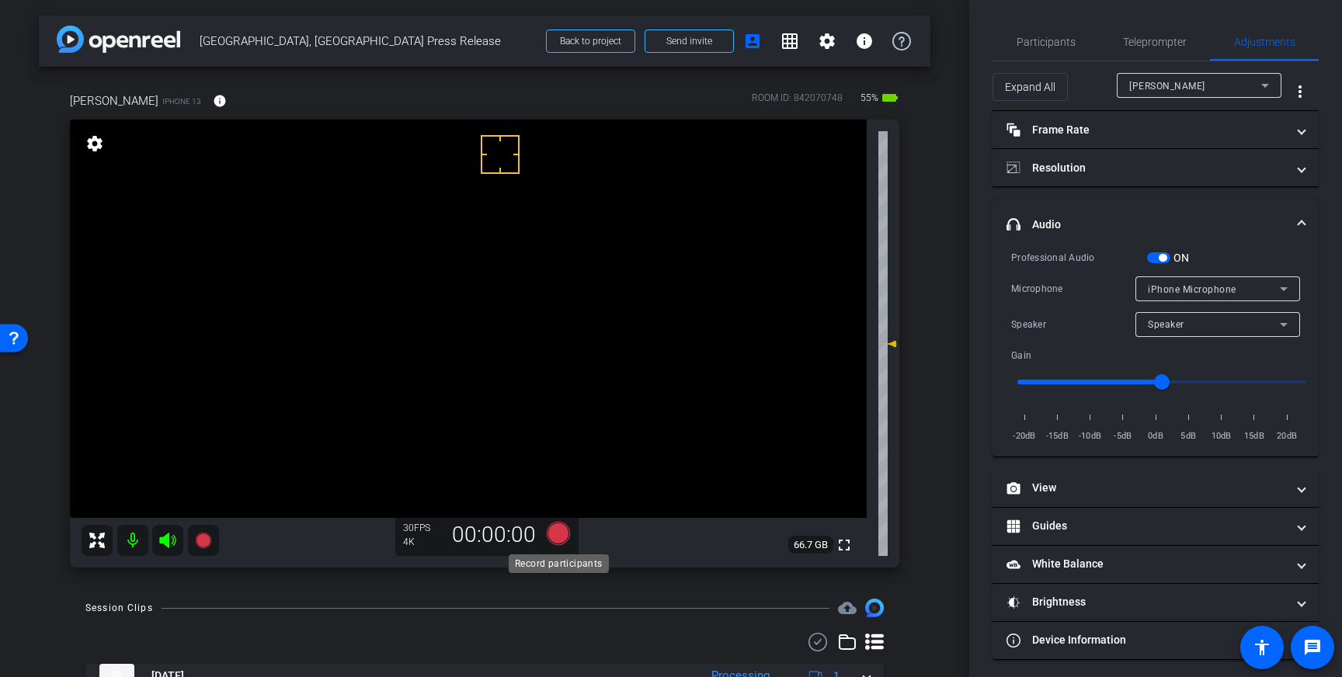
click at [565, 534] on icon at bounding box center [558, 533] width 23 height 23
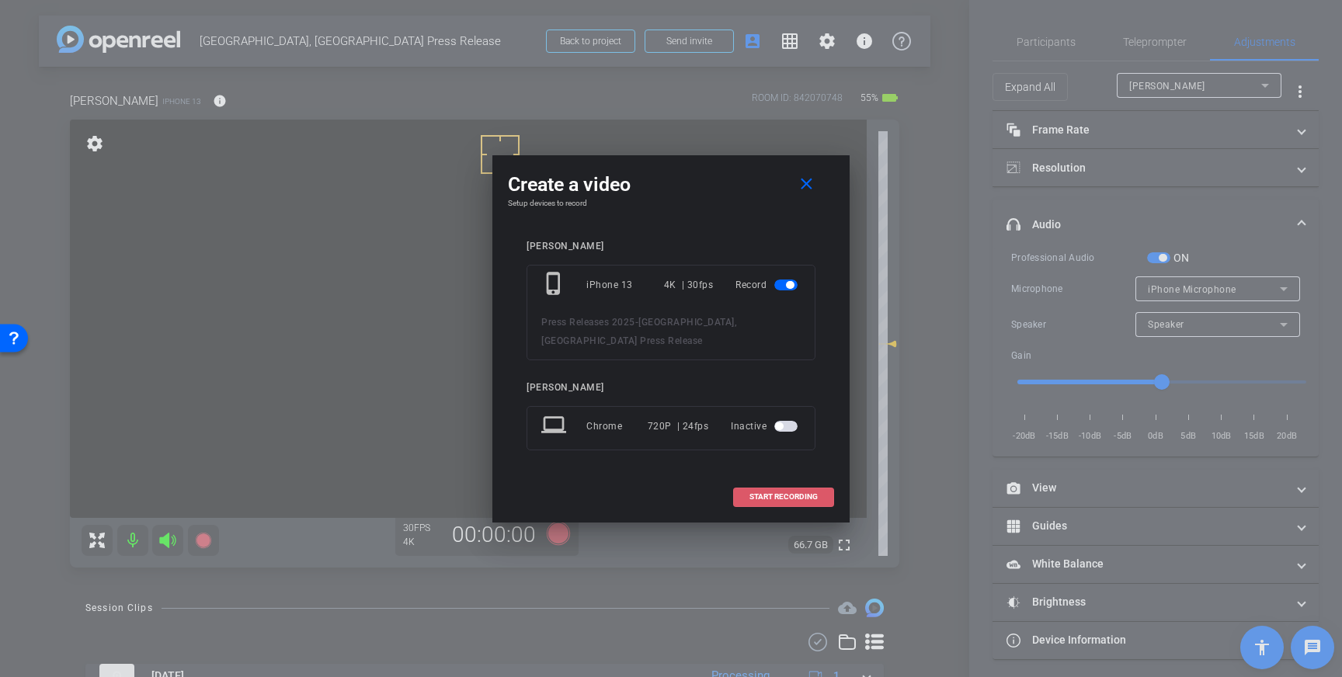
click at [788, 493] on span "START RECORDING" at bounding box center [784, 497] width 68 height 8
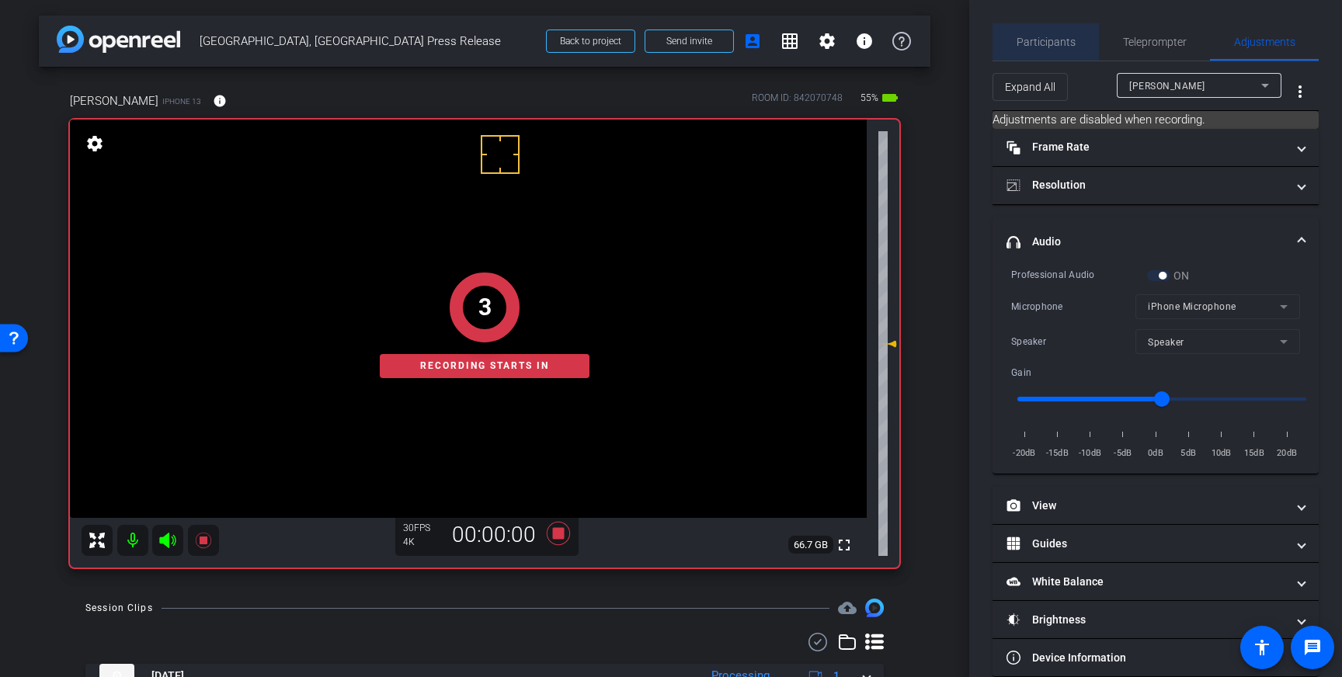
drag, startPoint x: 1053, startPoint y: 35, endPoint x: 1126, endPoint y: 80, distance: 85.8
click at [1054, 37] on span "Participants" at bounding box center [1046, 42] width 59 height 11
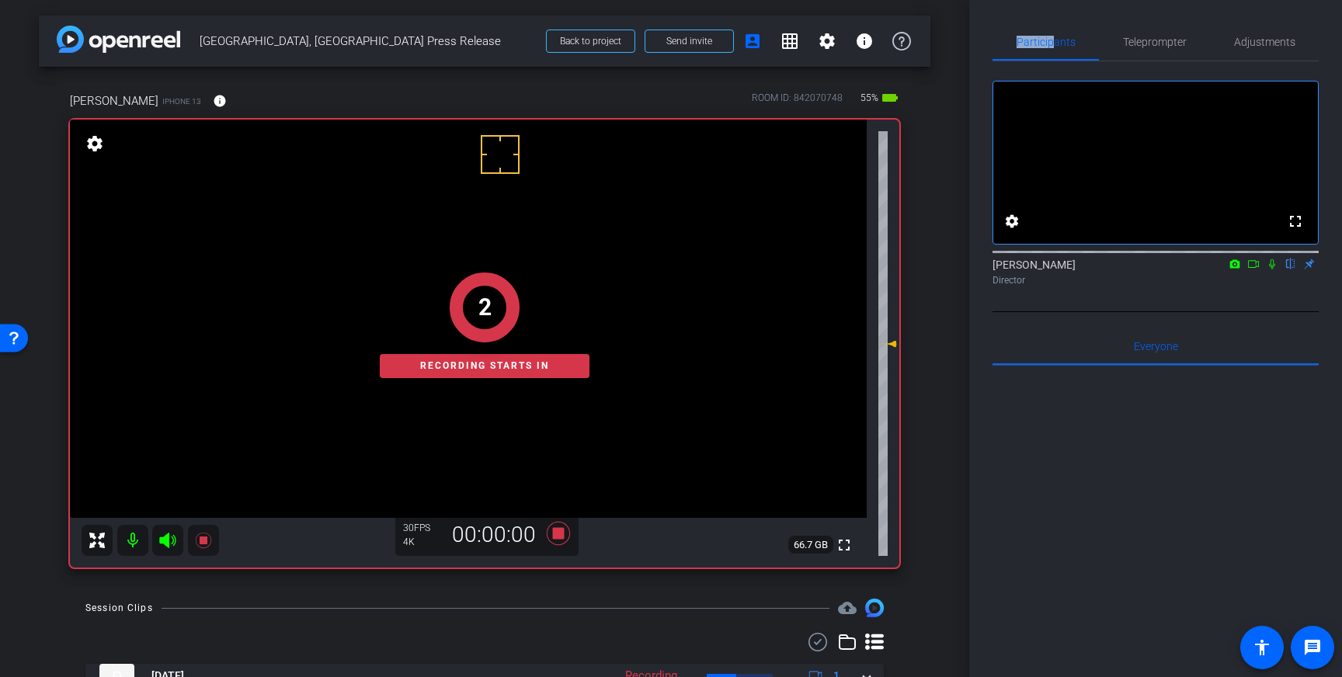
drag, startPoint x: 1268, startPoint y: 280, endPoint x: 1288, endPoint y: 320, distance: 44.8
click at [1272, 270] on icon at bounding box center [1272, 264] width 12 height 11
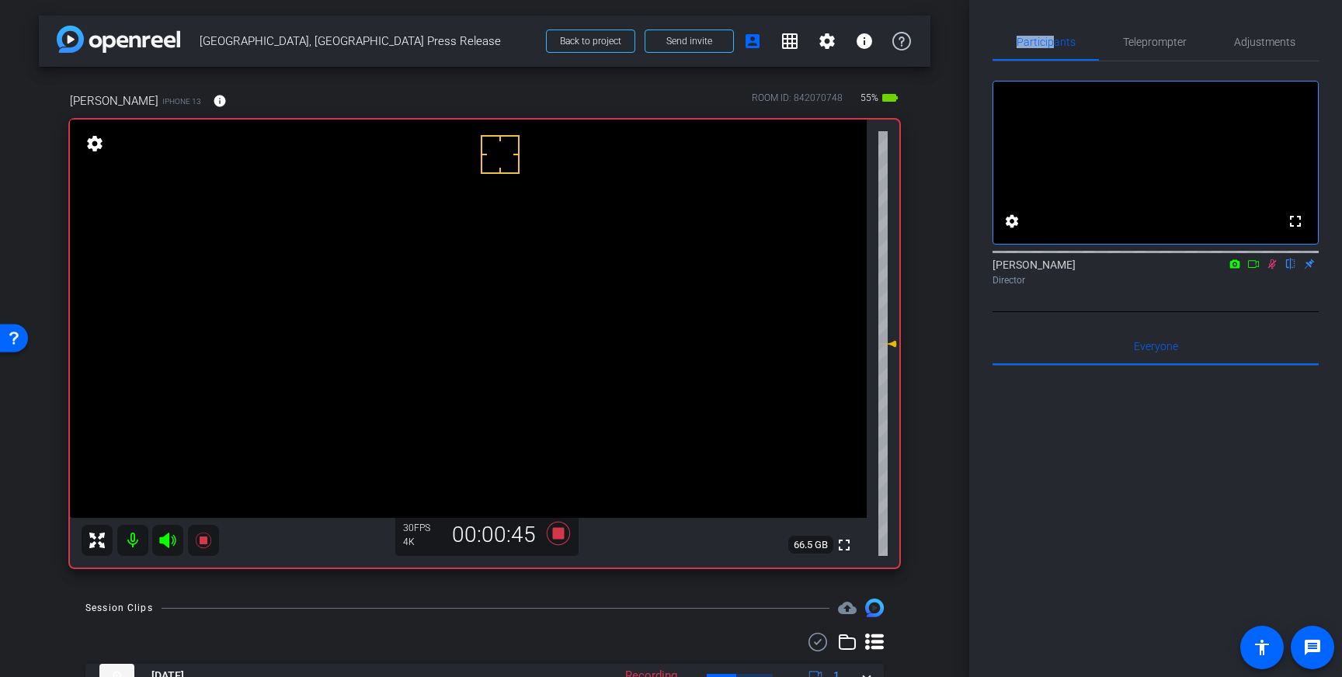
click at [1271, 270] on icon at bounding box center [1272, 264] width 9 height 10
click at [556, 535] on icon at bounding box center [558, 533] width 23 height 23
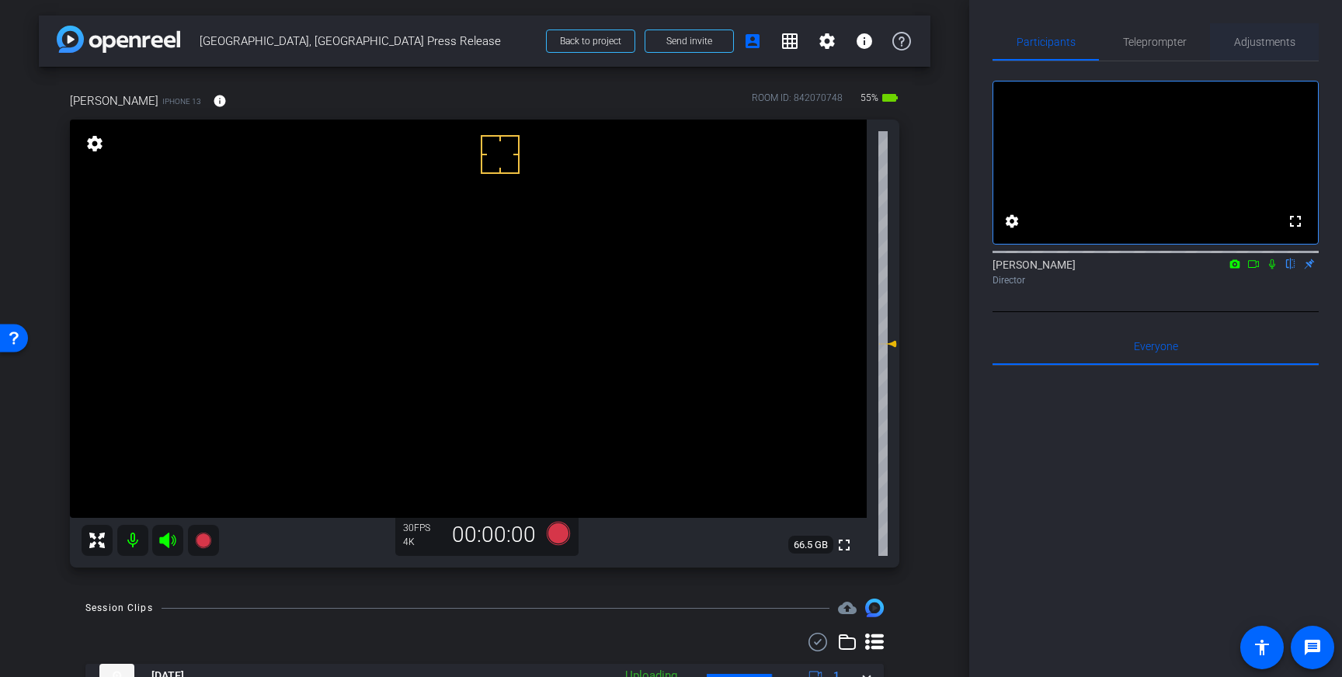
drag, startPoint x: 1274, startPoint y: 44, endPoint x: 1273, endPoint y: 52, distance: 7.8
click at [1274, 44] on span "Adjustments" at bounding box center [1264, 42] width 61 height 11
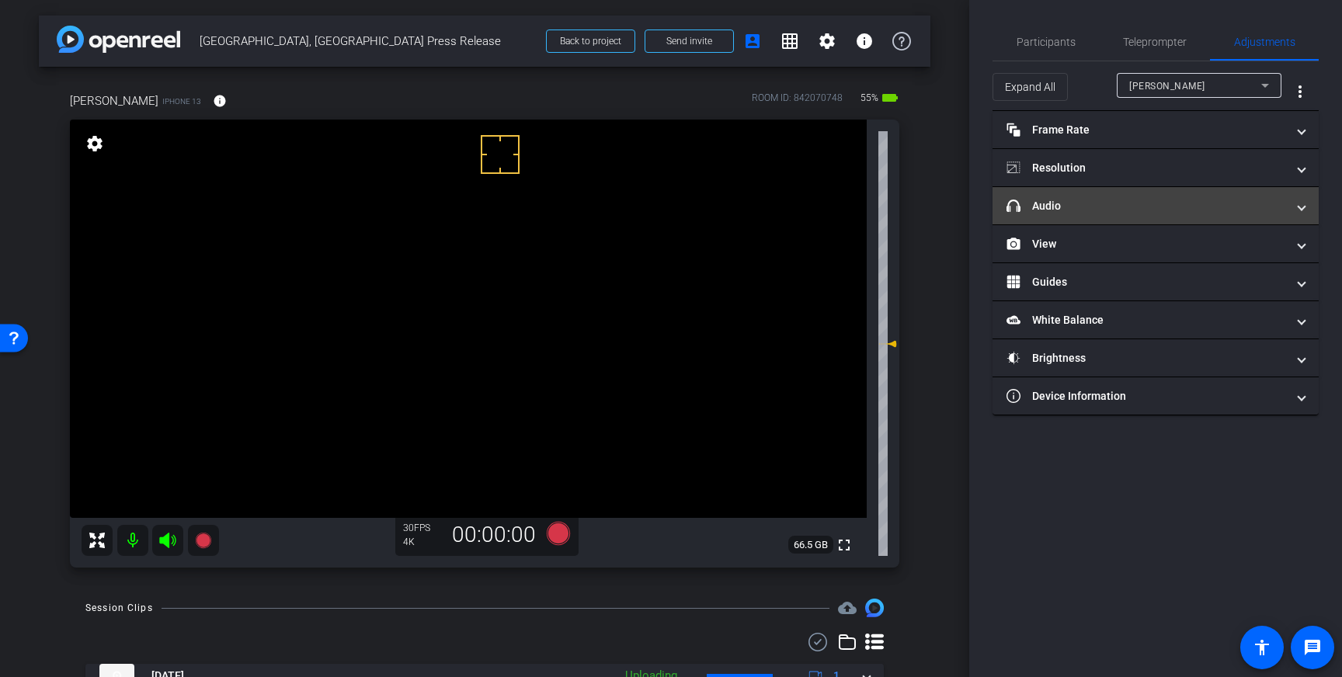
click at [1155, 202] on mat-panel-title "headphone icon Audio" at bounding box center [1147, 206] width 280 height 16
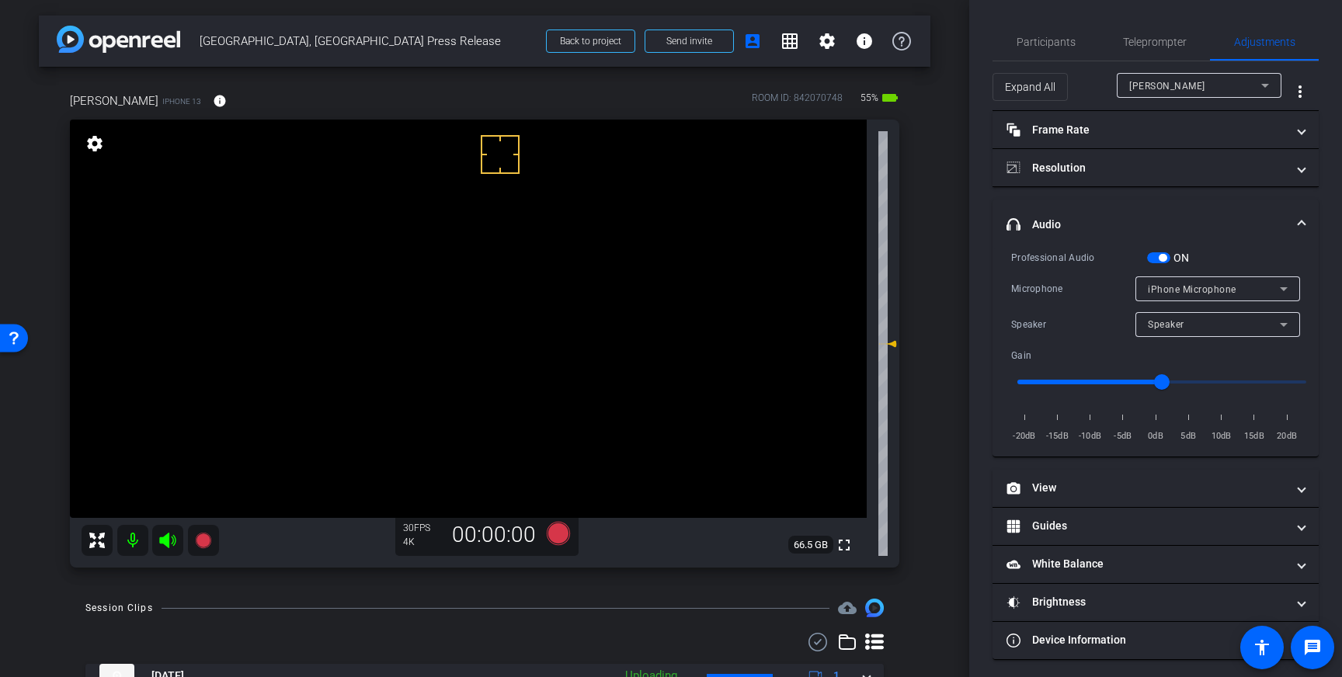
click at [1159, 252] on div "ON" at bounding box center [1168, 258] width 43 height 16
click at [1166, 260] on span "button" at bounding box center [1158, 257] width 23 height 11
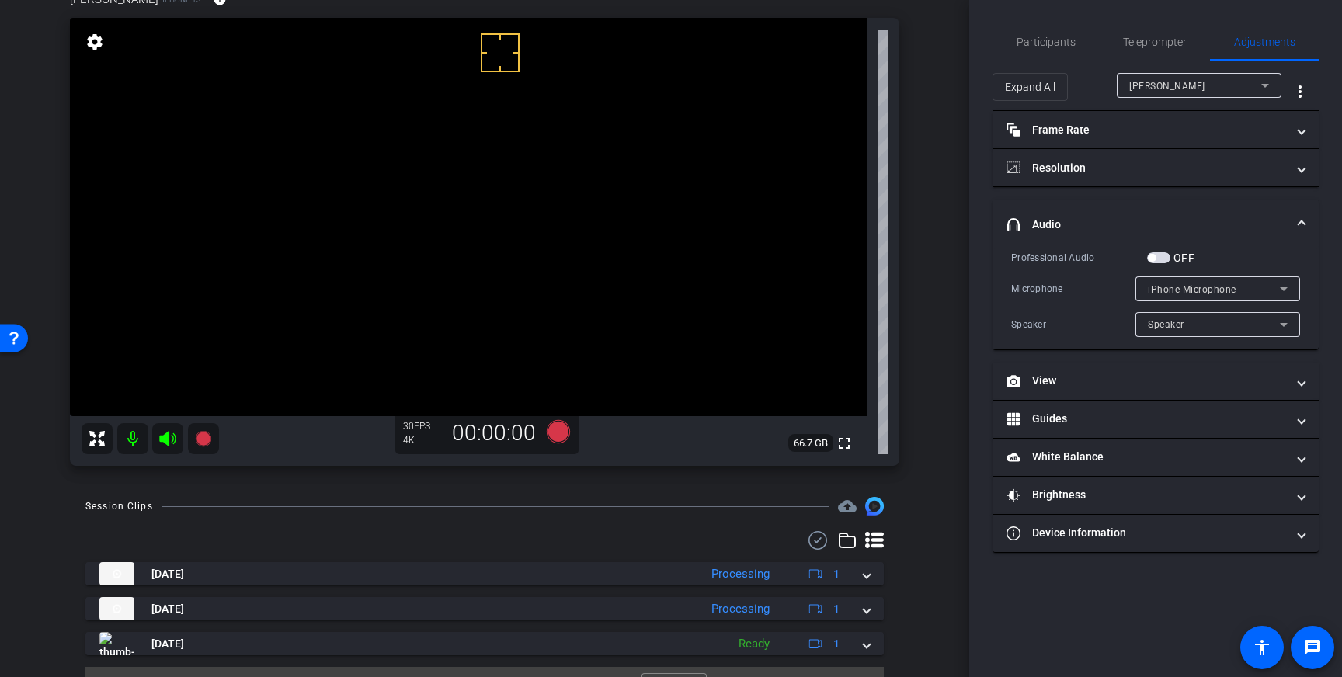
scroll to position [116, 0]
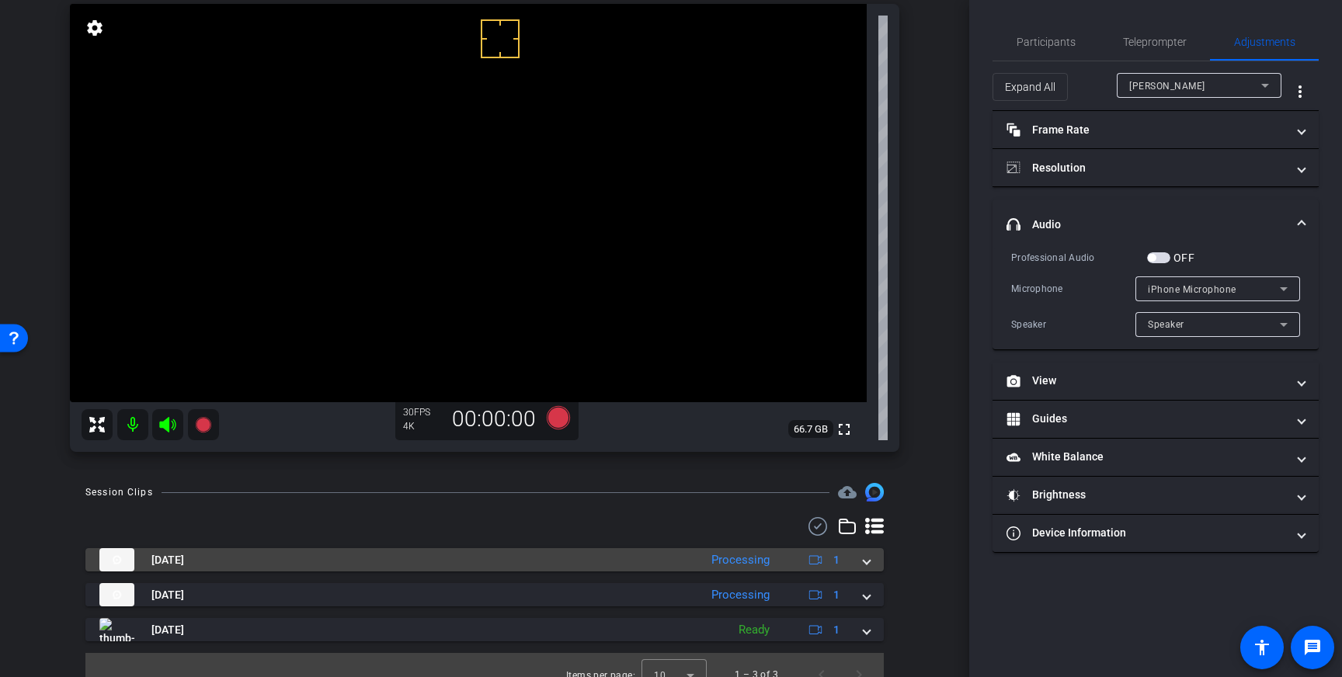
click at [865, 556] on span at bounding box center [867, 560] width 6 height 16
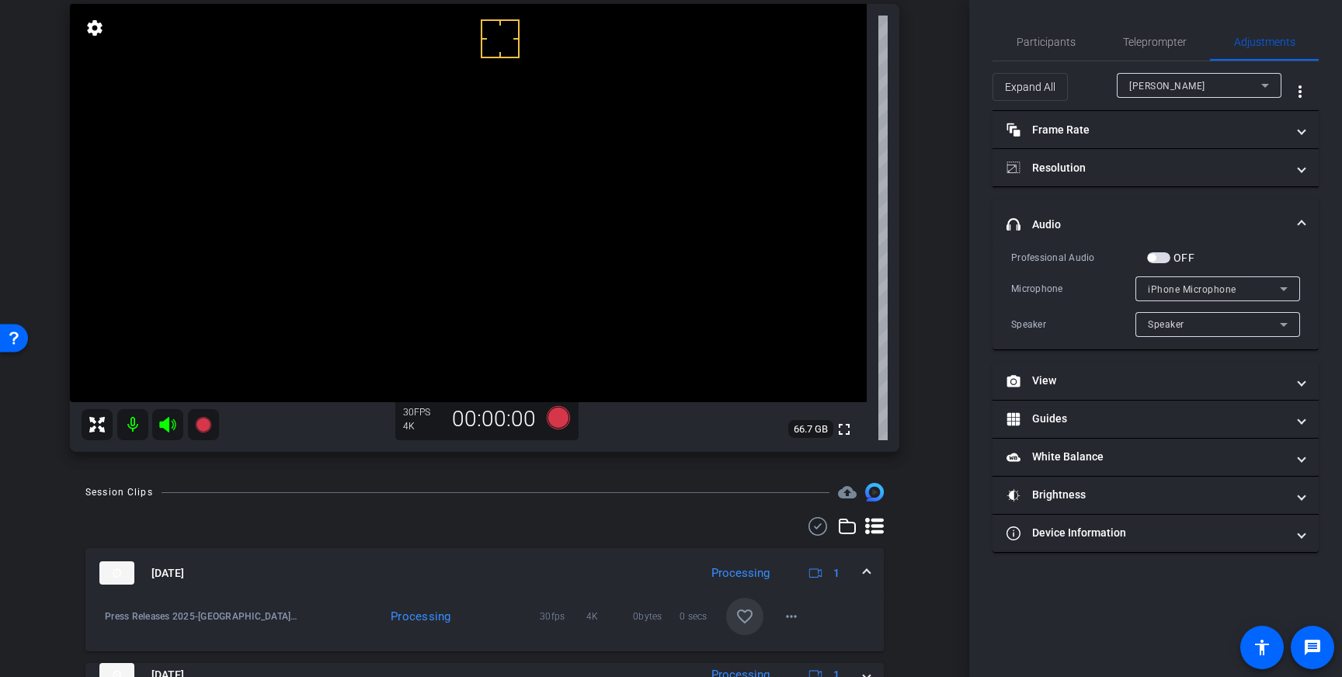
click at [745, 620] on mat-icon "favorite_border" at bounding box center [745, 616] width 19 height 19
drag, startPoint x: 400, startPoint y: 37, endPoint x: 405, endPoint y: 52, distance: 16.2
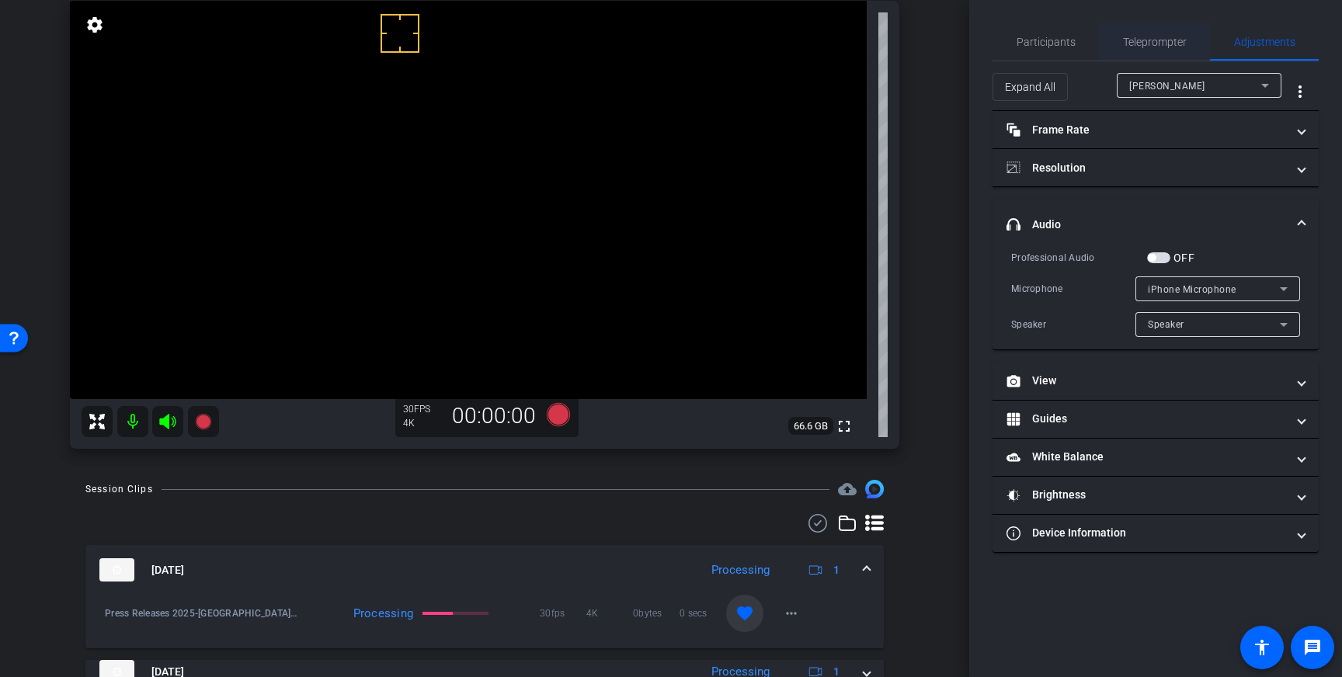
click at [1150, 38] on span "Teleprompter" at bounding box center [1155, 42] width 64 height 11
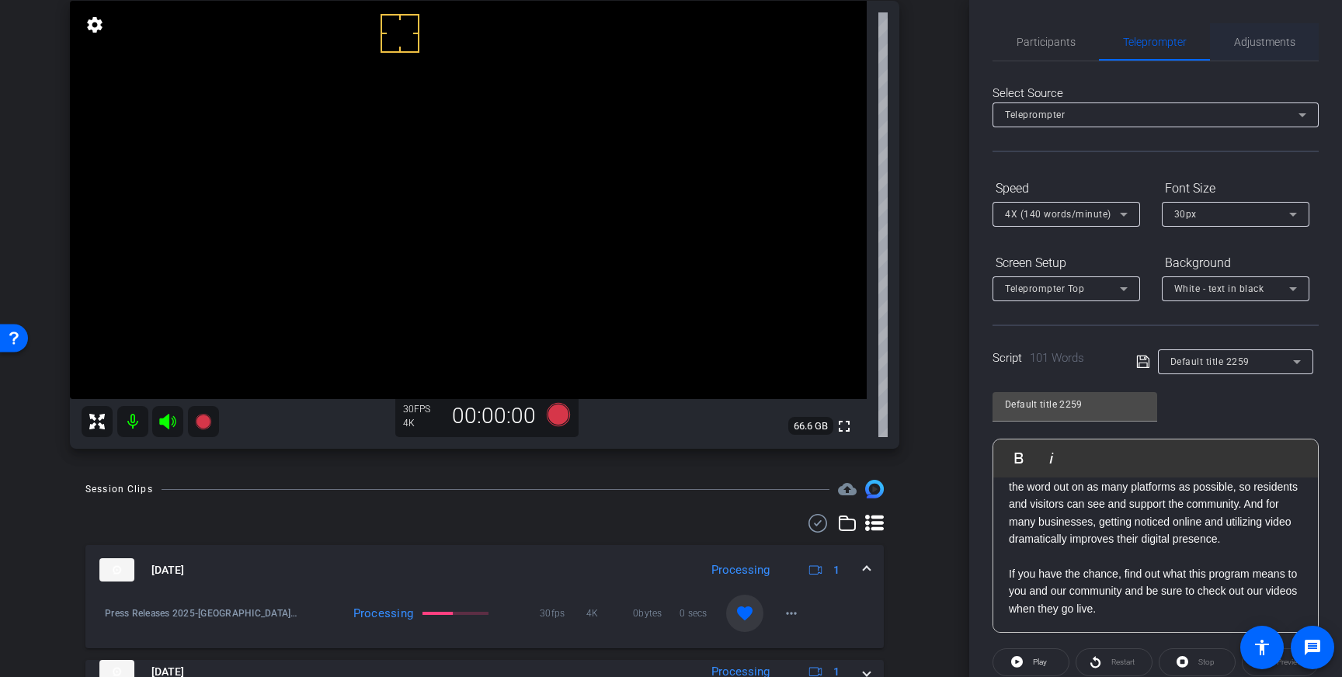
click at [1277, 46] on span "Adjustments" at bounding box center [1264, 42] width 61 height 11
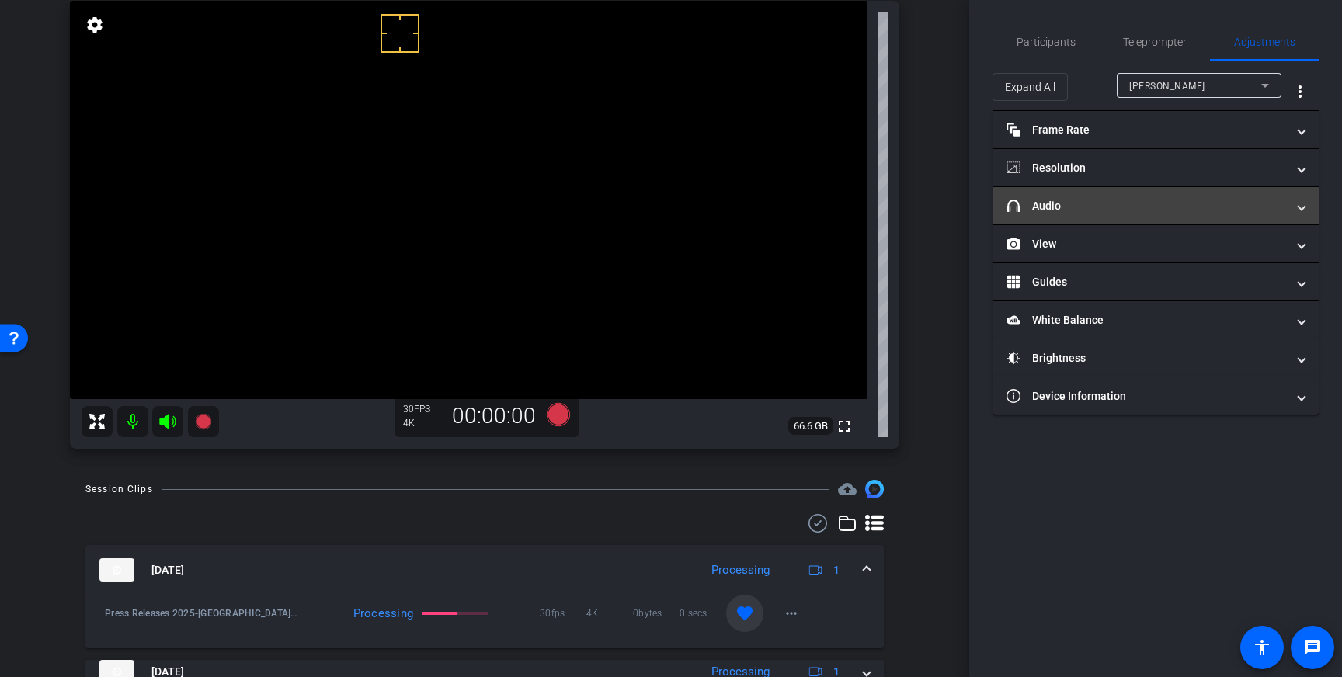
click at [1209, 214] on mat-expansion-panel-header "headphone icon Audio" at bounding box center [1156, 205] width 326 height 37
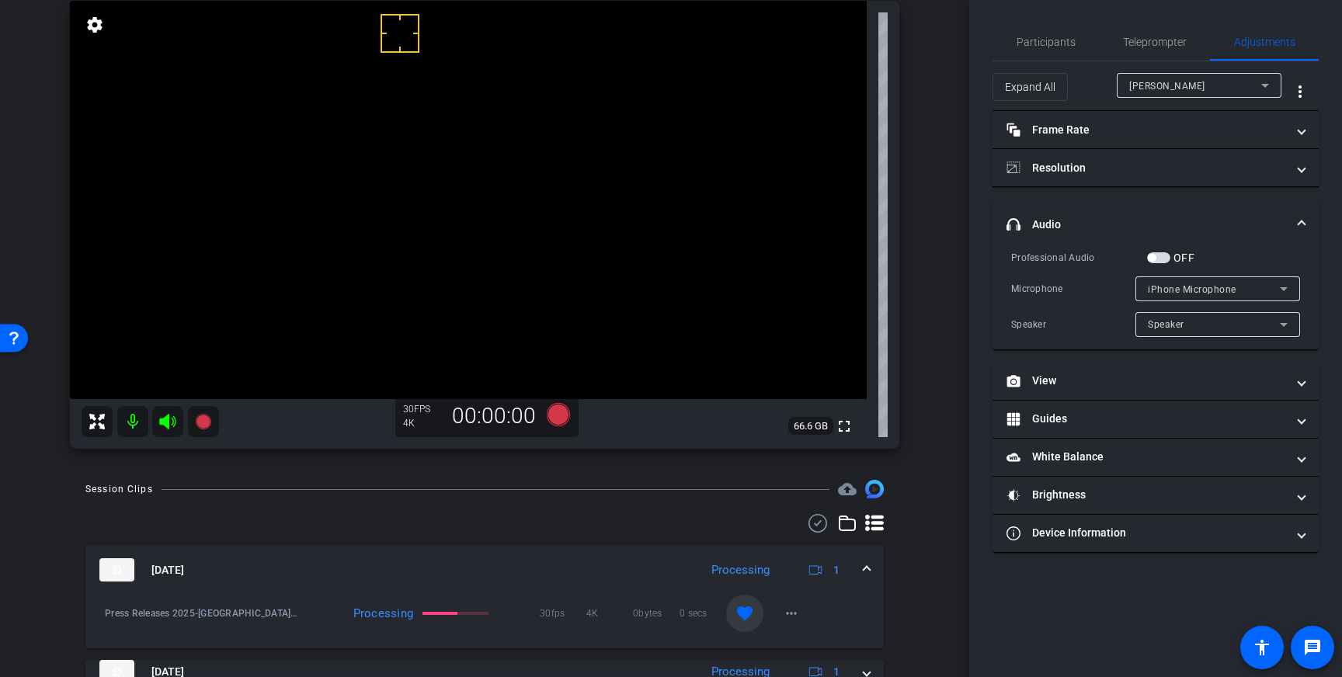
click at [1159, 258] on span "button" at bounding box center [1158, 257] width 23 height 11
click at [547, 409] on icon at bounding box center [558, 415] width 37 height 28
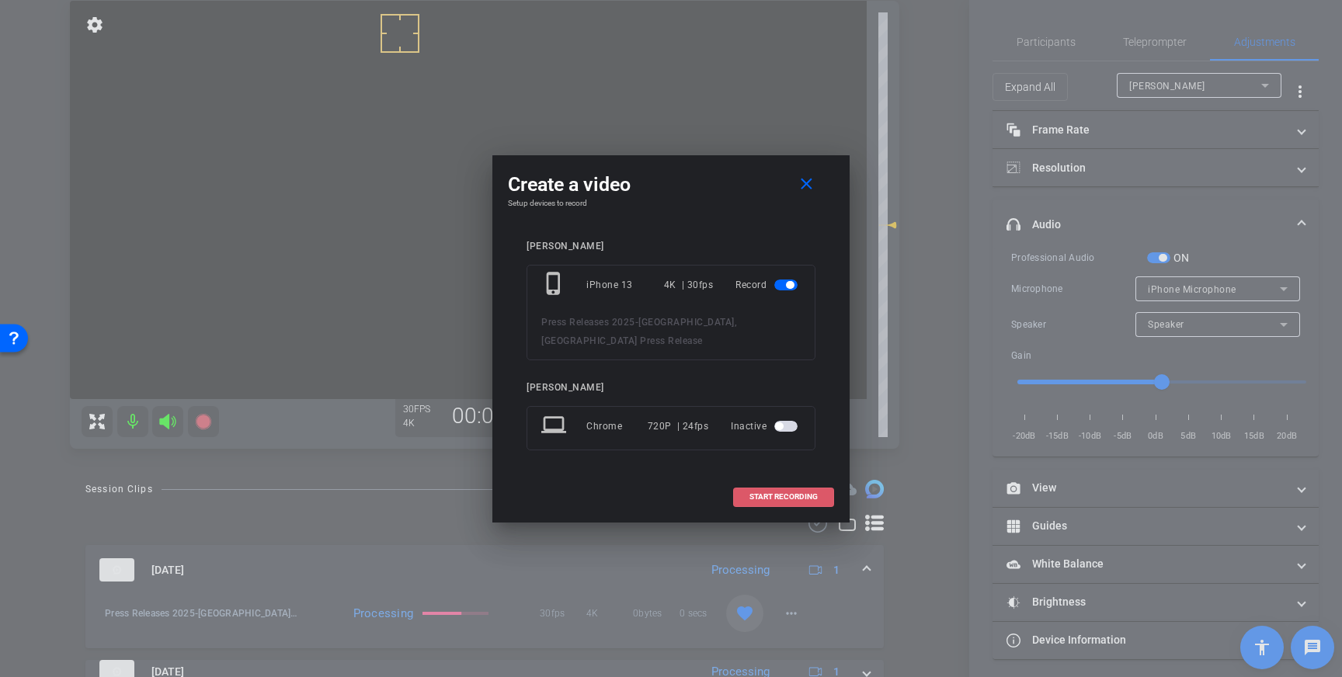
drag, startPoint x: 745, startPoint y: 482, endPoint x: 778, endPoint y: 479, distance: 33.5
click at [750, 488] on button "START RECORDING" at bounding box center [783, 497] width 101 height 19
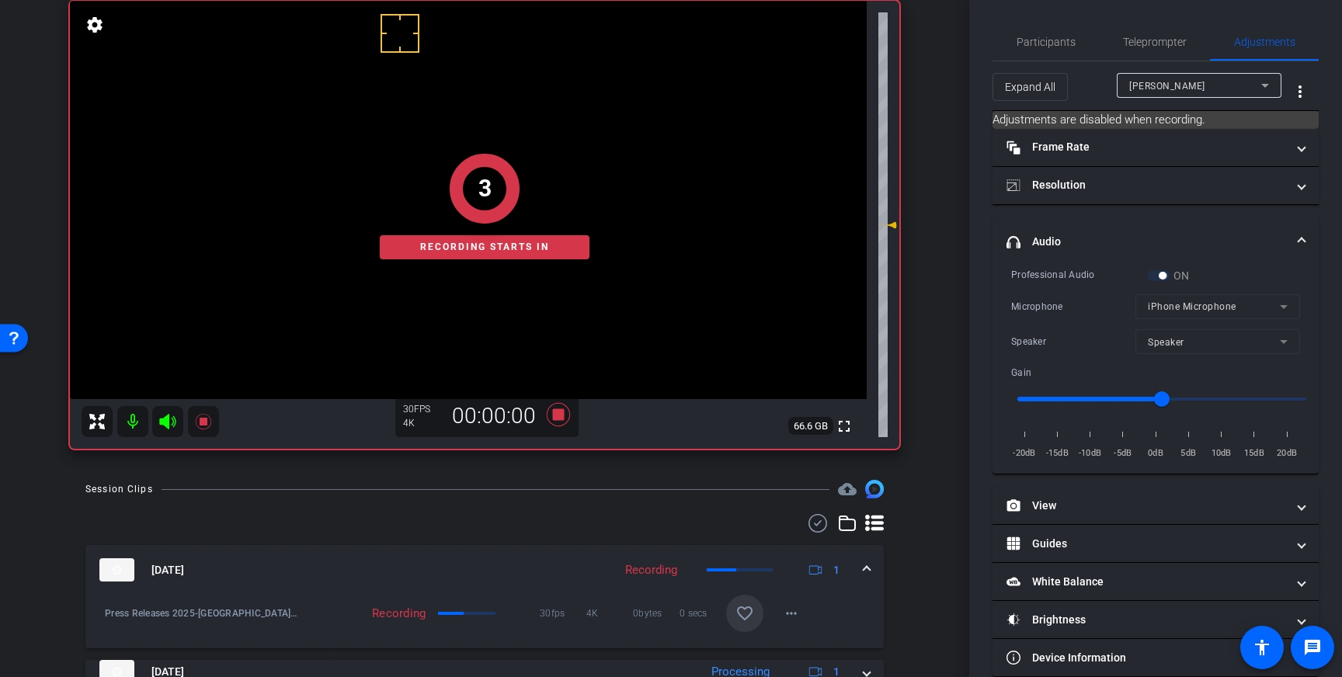
click at [1028, 66] on div "Expand All [PERSON_NAME] more_vert" at bounding box center [1156, 86] width 326 height 50
drag, startPoint x: 1036, startPoint y: 50, endPoint x: 1096, endPoint y: 75, distance: 64.8
click at [1038, 50] on span "Participants" at bounding box center [1046, 41] width 59 height 37
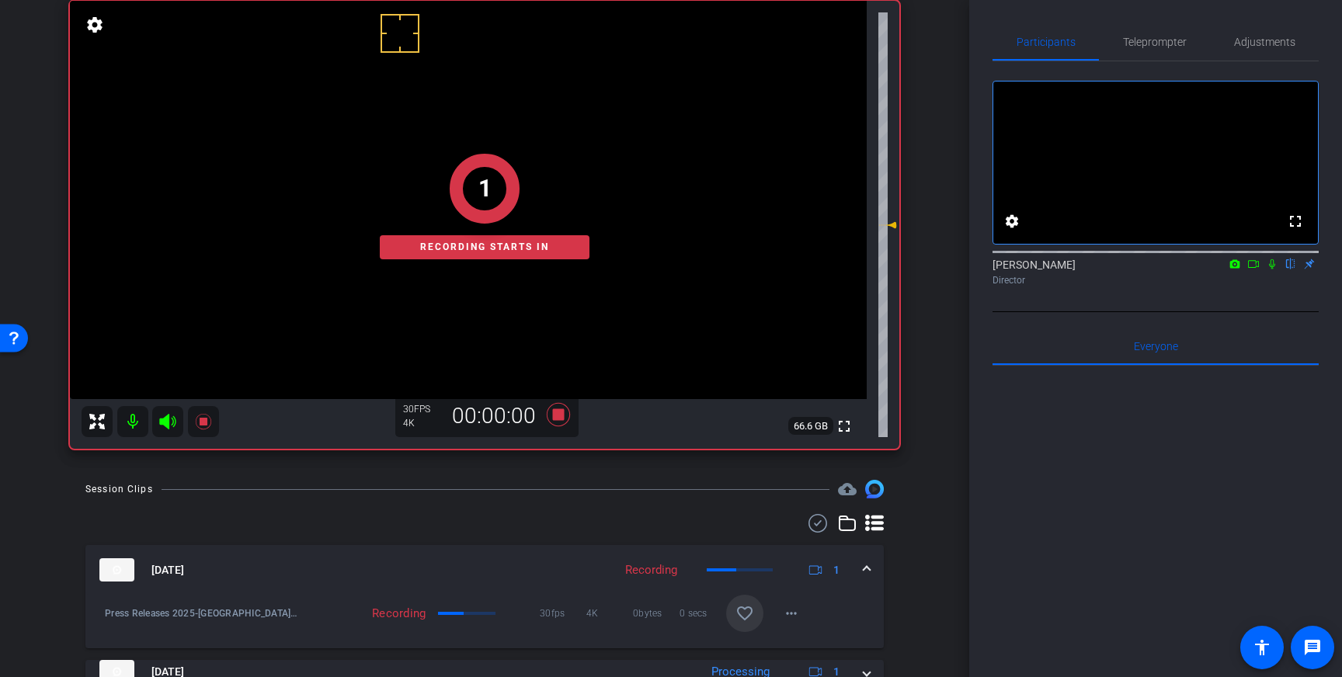
click at [1275, 270] on icon at bounding box center [1272, 264] width 12 height 11
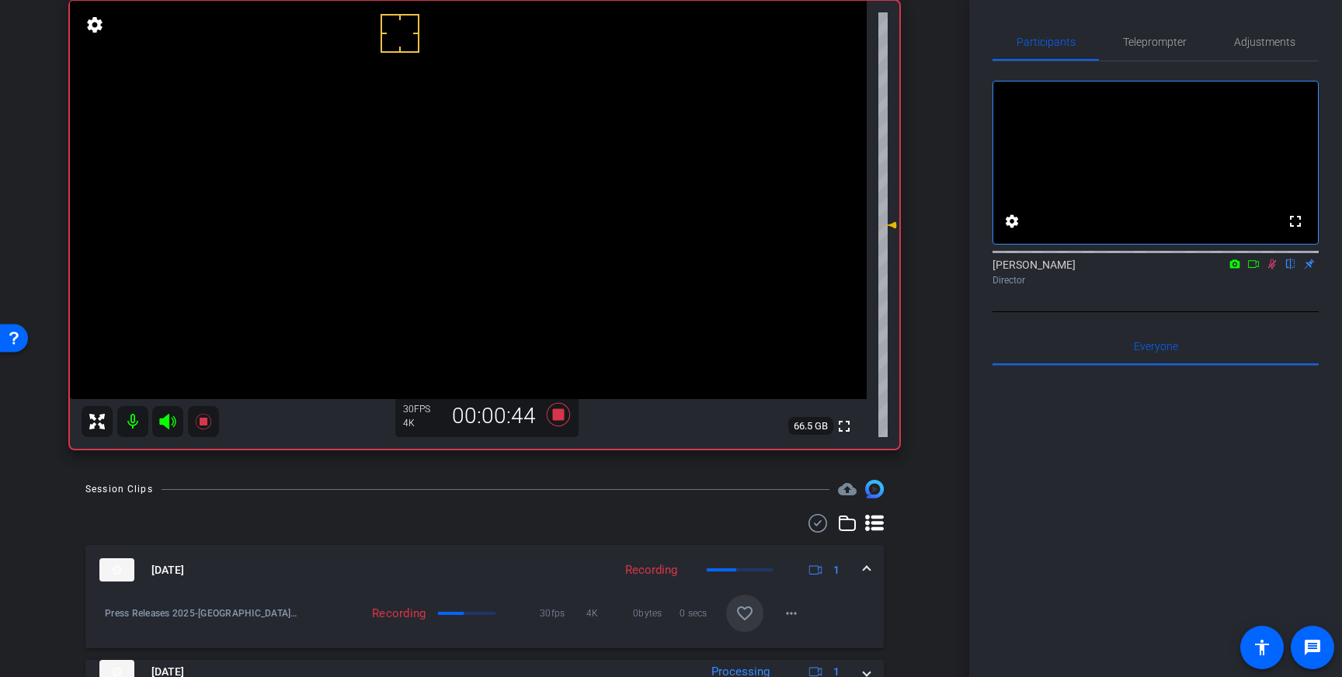
click at [1275, 270] on icon at bounding box center [1272, 264] width 12 height 11
click at [563, 414] on icon at bounding box center [558, 414] width 23 height 23
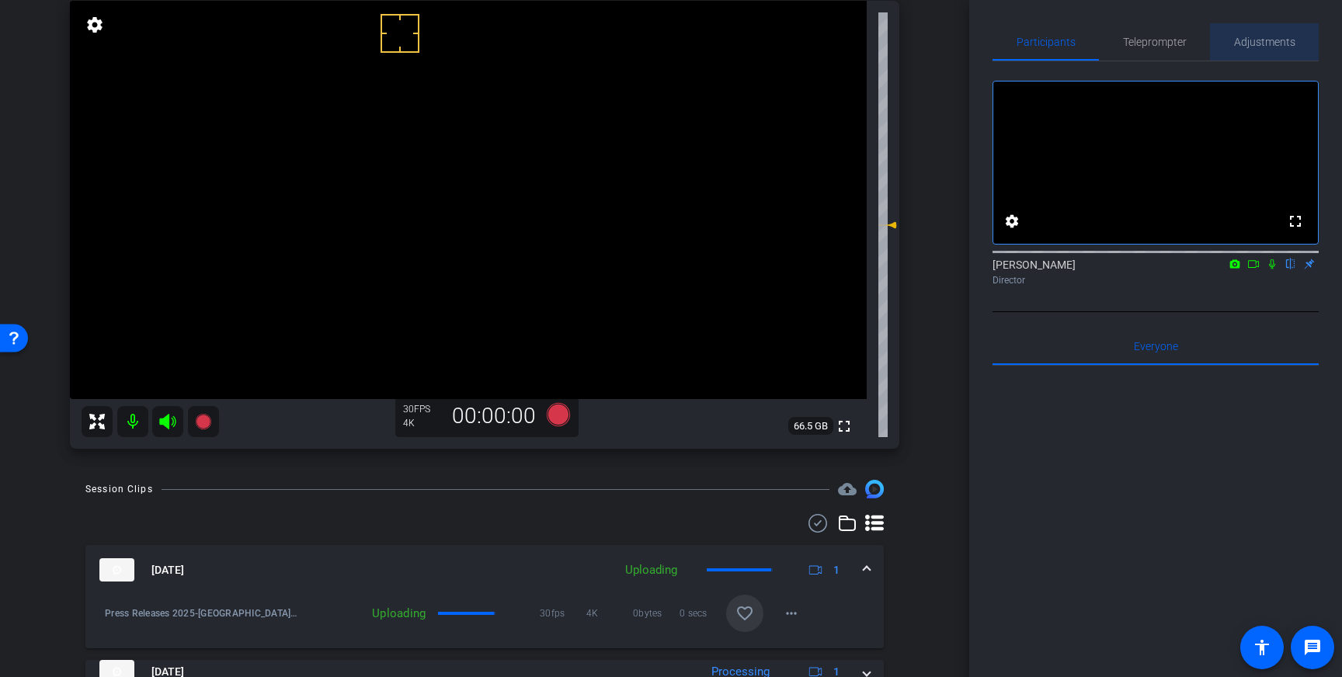
click at [1262, 37] on span "Adjustments" at bounding box center [1264, 42] width 61 height 11
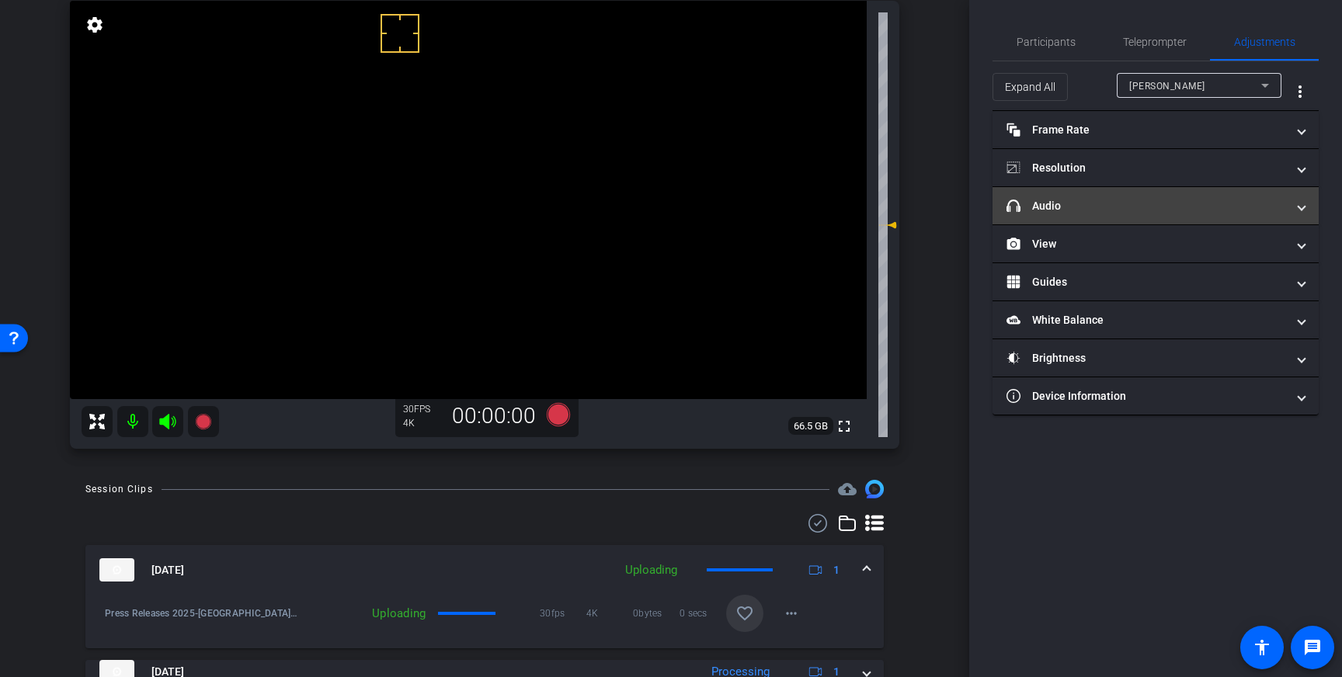
click at [1149, 207] on mat-panel-title "headphone icon Audio" at bounding box center [1147, 206] width 280 height 16
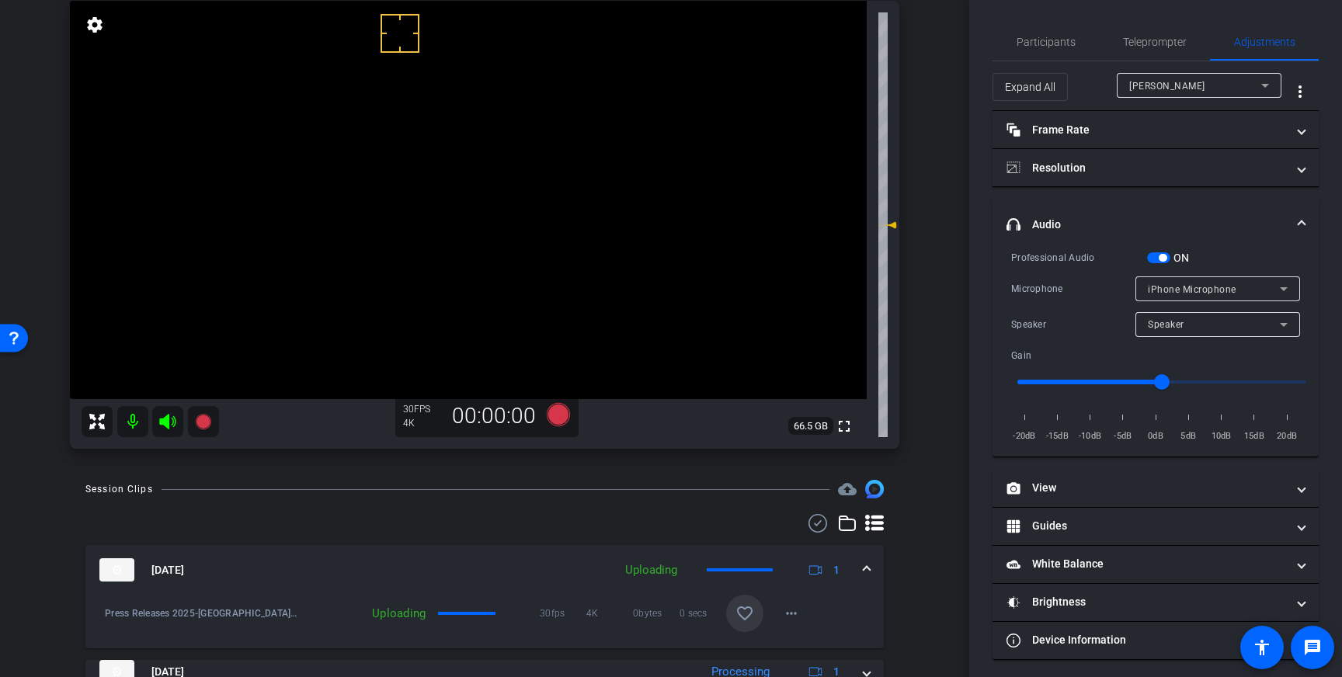
click at [1162, 252] on span "button" at bounding box center [1158, 257] width 23 height 11
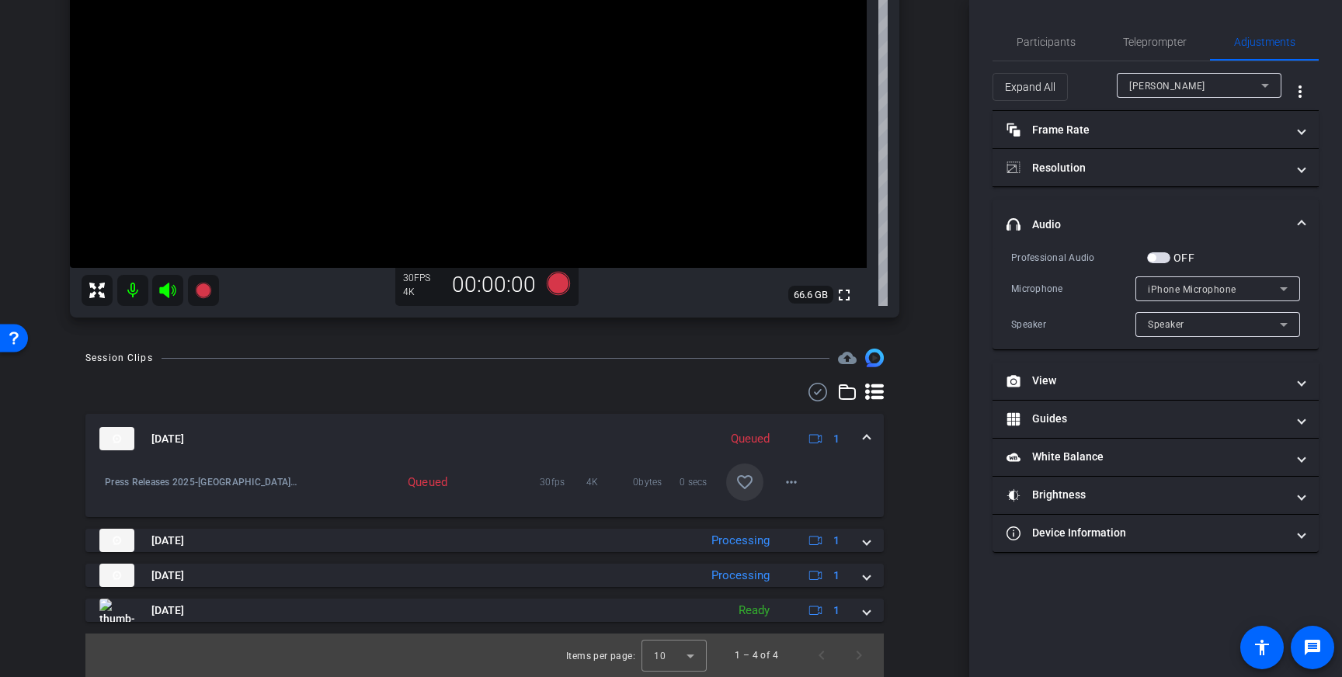
scroll to position [242, 0]
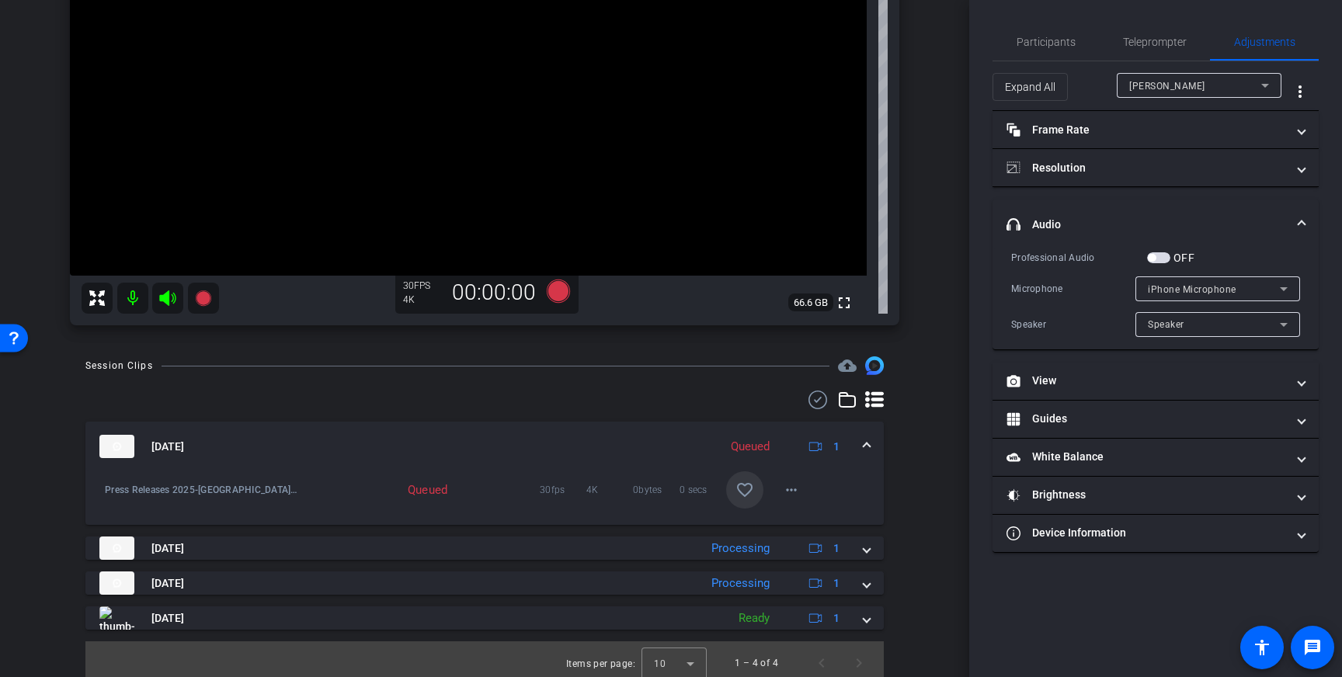
click at [860, 443] on div "[DATE] Queued 1" at bounding box center [481, 446] width 764 height 23
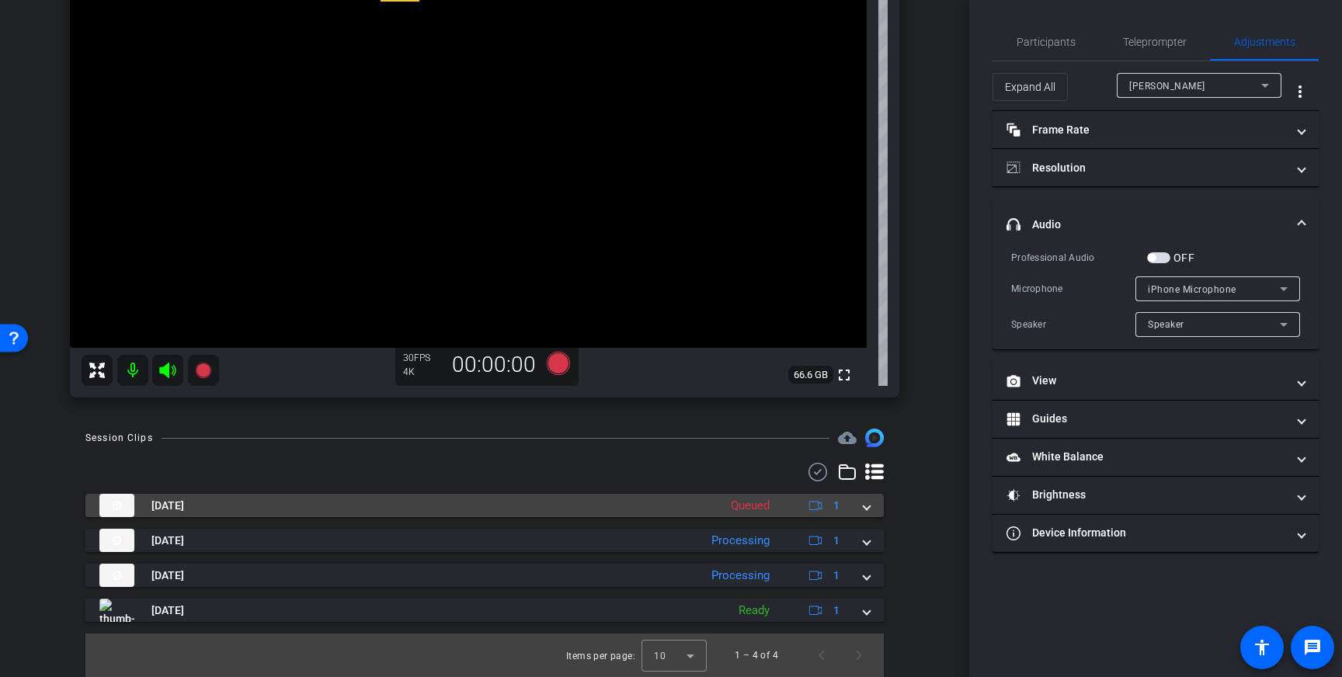
scroll to position [170, 0]
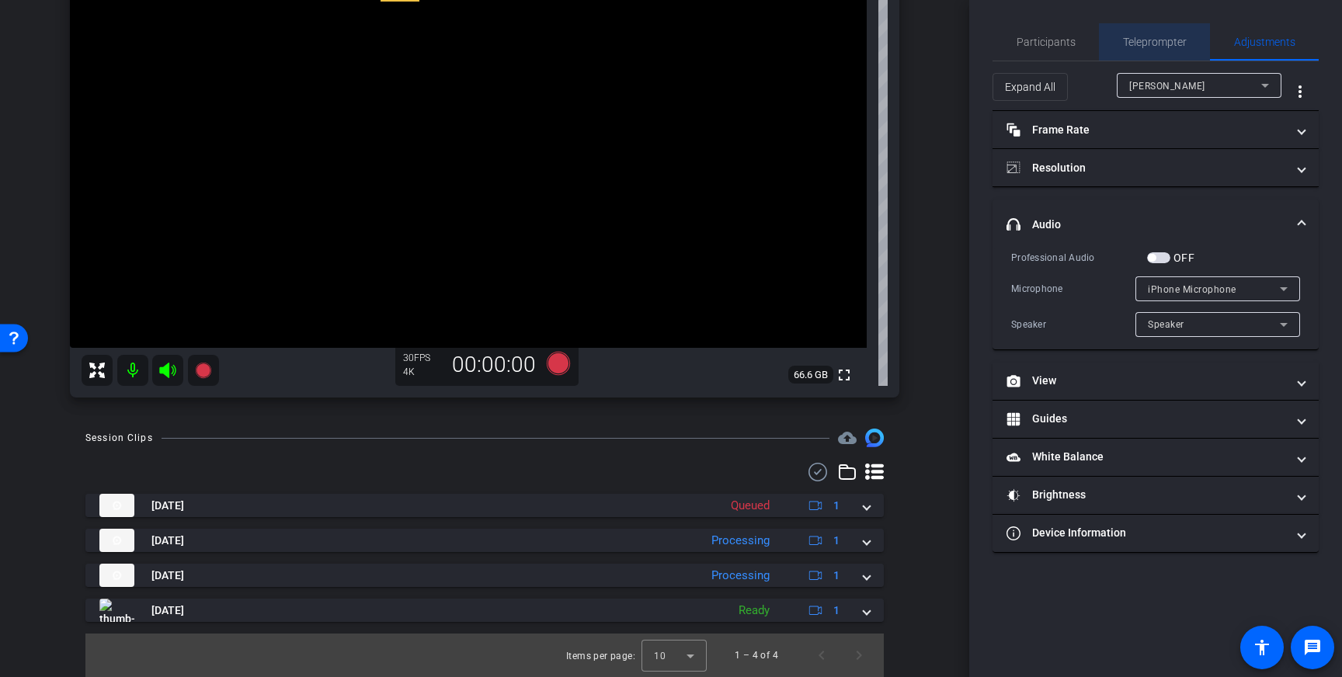
click at [1145, 55] on span "Teleprompter" at bounding box center [1155, 41] width 64 height 37
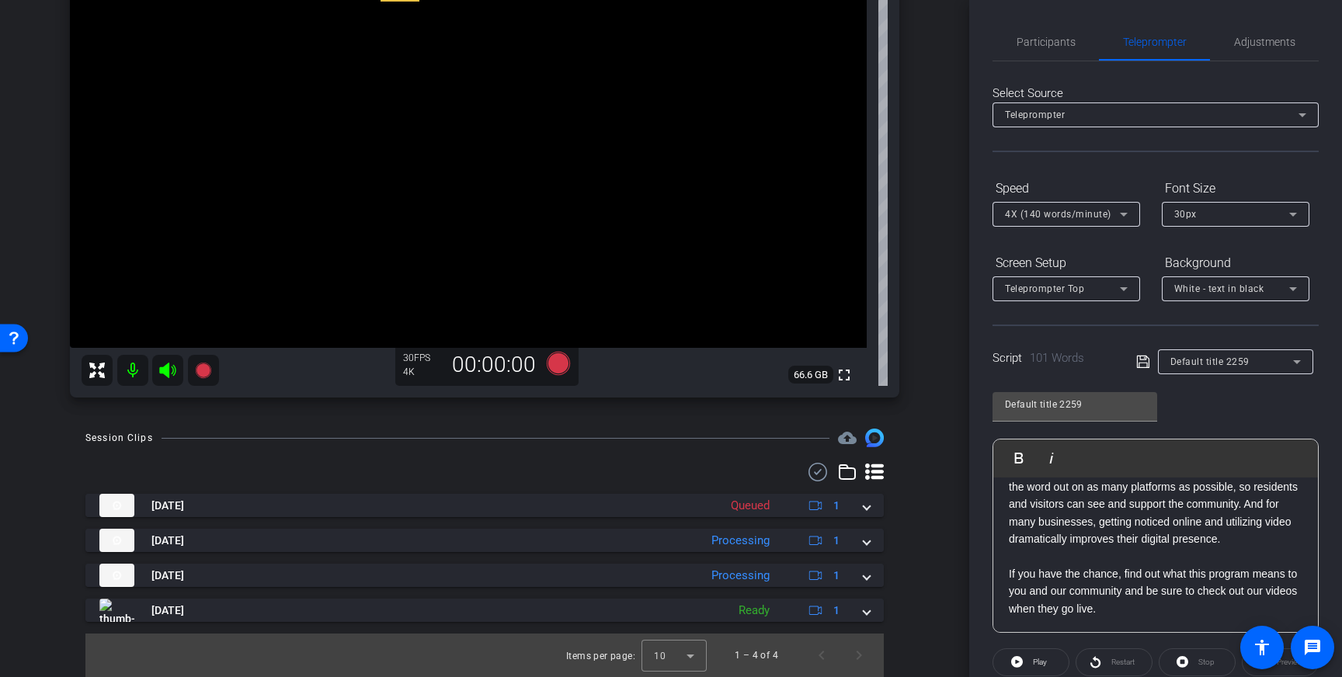
scroll to position [172, 0]
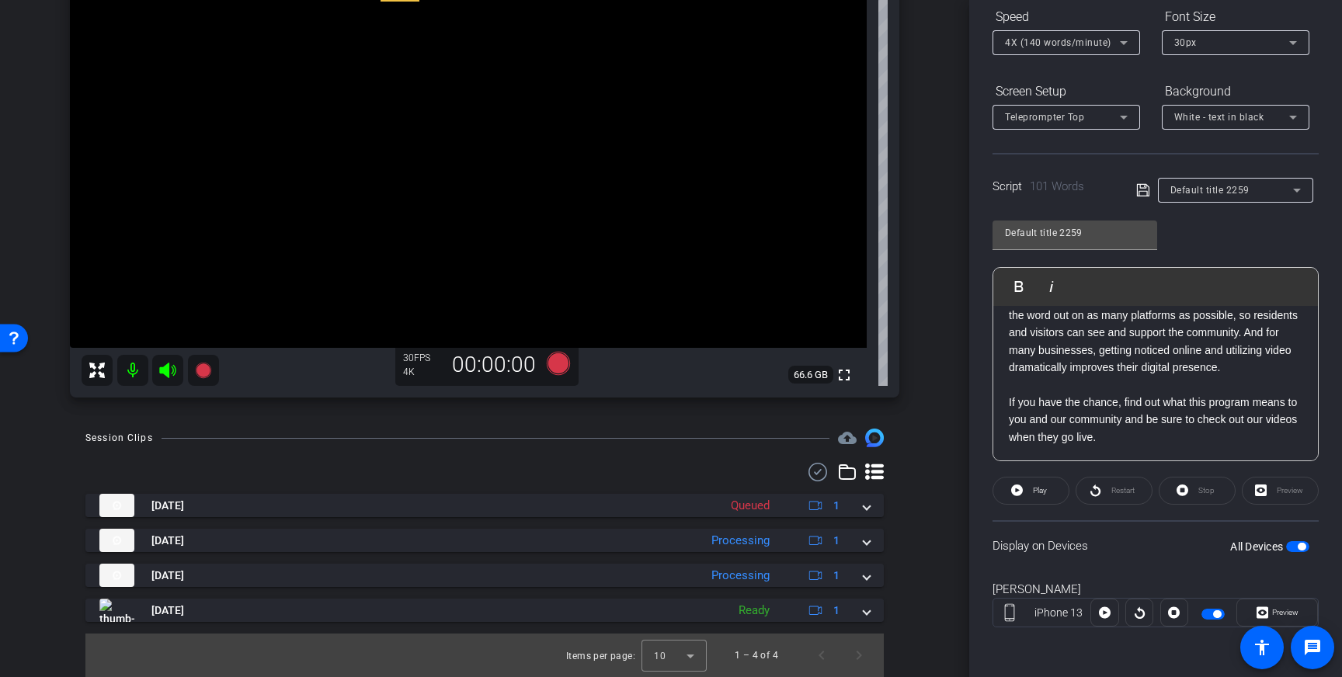
click at [1297, 549] on span "button" at bounding box center [1297, 546] width 23 height 11
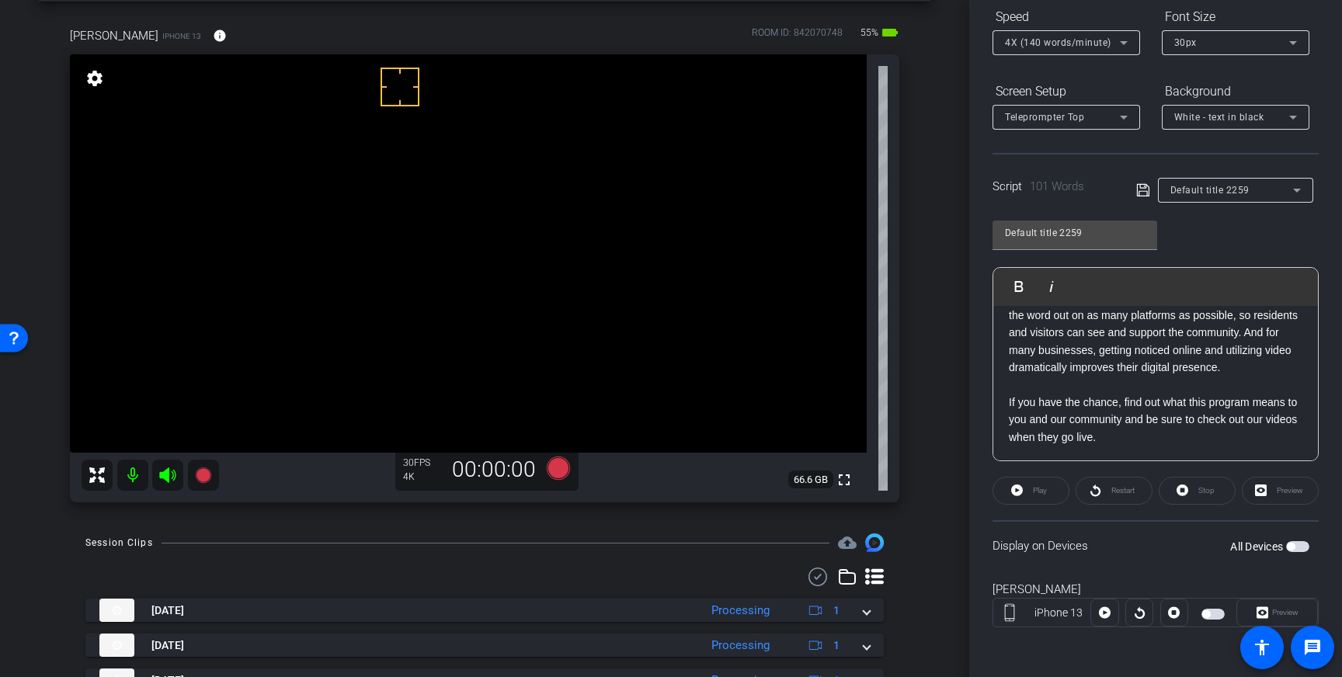
scroll to position [68, 0]
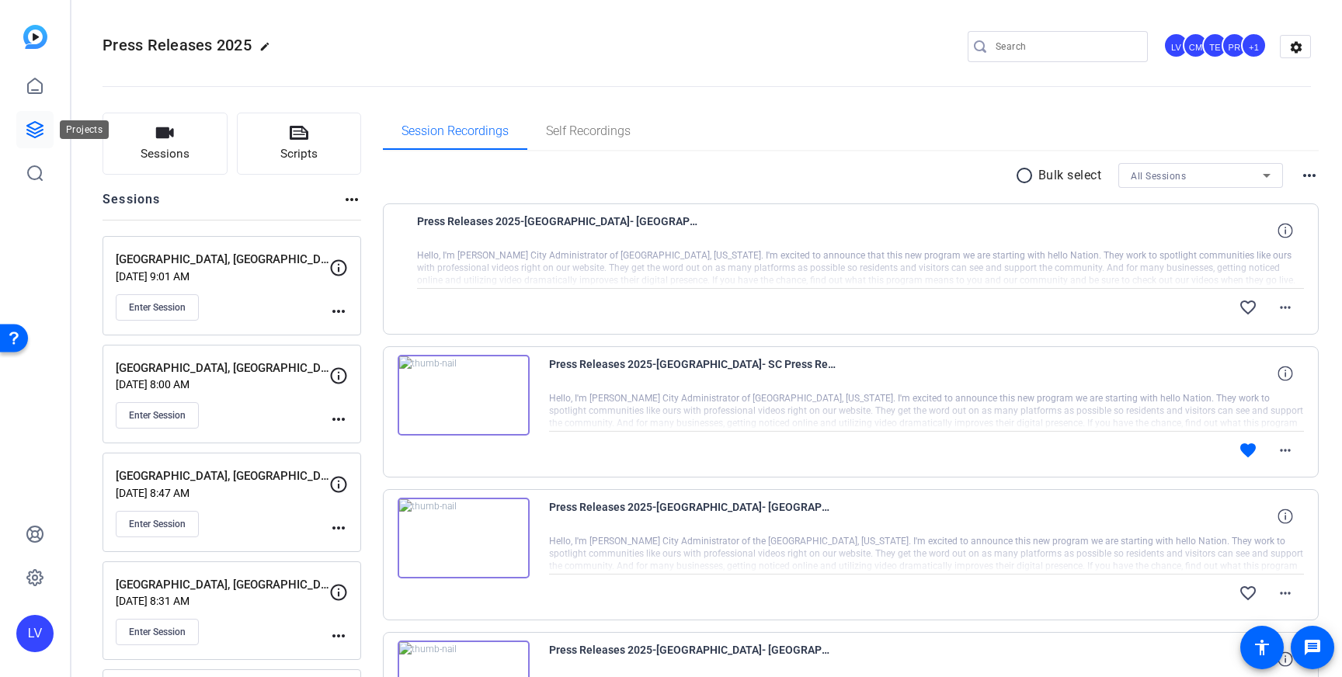
click at [36, 134] on icon at bounding box center [35, 129] width 19 height 19
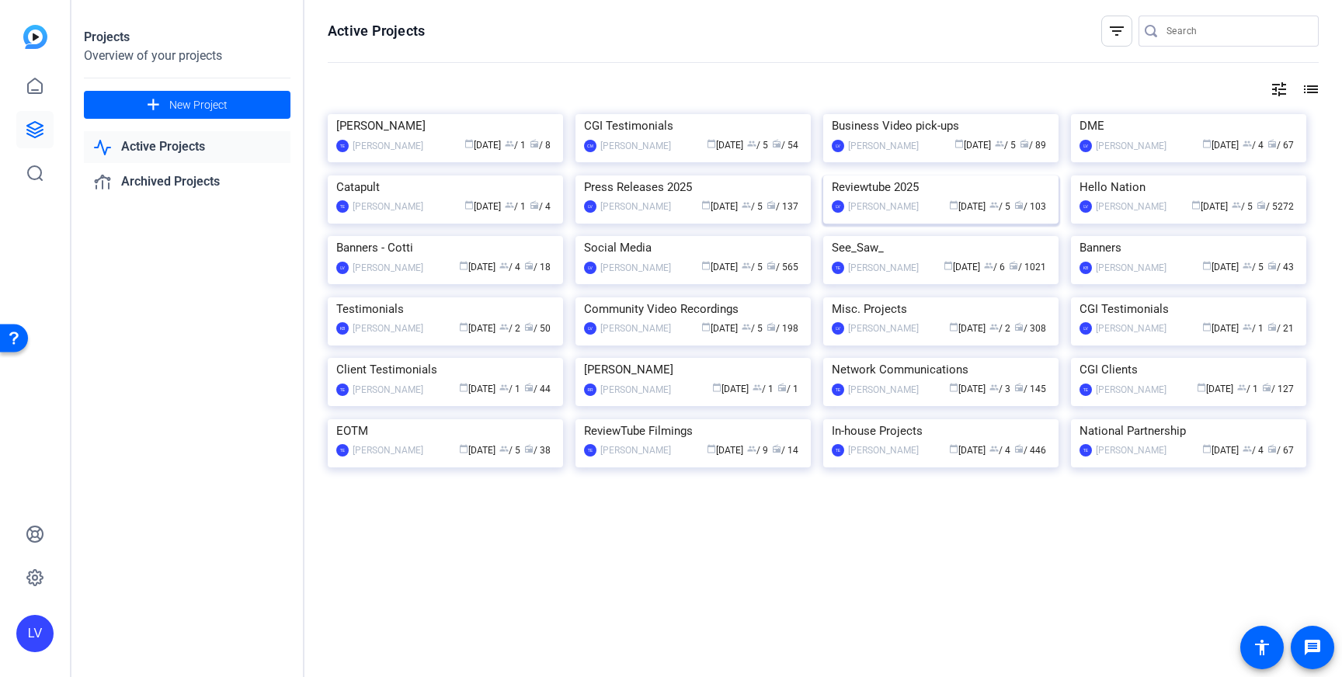
scroll to position [75, 0]
click at [1187, 176] on img at bounding box center [1188, 176] width 235 height 0
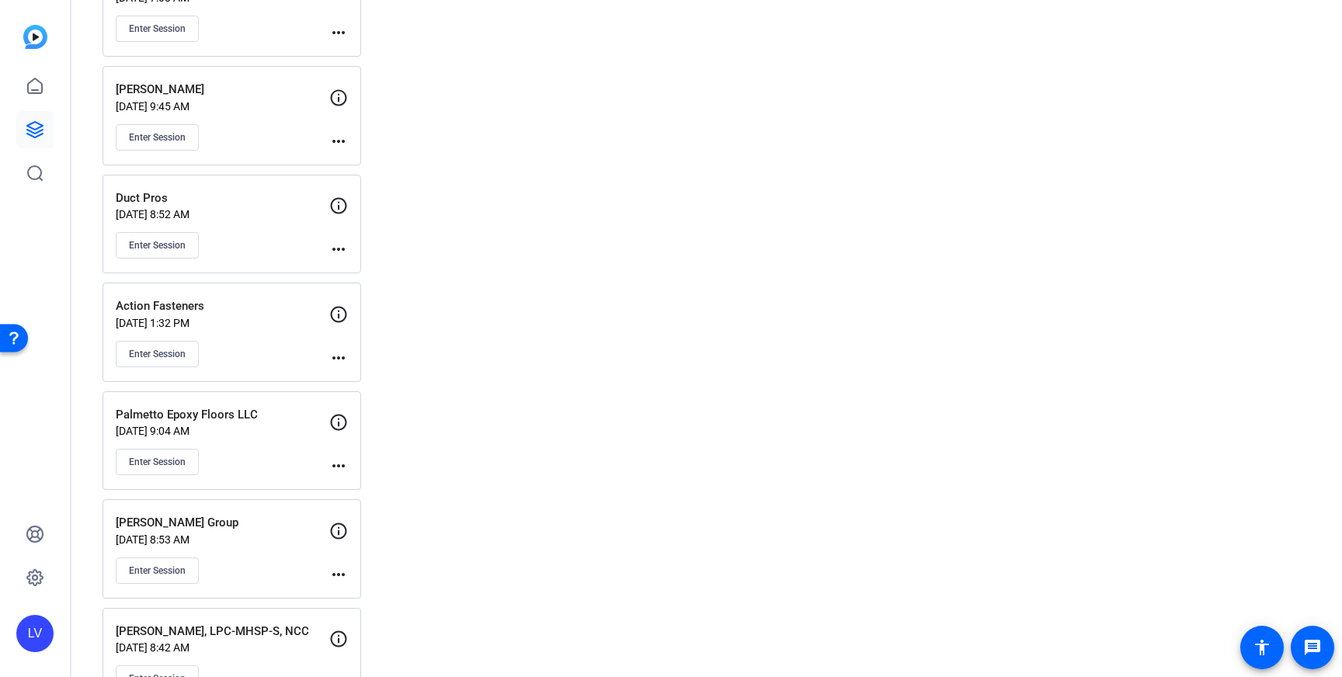
scroll to position [6022, 0]
click at [275, 103] on p "Sep 09, 2025 @ 9:45 AM" at bounding box center [223, 105] width 214 height 12
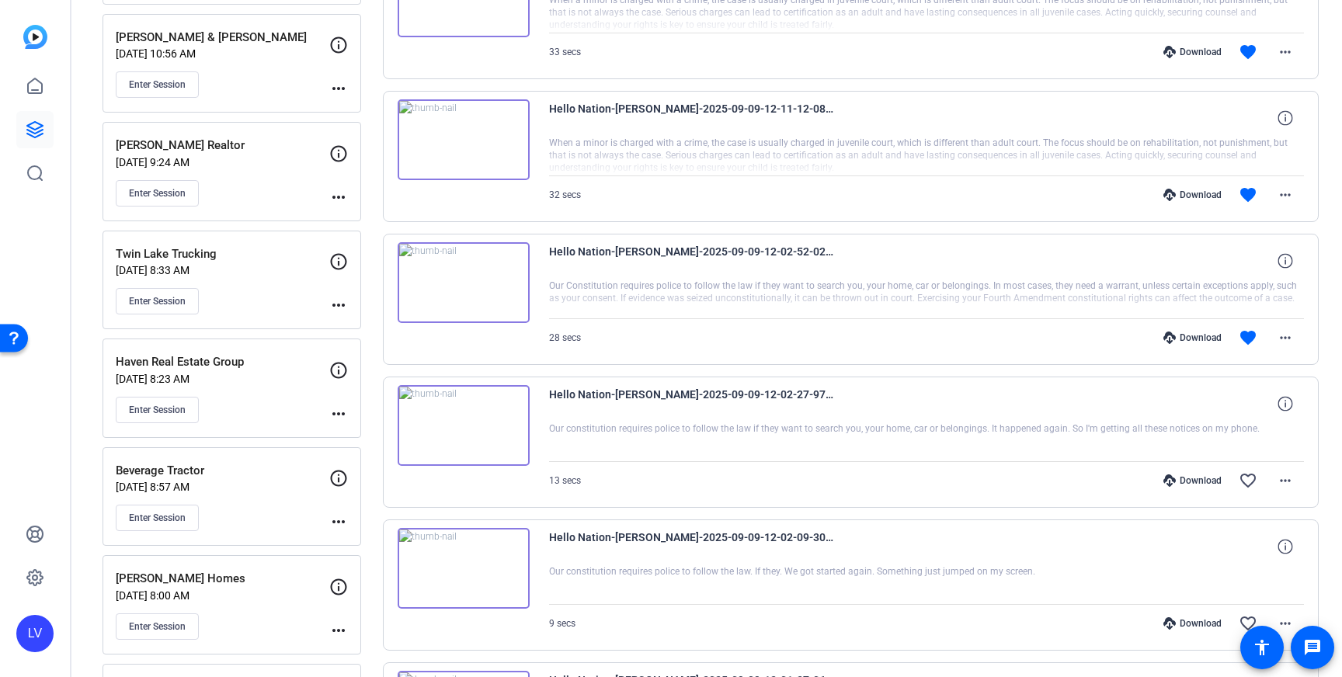
scroll to position [550, 0]
click at [488, 426] on img at bounding box center [464, 423] width 132 height 81
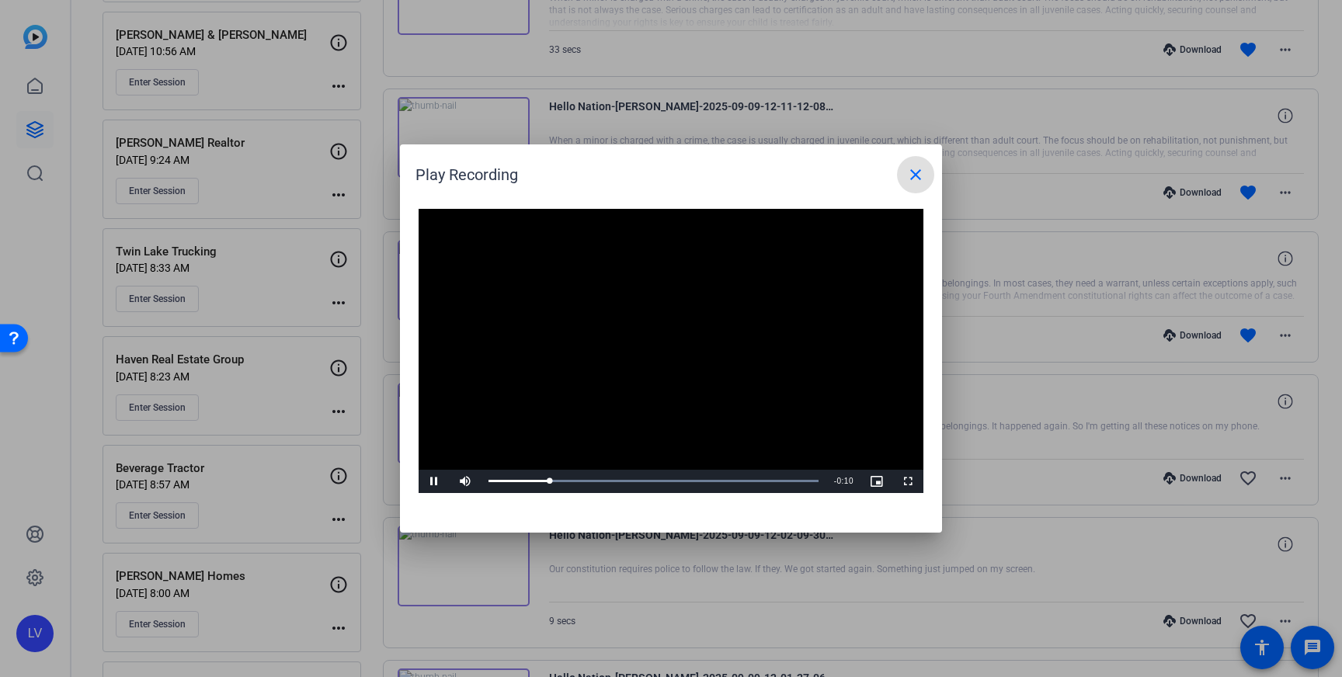
click at [915, 169] on mat-icon "close" at bounding box center [915, 174] width 19 height 19
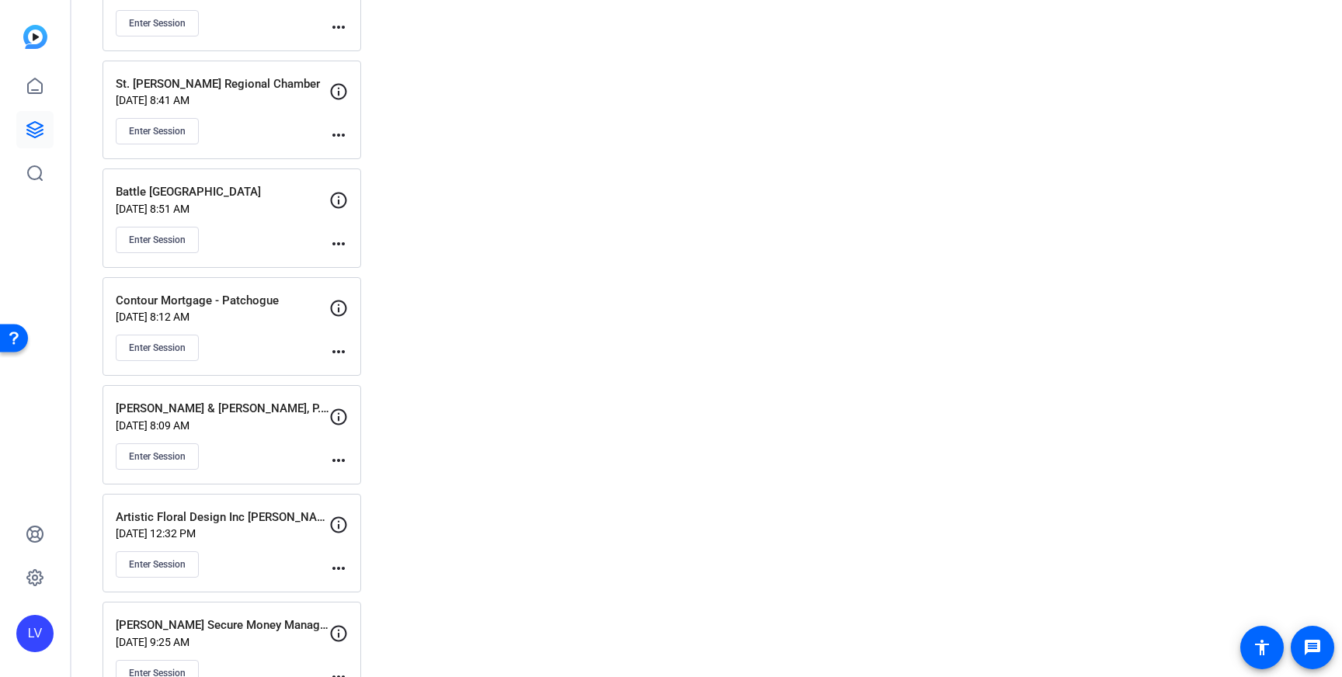
scroll to position [4840, 0]
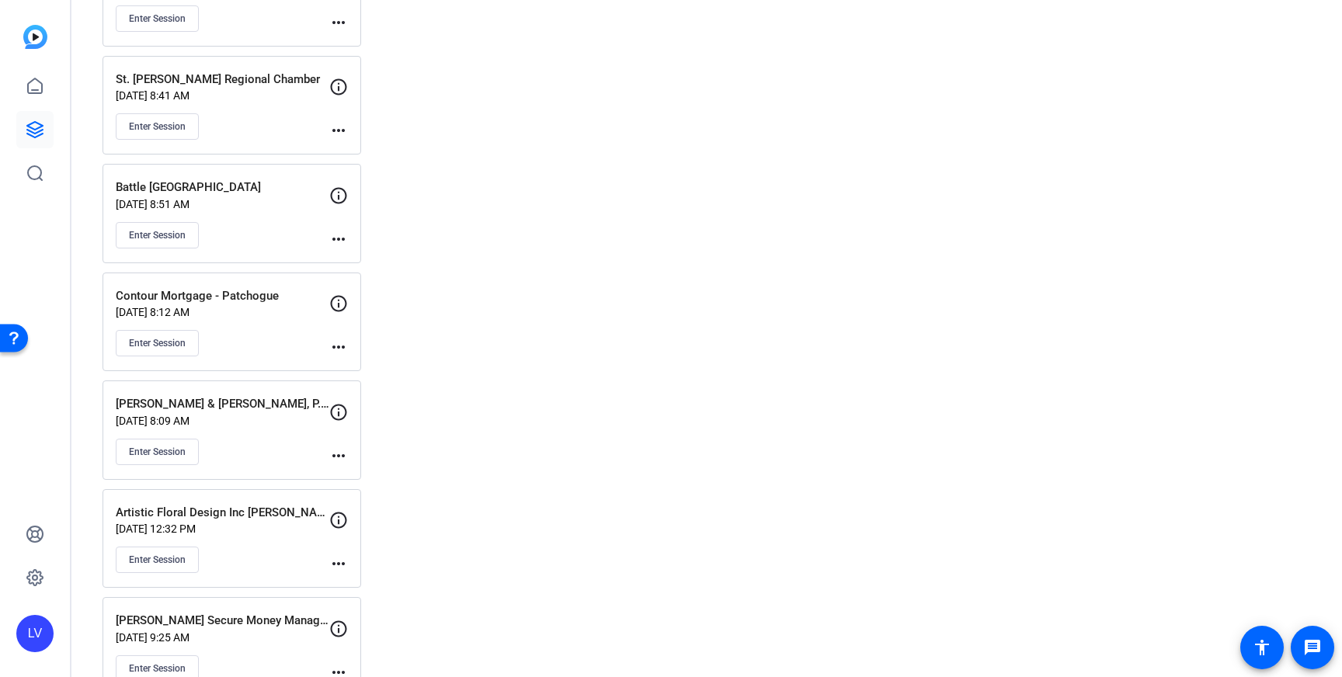
click at [273, 423] on p "Sep 12, 2025 @ 8:09 AM" at bounding box center [223, 421] width 214 height 12
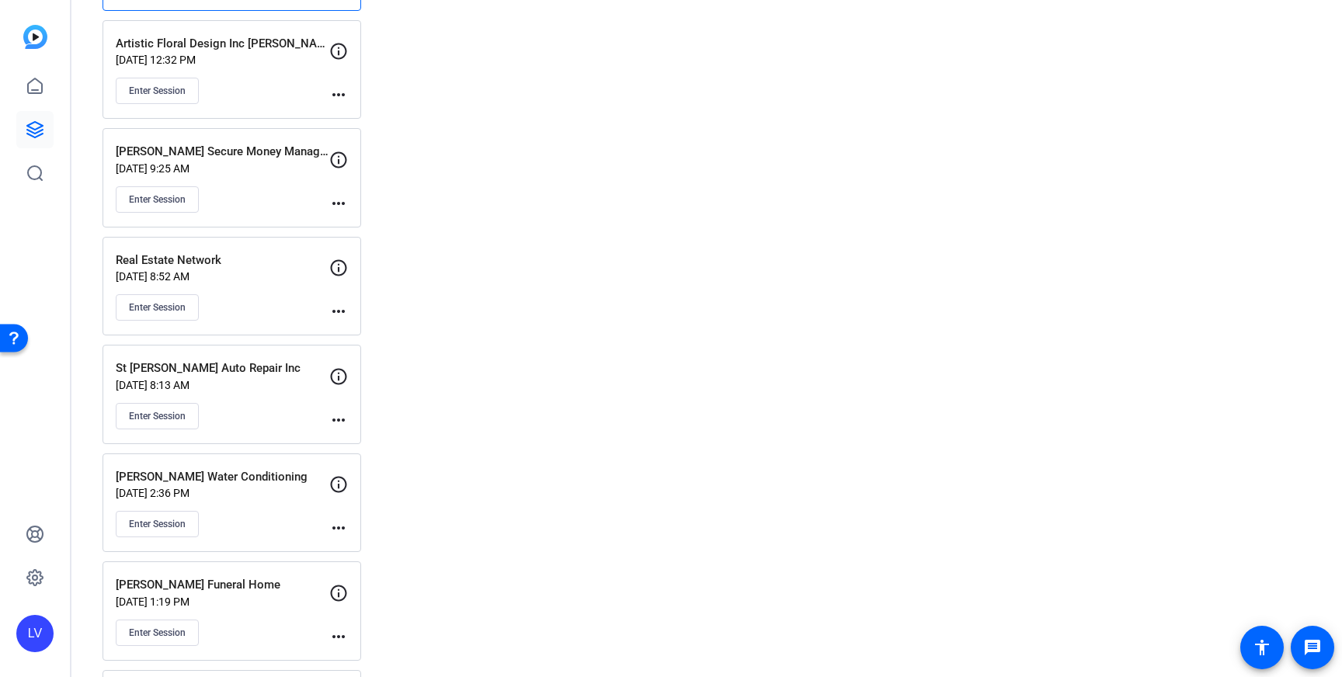
scroll to position [5310, 0]
click at [258, 419] on div "Enter Session" at bounding box center [223, 415] width 214 height 26
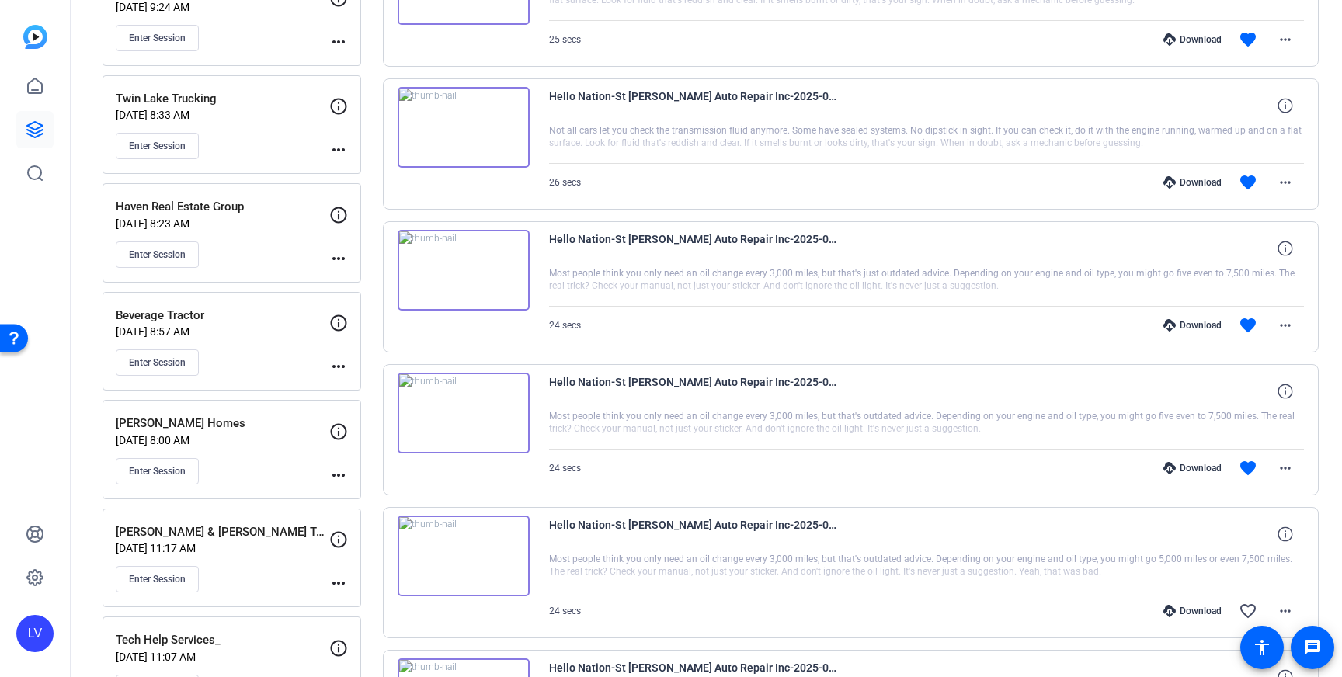
scroll to position [727, 0]
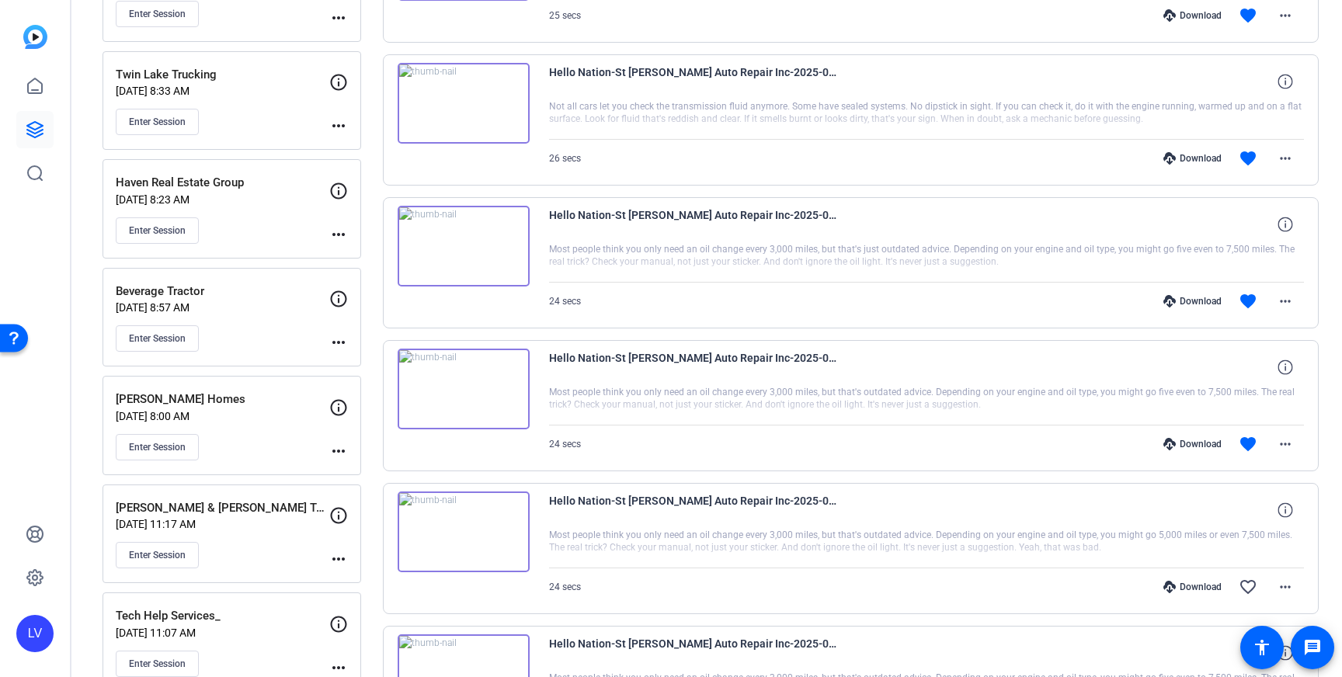
click at [504, 400] on img at bounding box center [464, 389] width 132 height 81
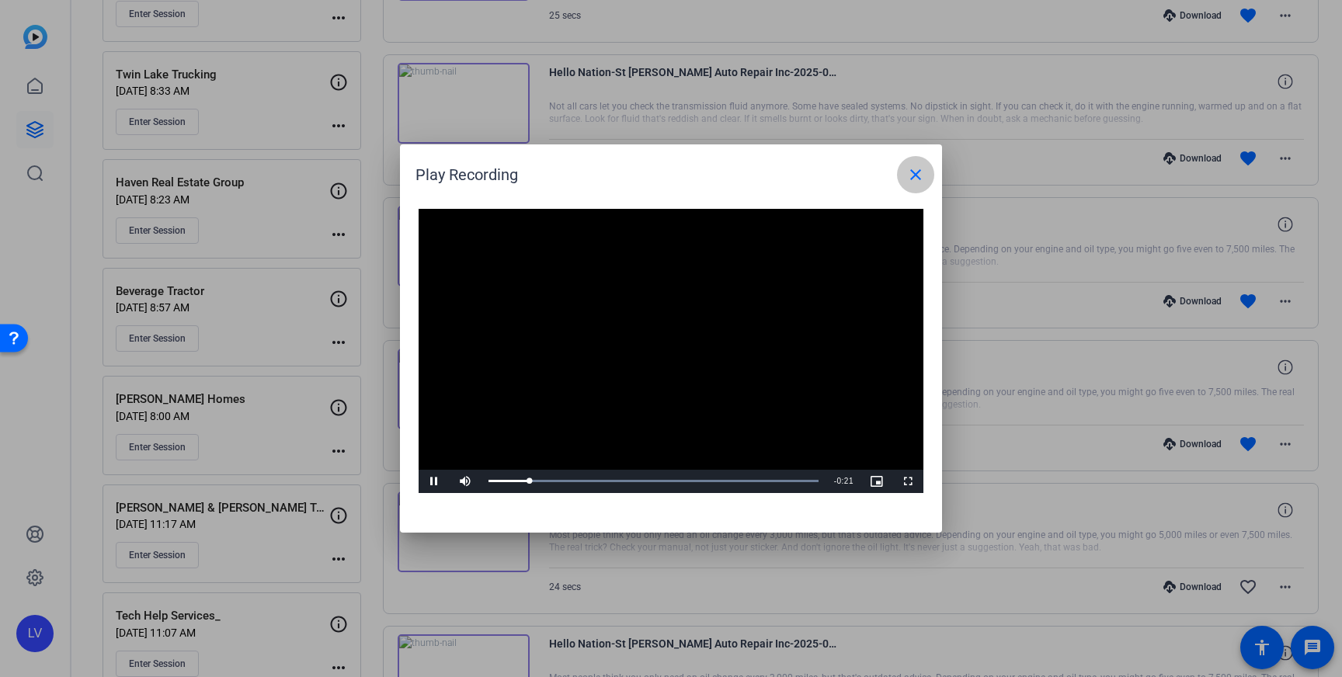
click at [917, 176] on mat-icon "close" at bounding box center [915, 174] width 19 height 19
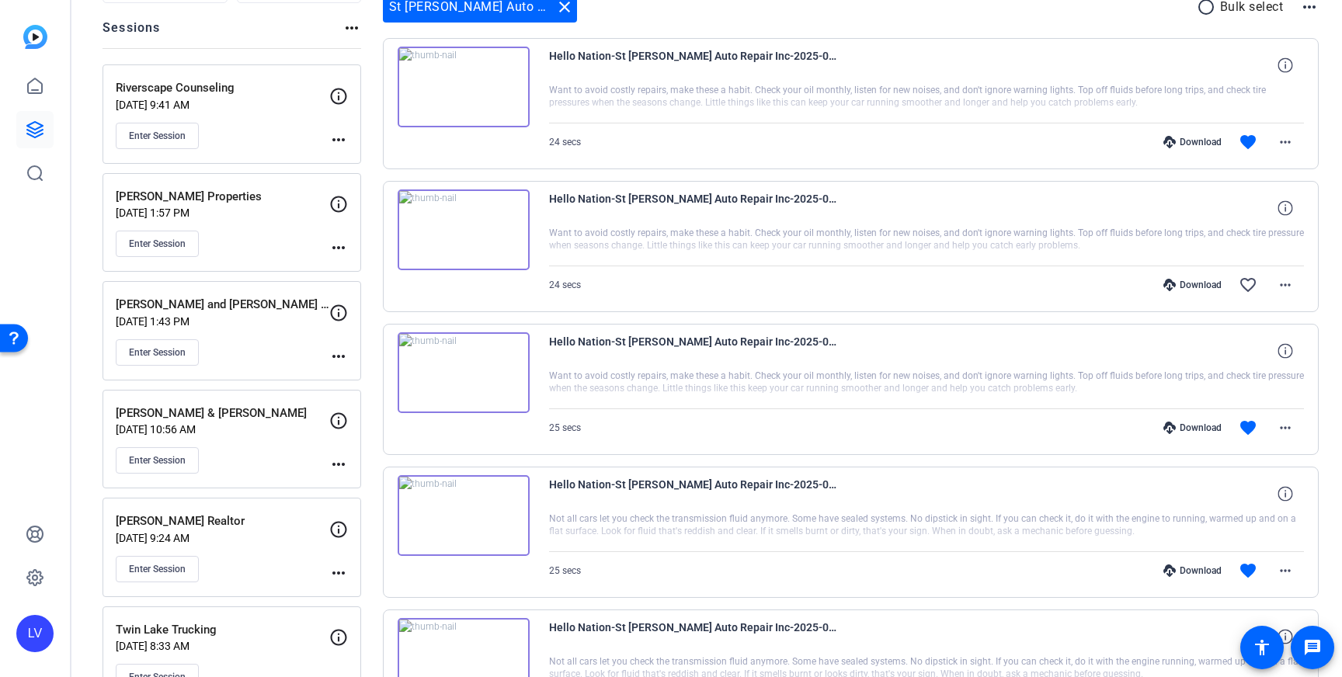
scroll to position [0, 0]
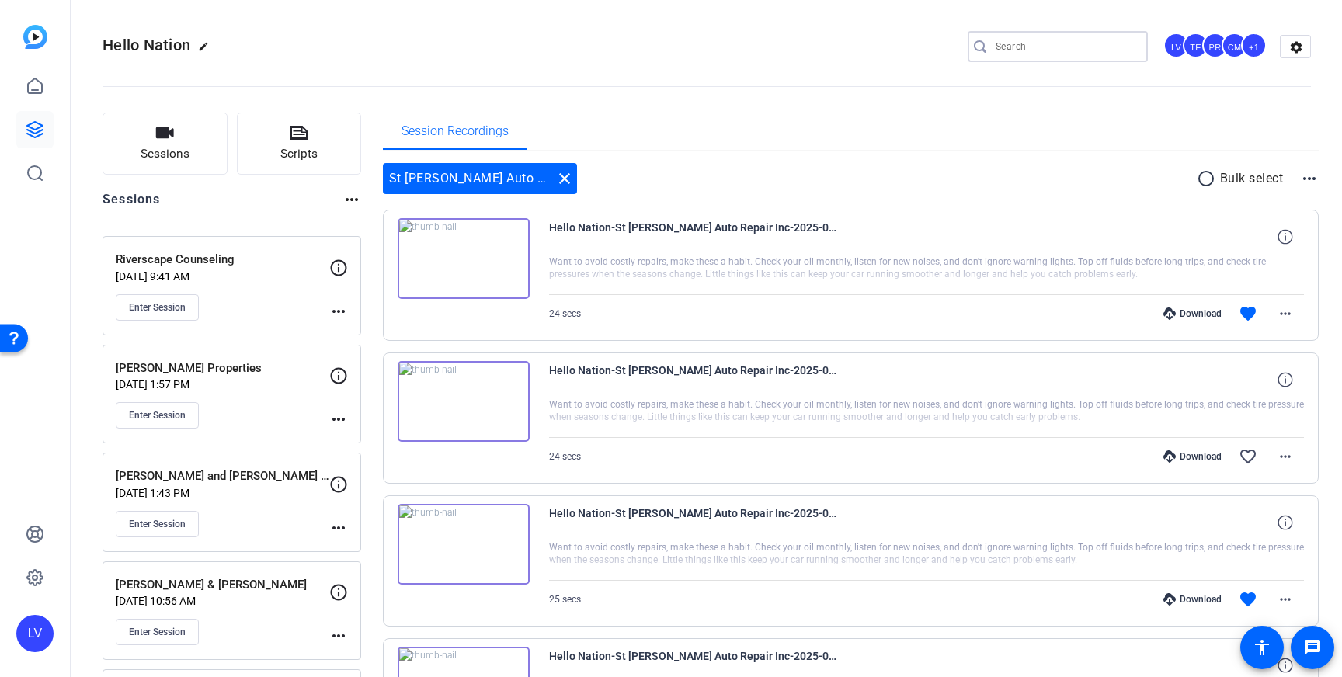
click at [1051, 37] on input "Search" at bounding box center [1066, 46] width 140 height 19
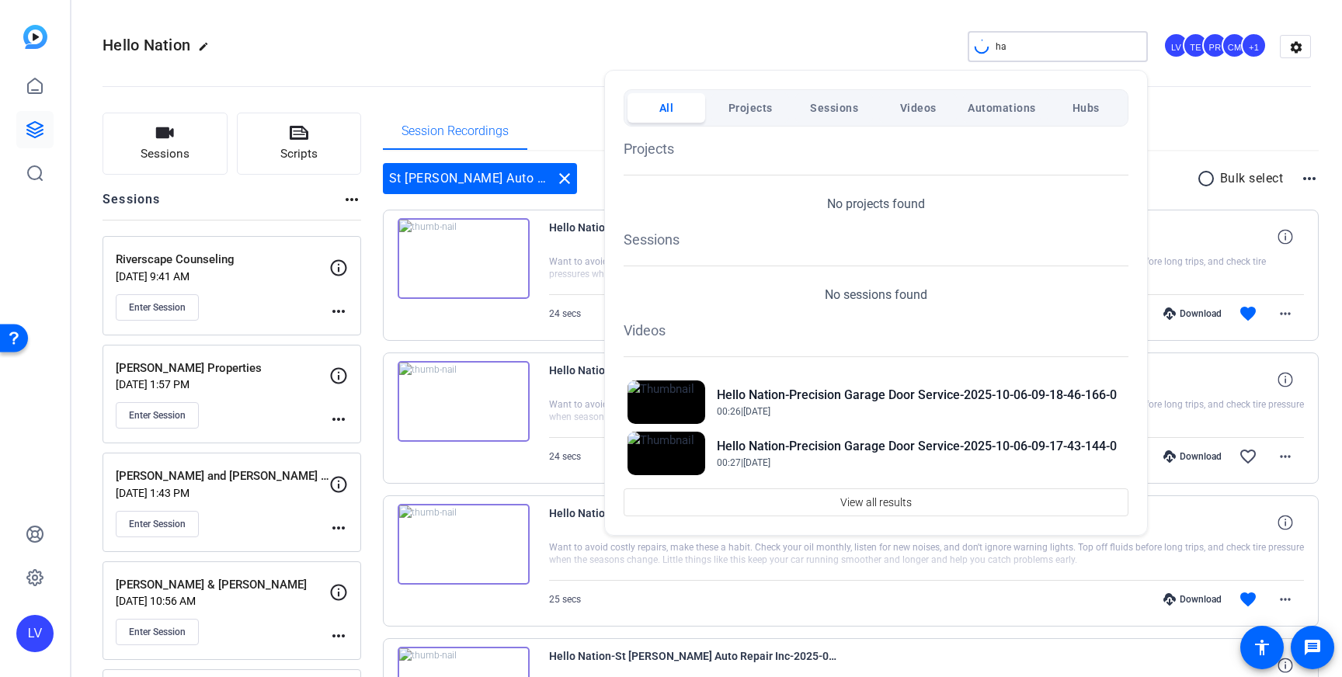
type input "h"
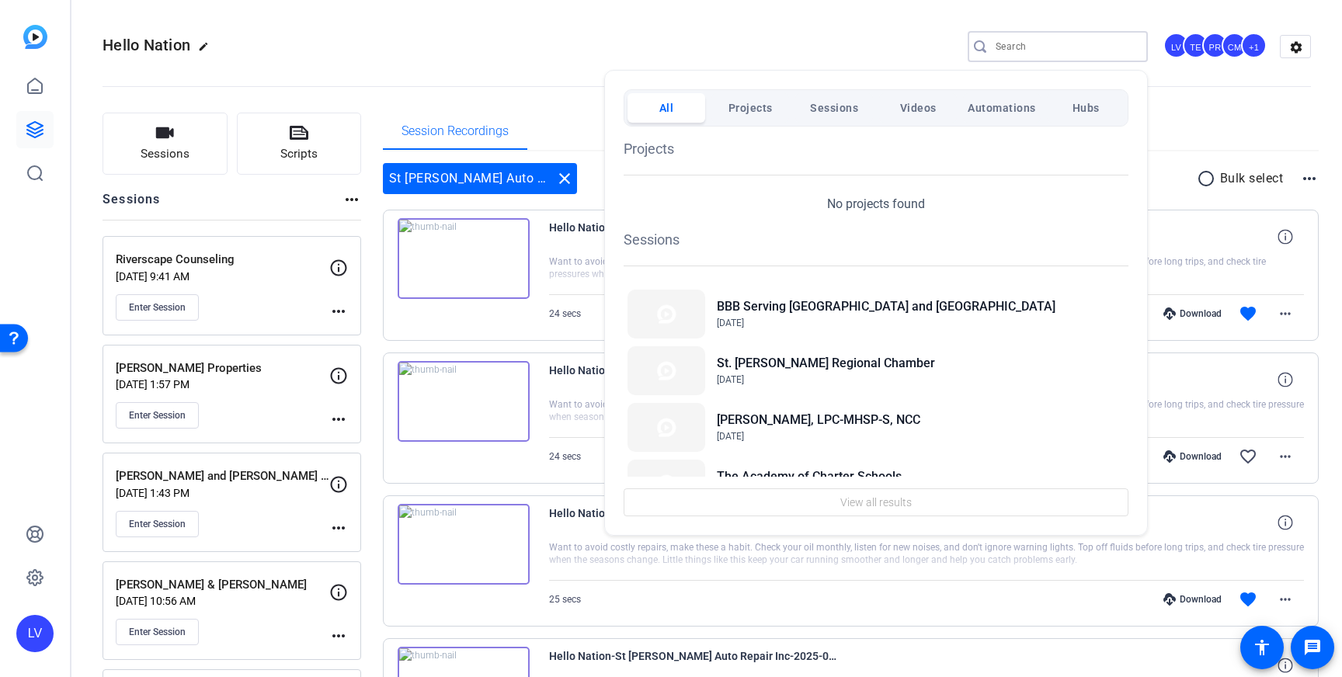
click at [384, 361] on div at bounding box center [671, 338] width 1342 height 677
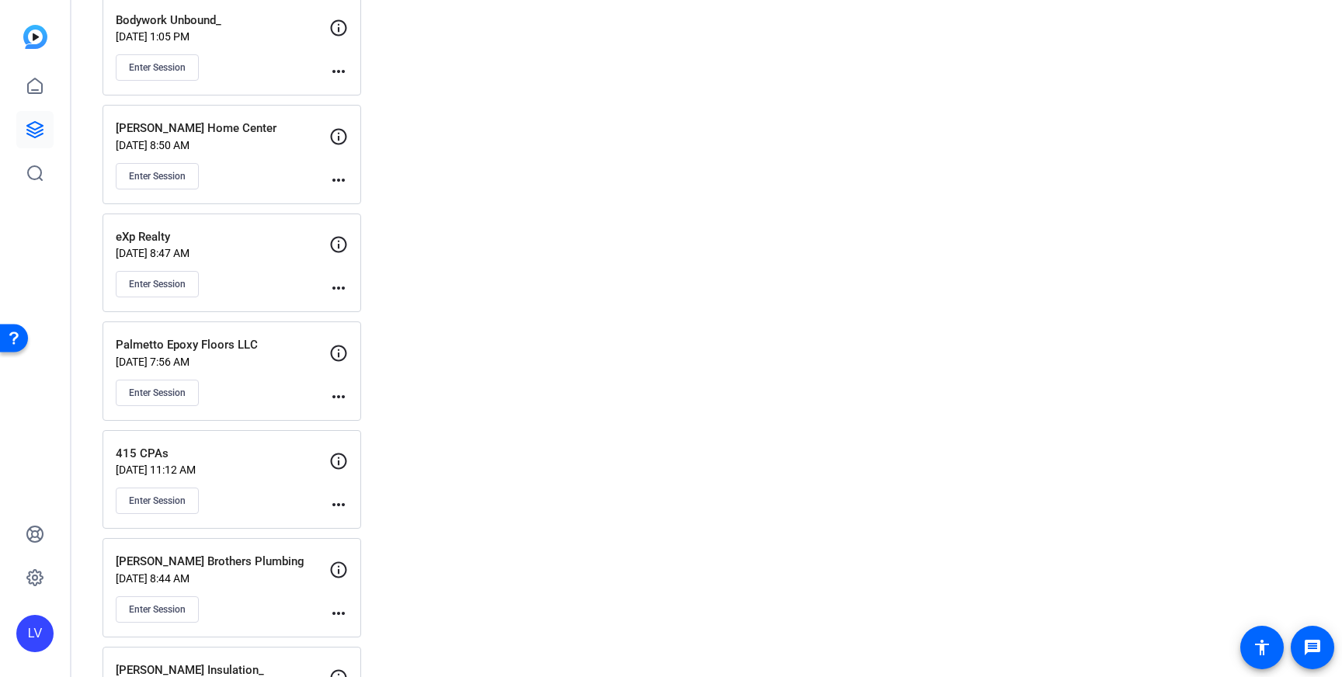
scroll to position [16603, 0]
click at [282, 156] on div "Piscitello's Home Center Jul 28, 2025 @ 8:50 AM Enter Session" at bounding box center [223, 153] width 214 height 70
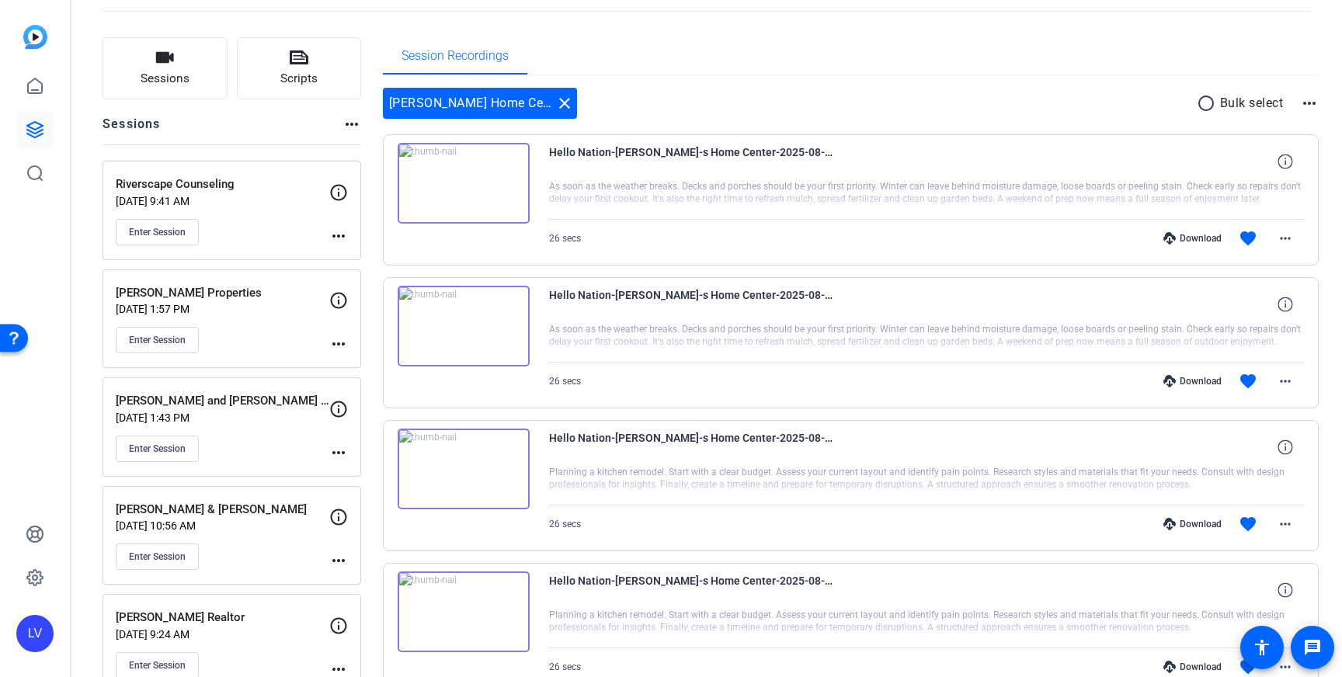
scroll to position [0, 0]
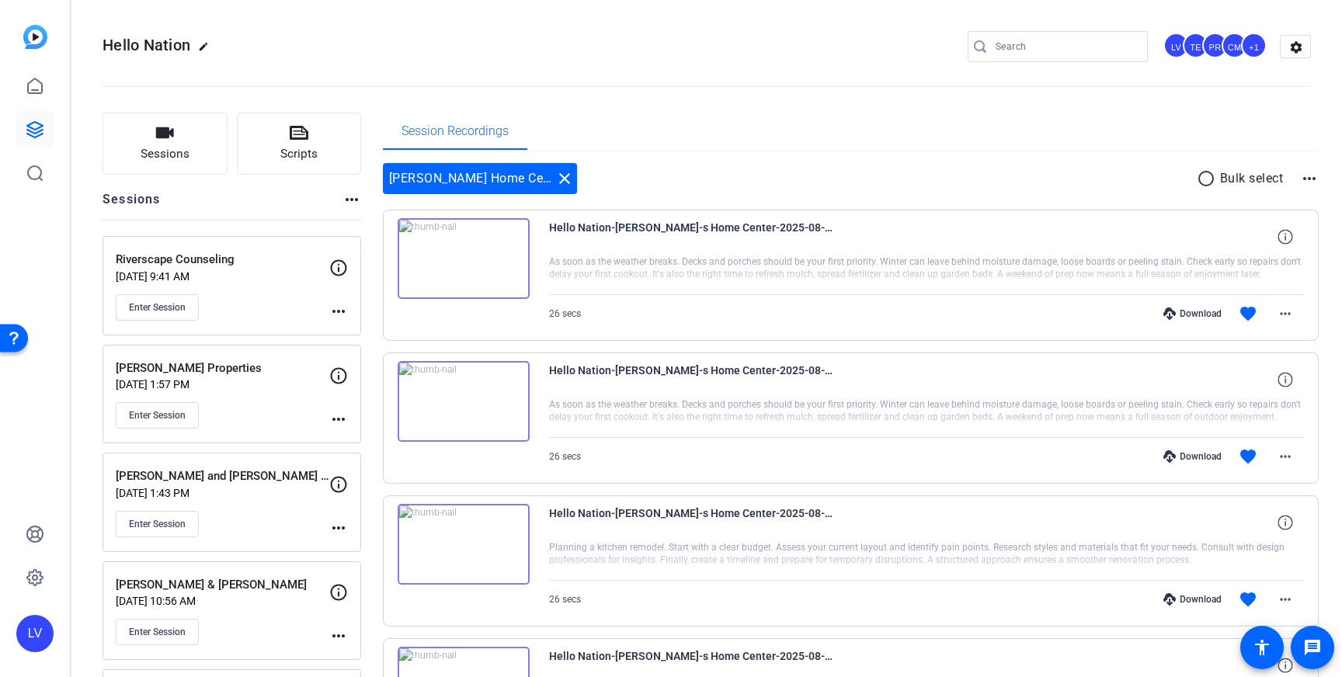
click at [1054, 26] on div "Hello Nation edit LV TE PR CM +1 settings" at bounding box center [707, 46] width 1209 height 117
click at [1053, 36] on div at bounding box center [1066, 46] width 140 height 31
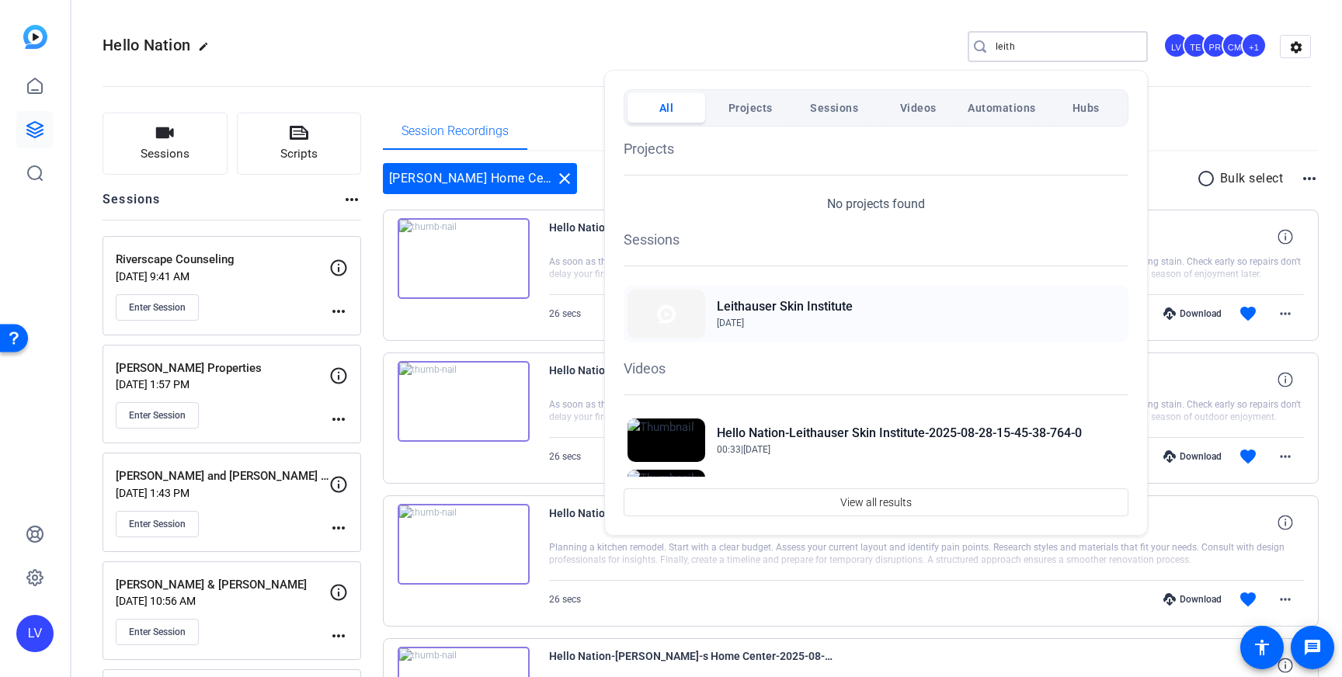
type input "leith"
click at [778, 318] on span "Aug 19, 2025" at bounding box center [785, 323] width 136 height 14
click at [524, 416] on div at bounding box center [671, 338] width 1342 height 677
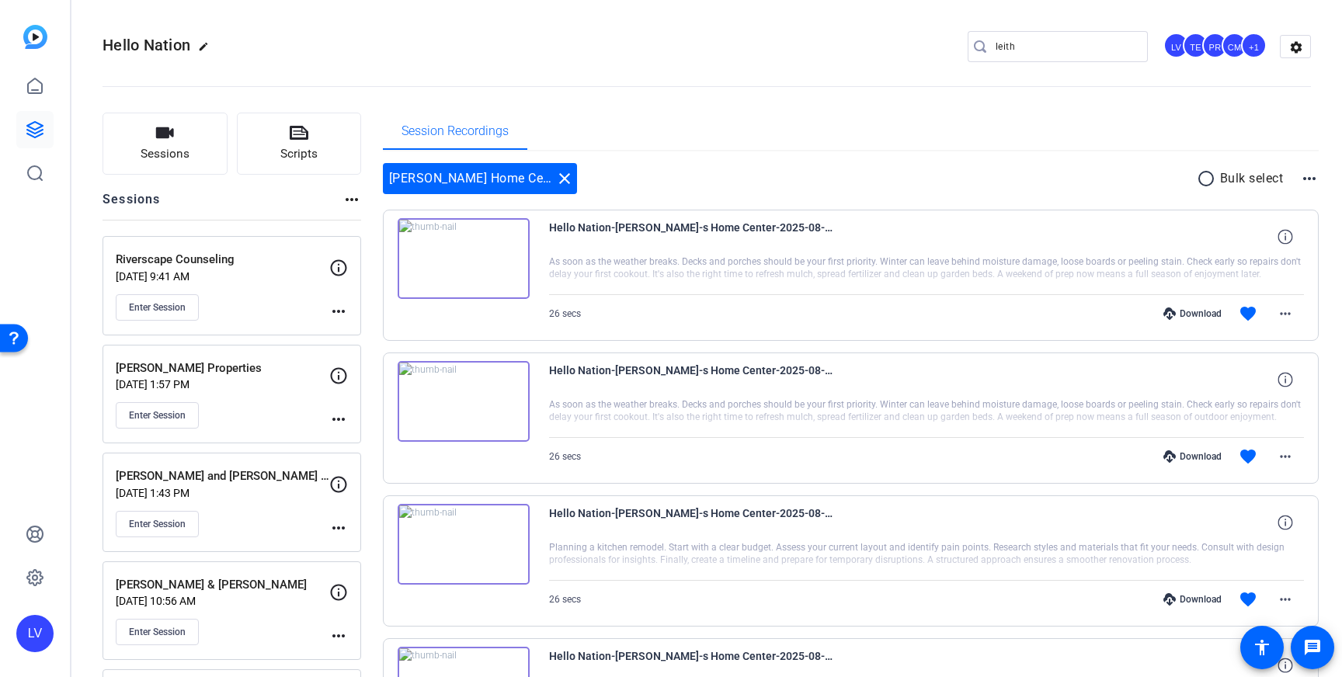
click at [506, 415] on img at bounding box center [464, 401] width 132 height 81
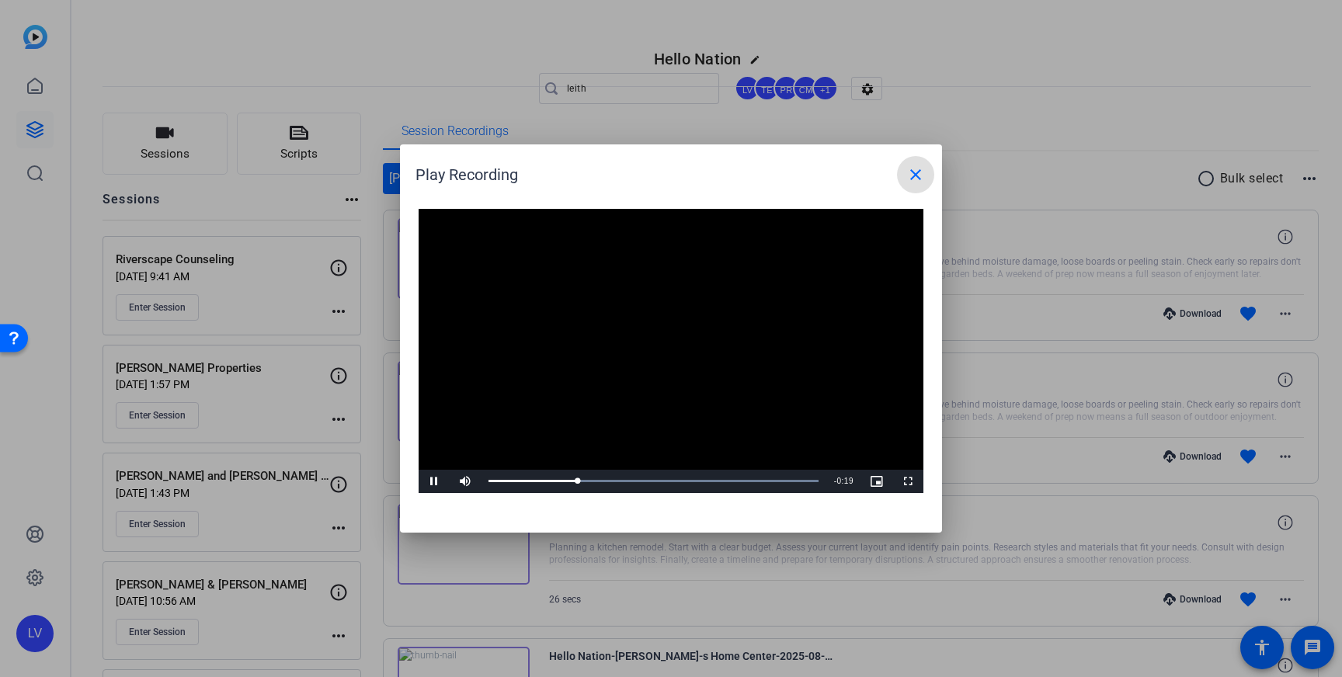
click at [920, 172] on mat-icon "close" at bounding box center [915, 174] width 19 height 19
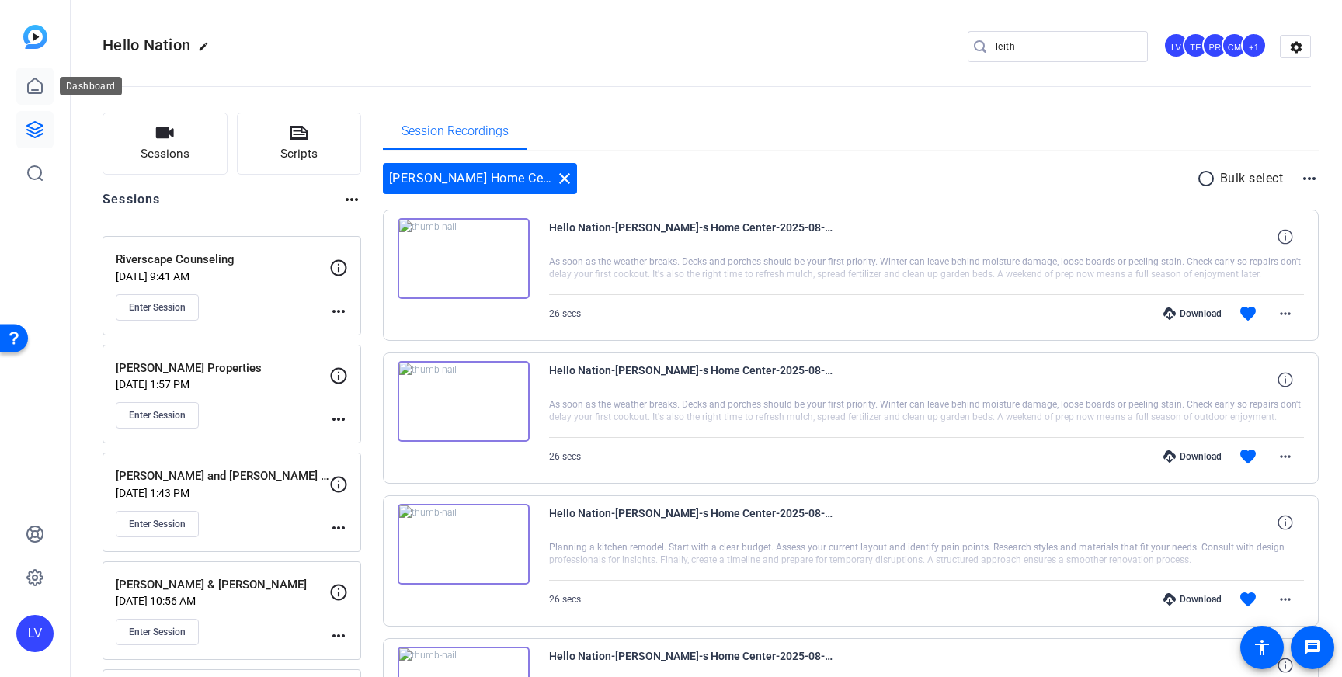
click at [33, 86] on icon at bounding box center [35, 86] width 19 height 19
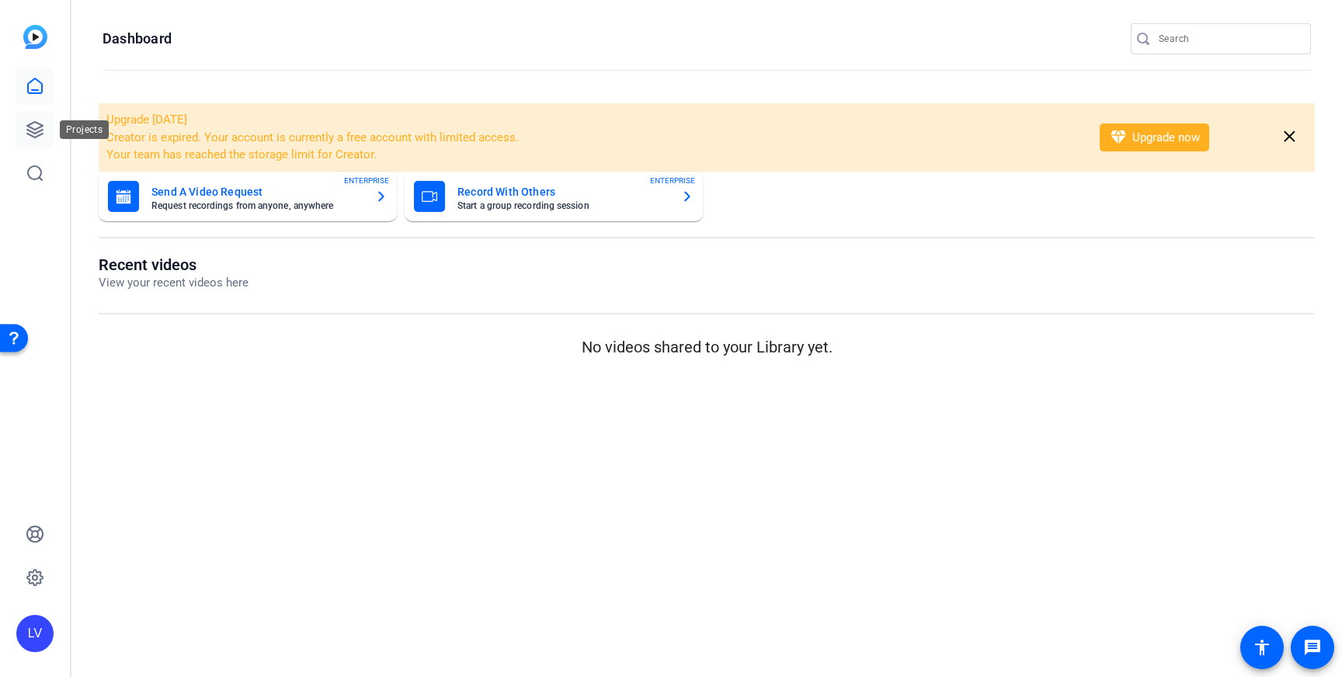
click at [35, 130] on icon at bounding box center [35, 129] width 19 height 19
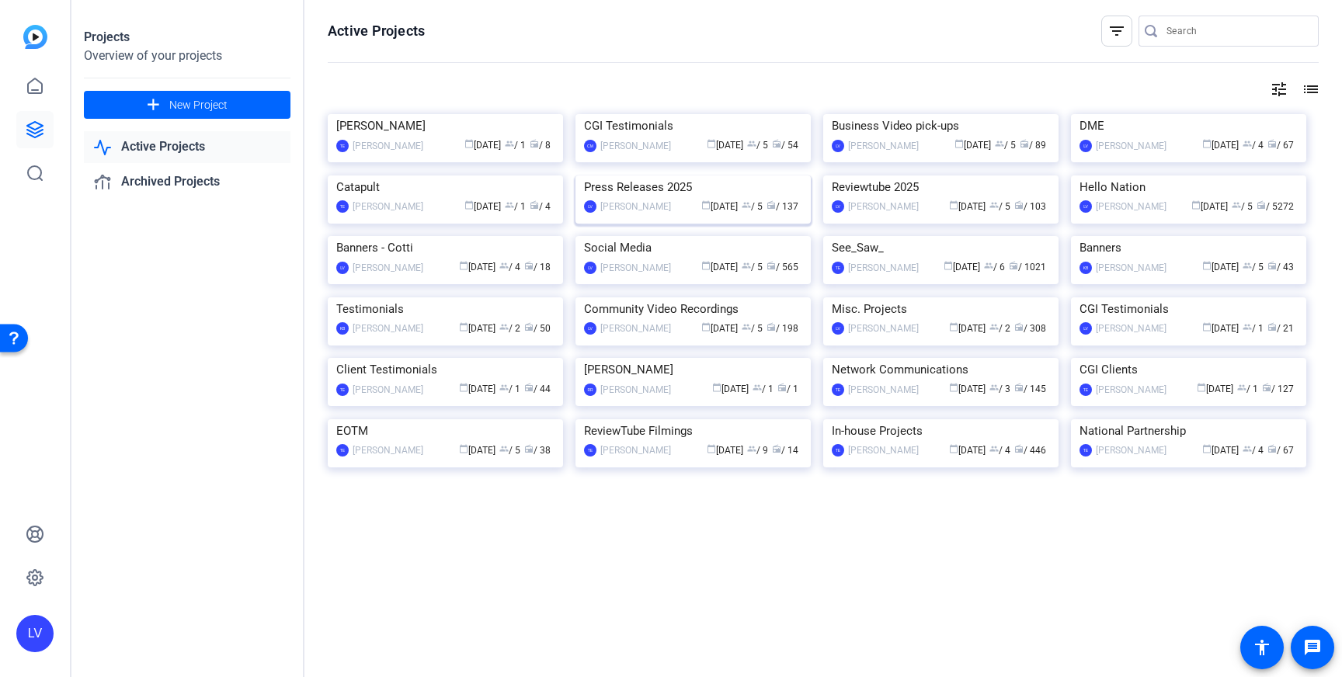
click at [653, 176] on img at bounding box center [693, 176] width 235 height 0
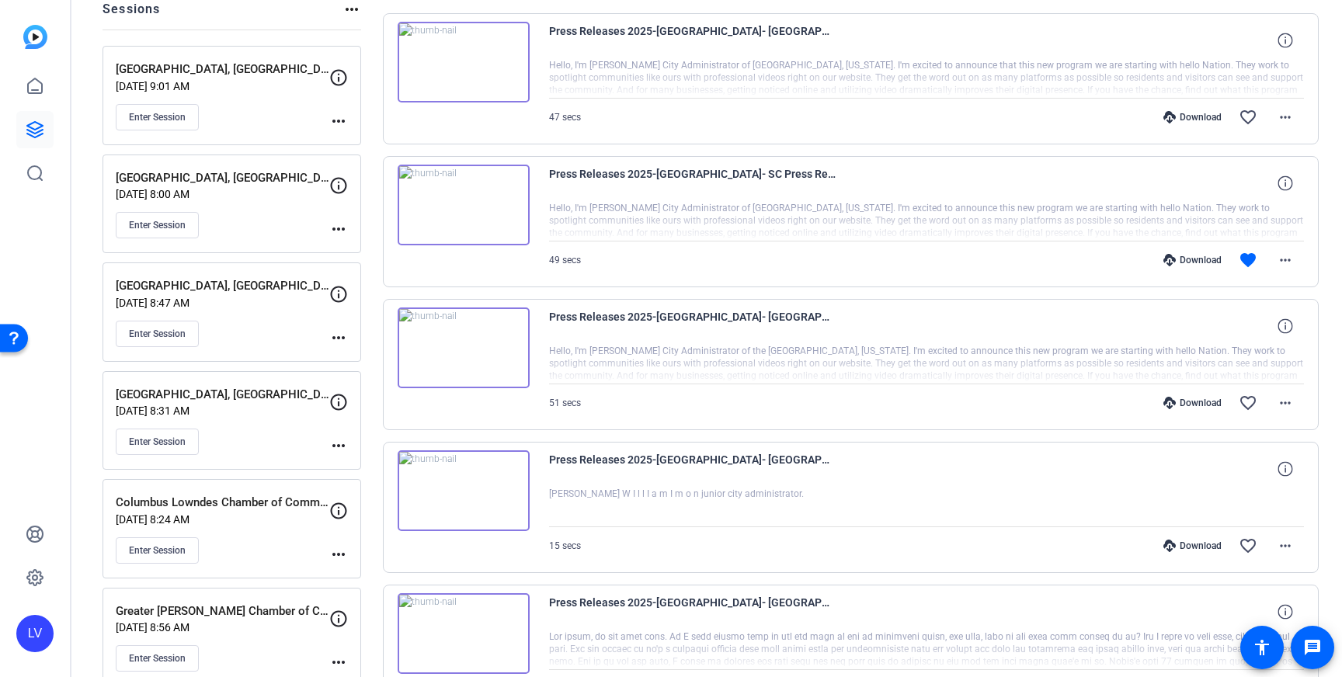
scroll to position [193, 0]
click at [1280, 550] on mat-icon "more_horiz" at bounding box center [1285, 543] width 19 height 19
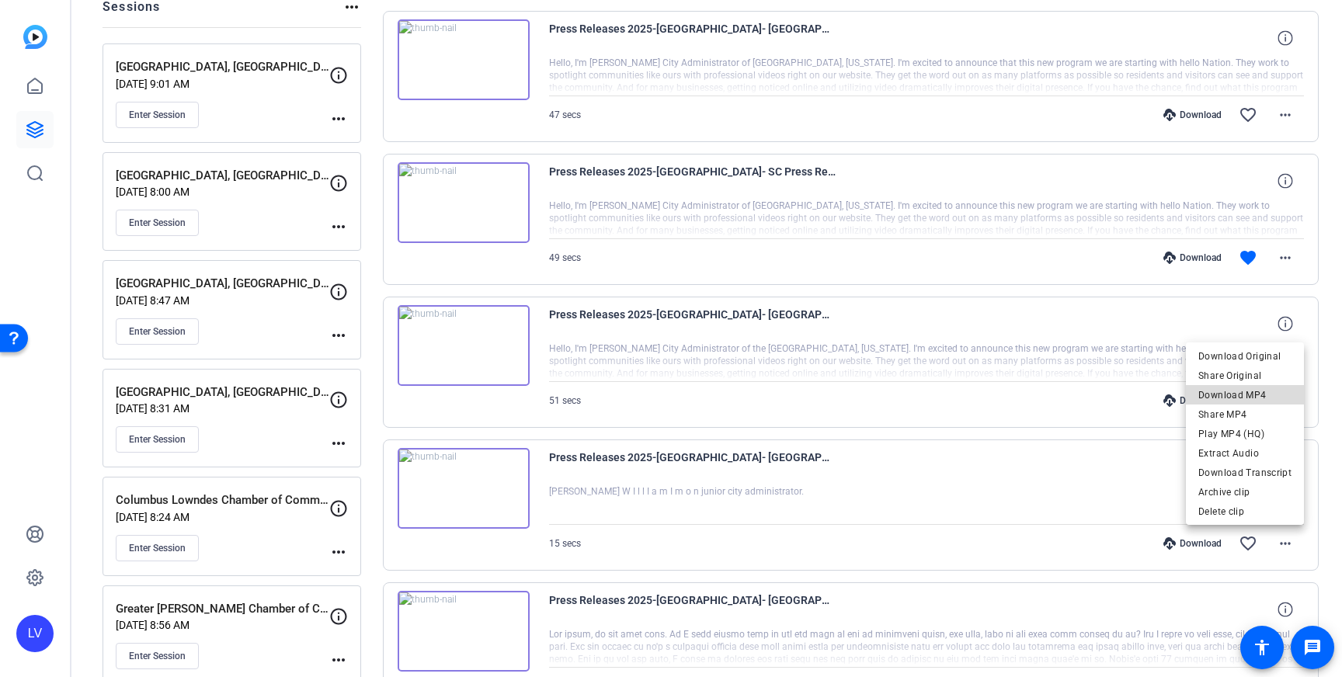
click at [1255, 399] on span "Download MP4" at bounding box center [1245, 395] width 93 height 19
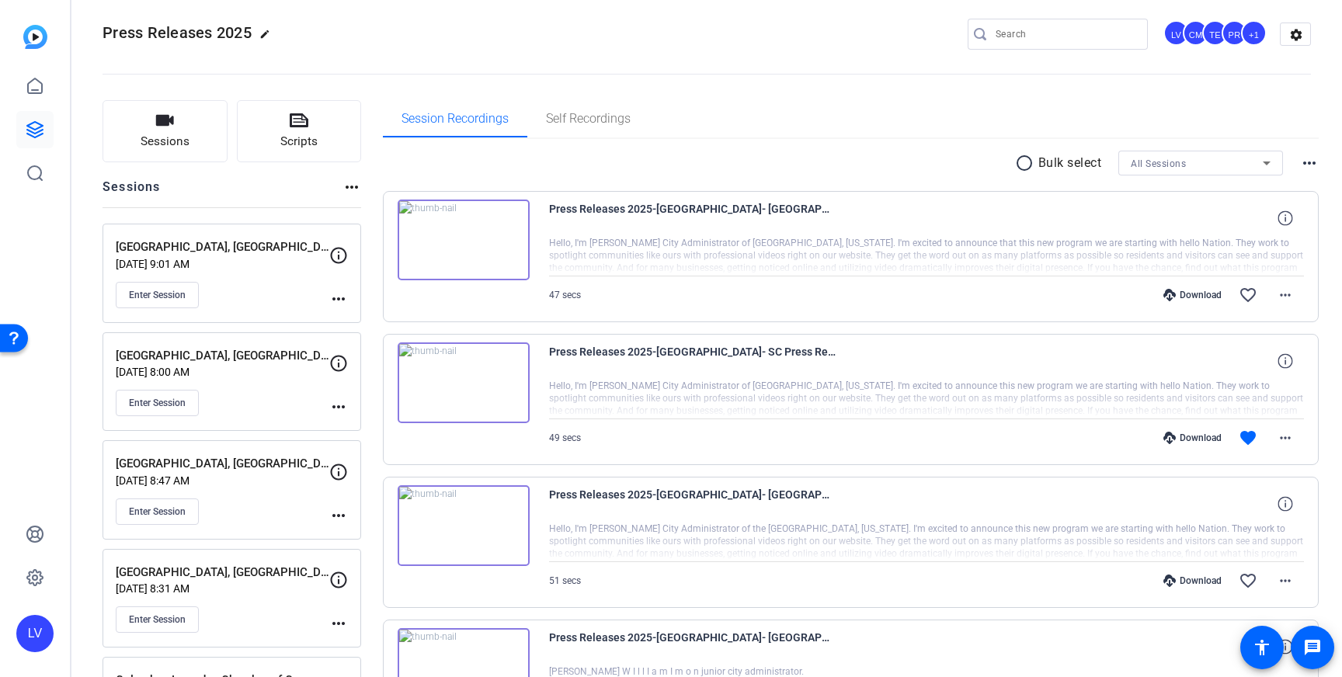
scroll to position [6, 0]
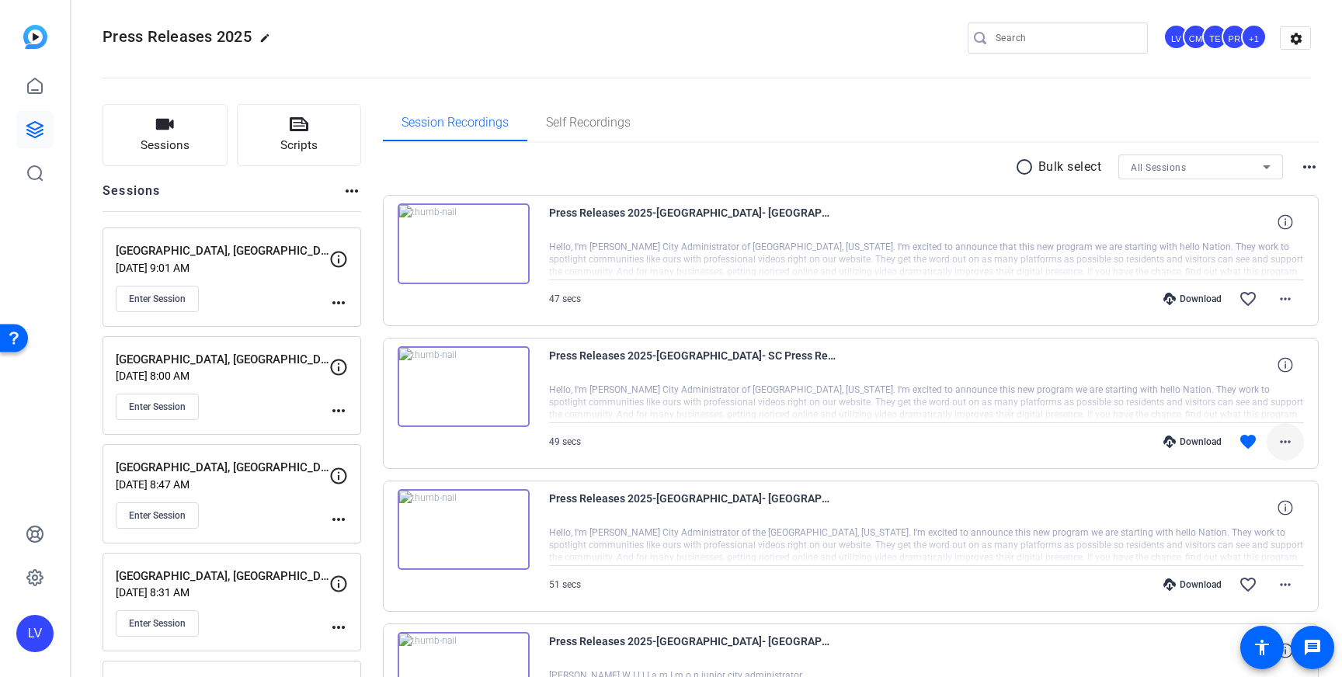
click at [1299, 453] on span at bounding box center [1285, 441] width 37 height 37
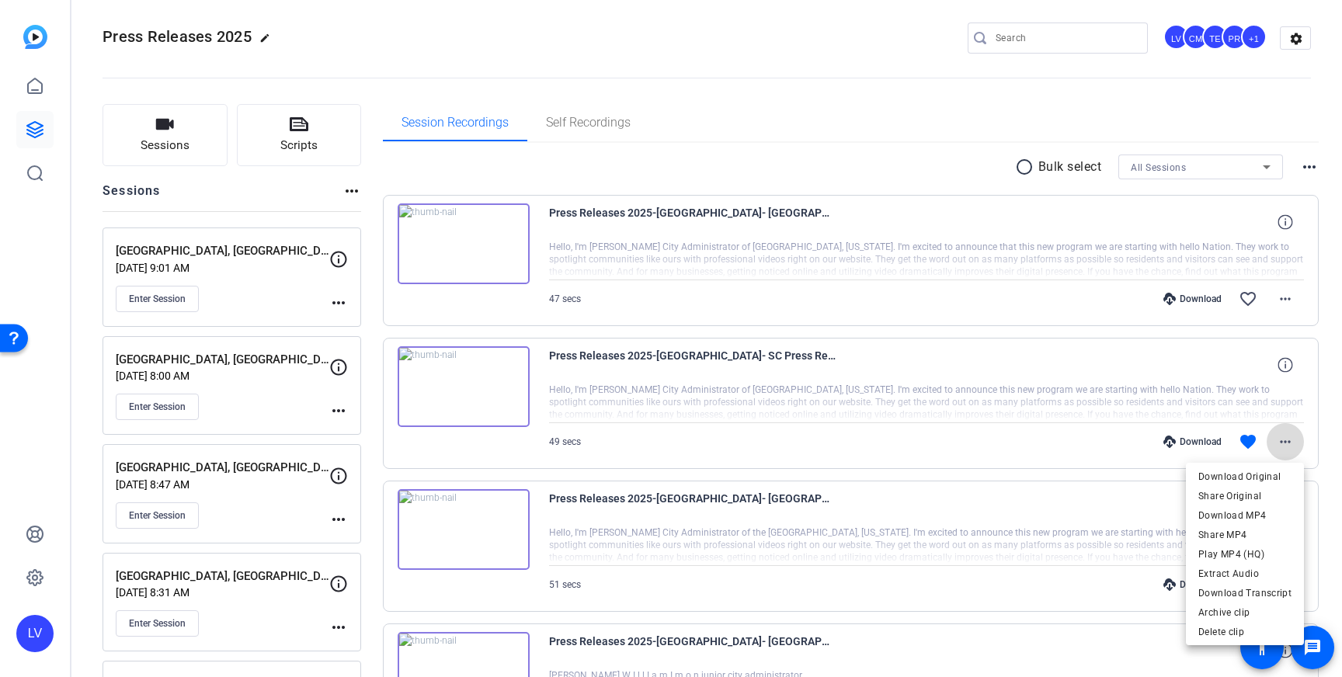
scroll to position [5, 0]
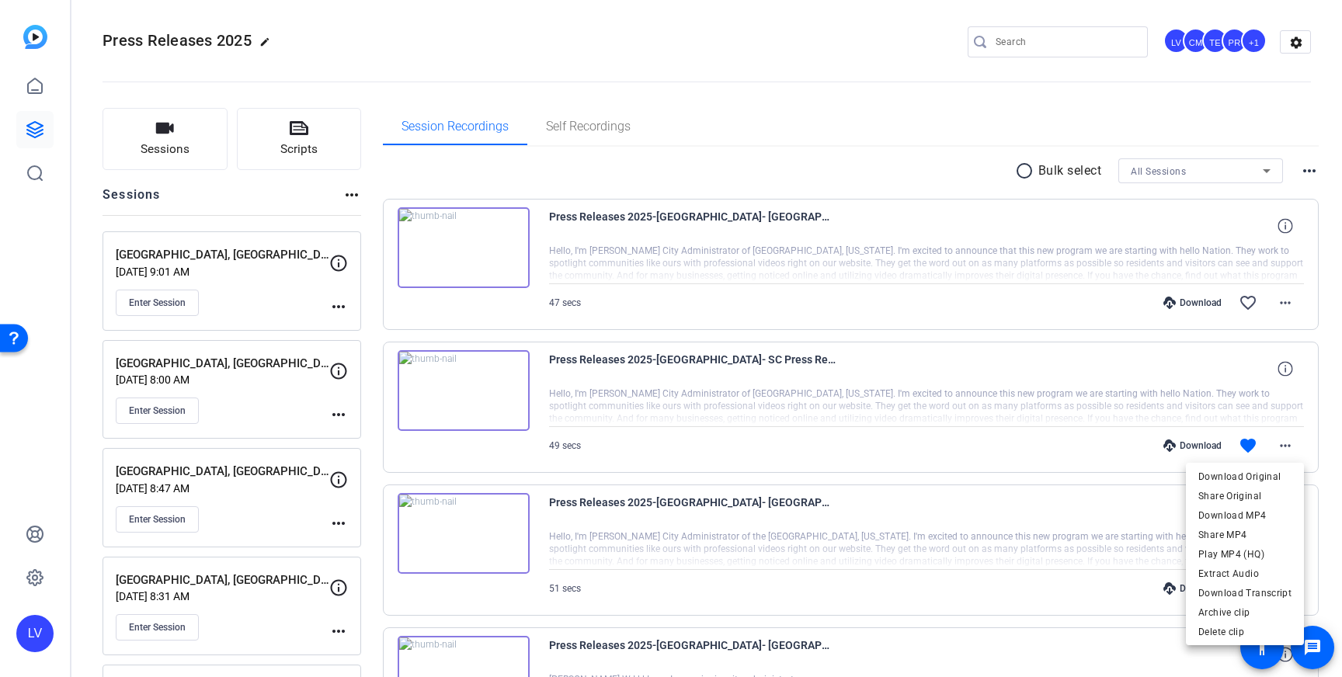
click at [1306, 412] on div at bounding box center [671, 338] width 1342 height 677
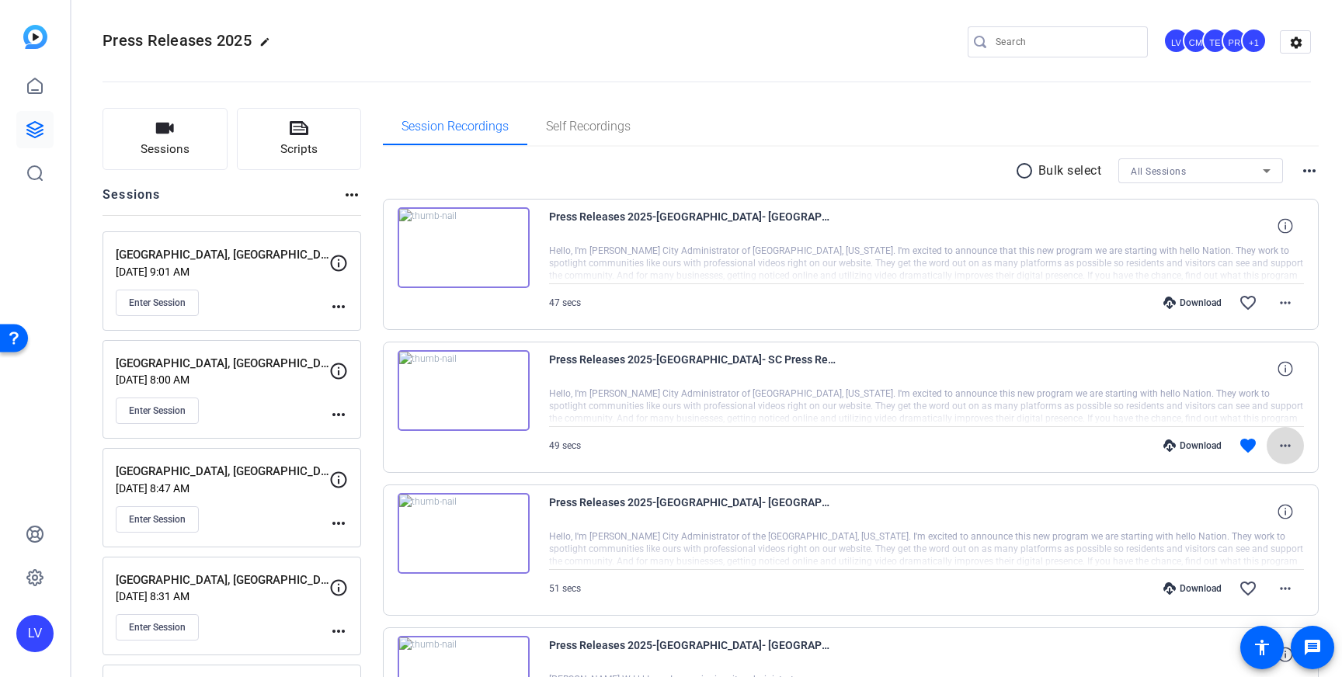
click at [1294, 445] on mat-icon "more_horiz" at bounding box center [1285, 446] width 19 height 19
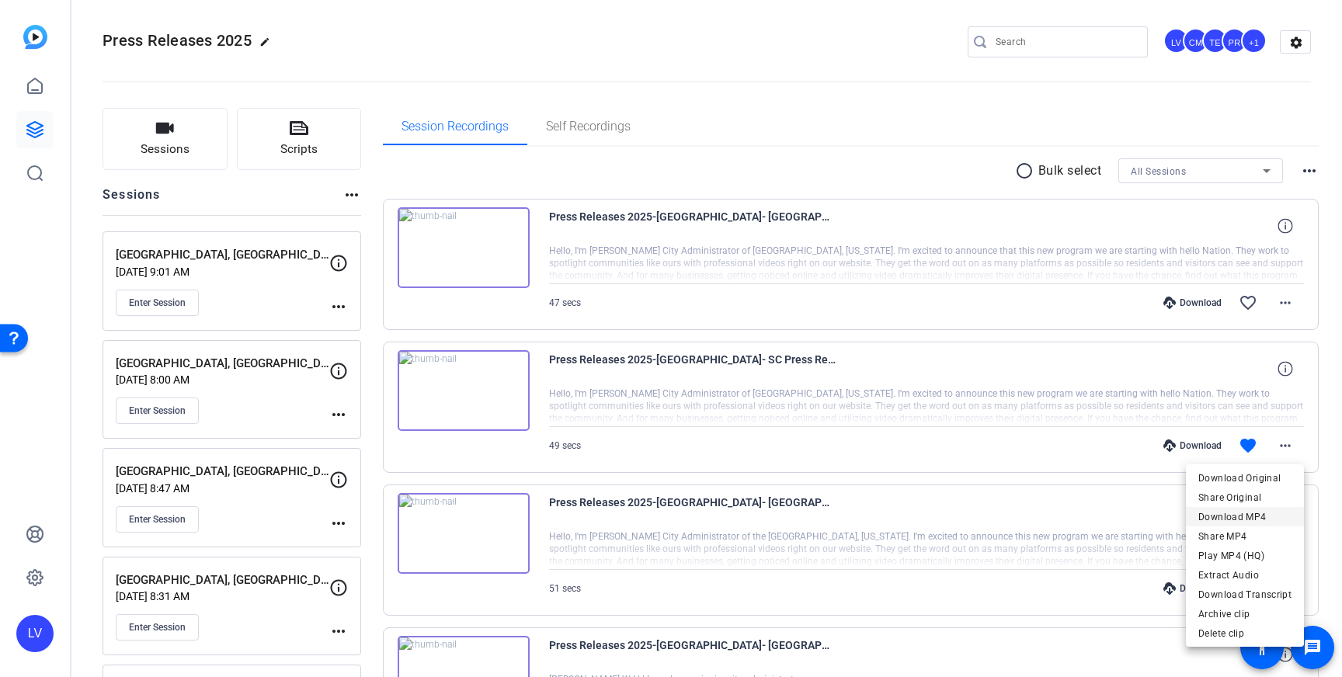
click at [1240, 516] on span "Download MP4" at bounding box center [1245, 517] width 93 height 19
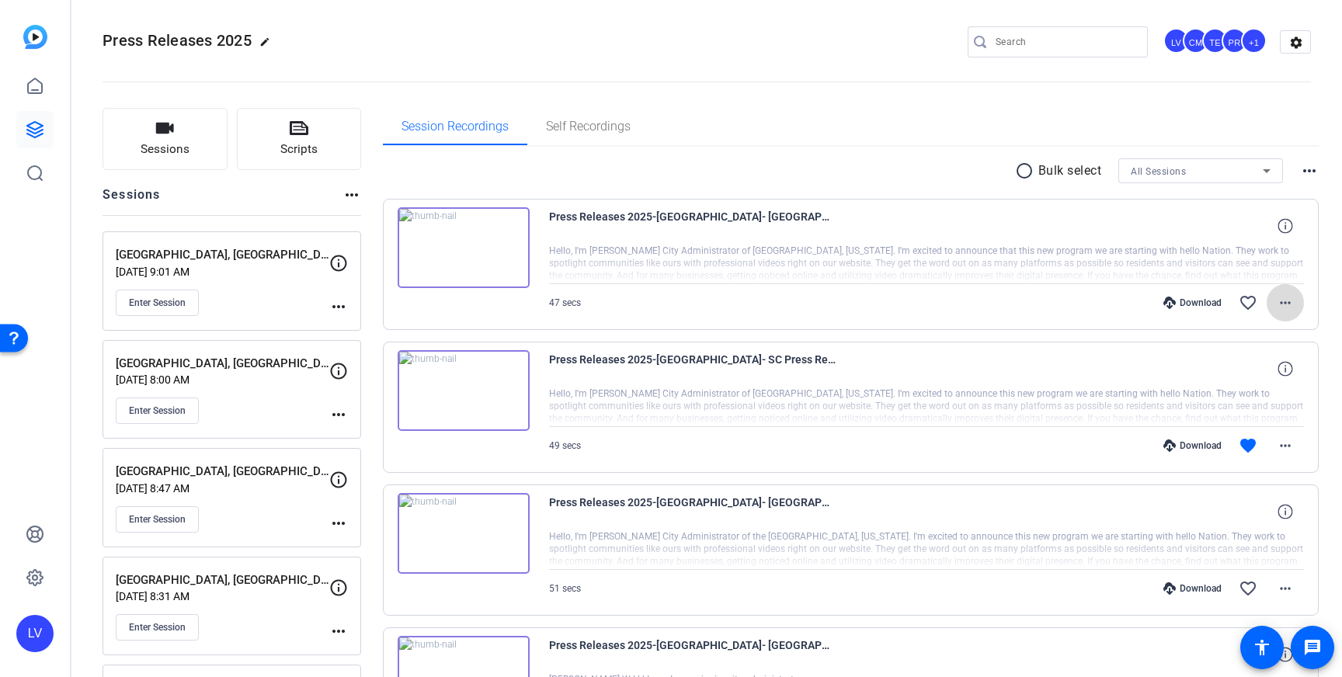
click at [1279, 301] on mat-icon "more_horiz" at bounding box center [1285, 303] width 19 height 19
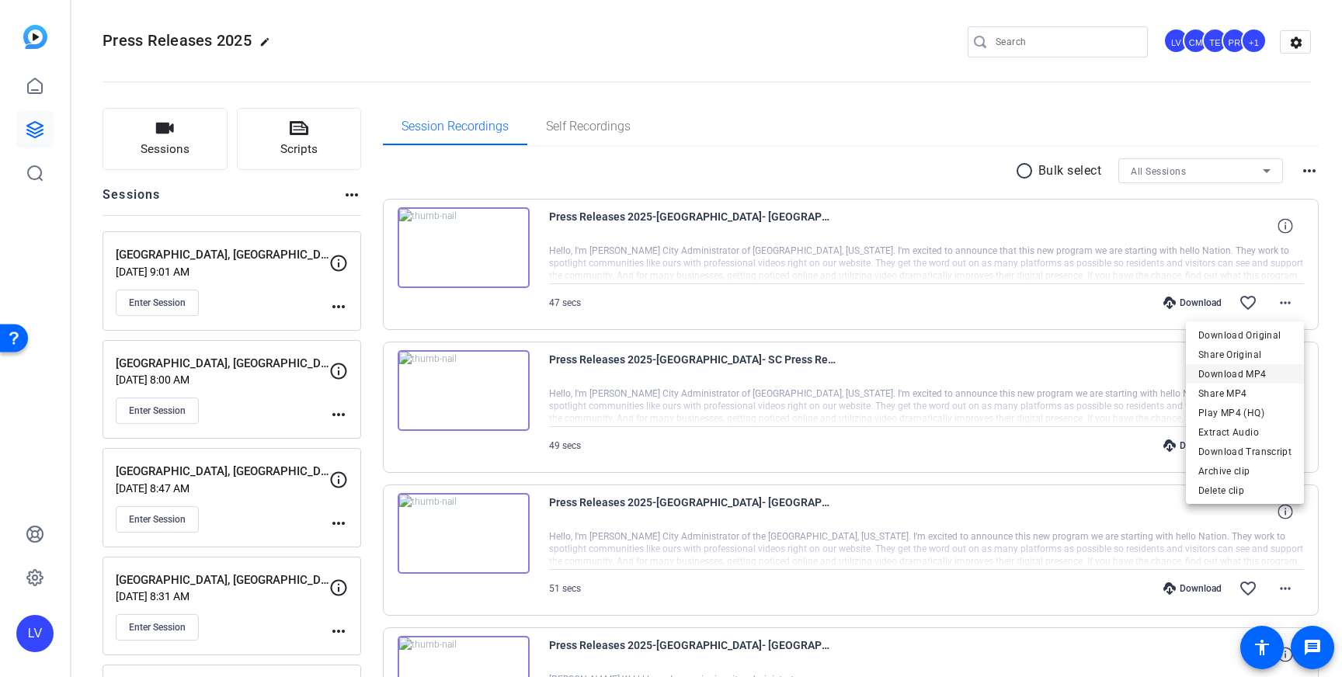
click at [1251, 370] on span "Download MP4" at bounding box center [1245, 374] width 93 height 19
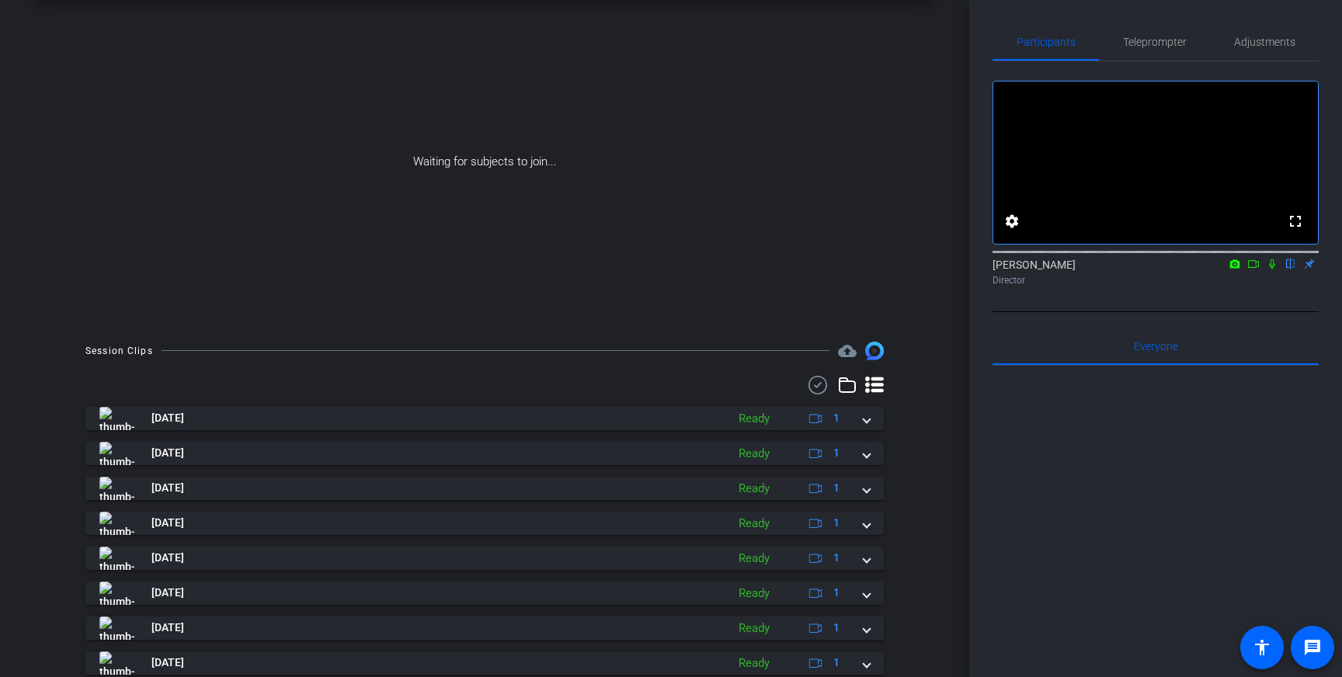
scroll to position [153, 0]
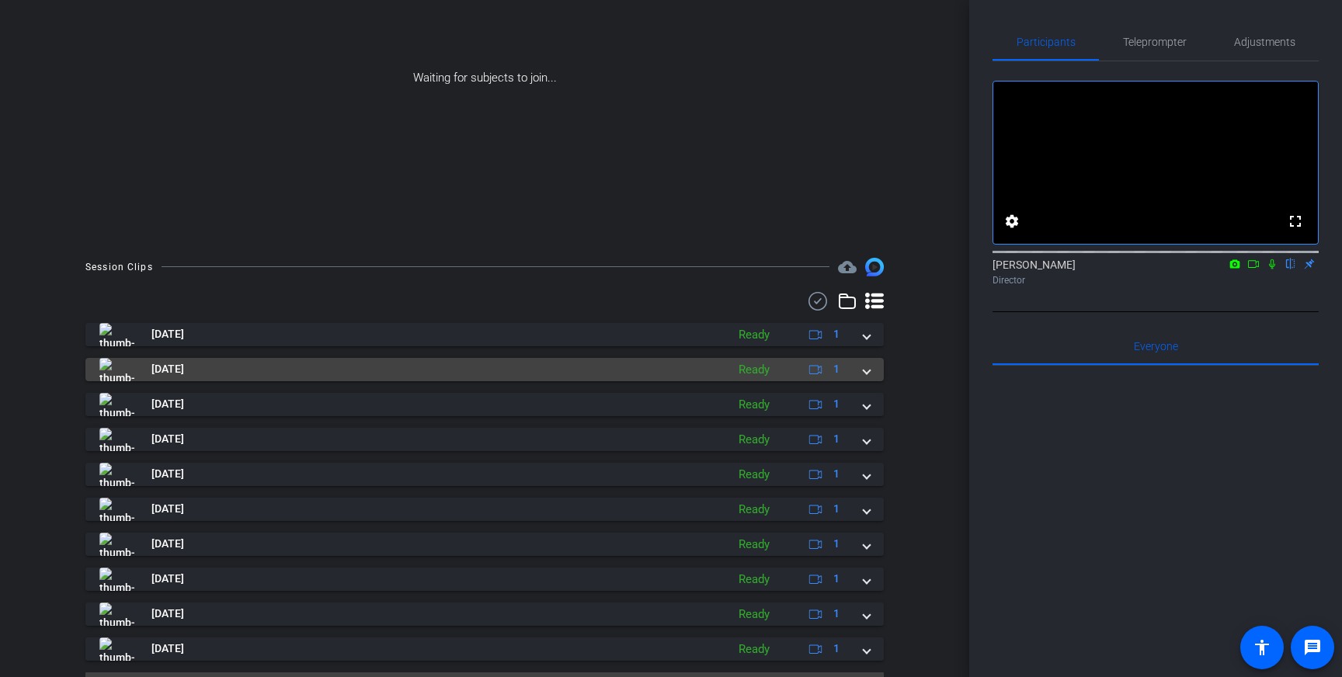
click at [168, 380] on mat-panel-title "Aug 28, 2025" at bounding box center [408, 369] width 619 height 23
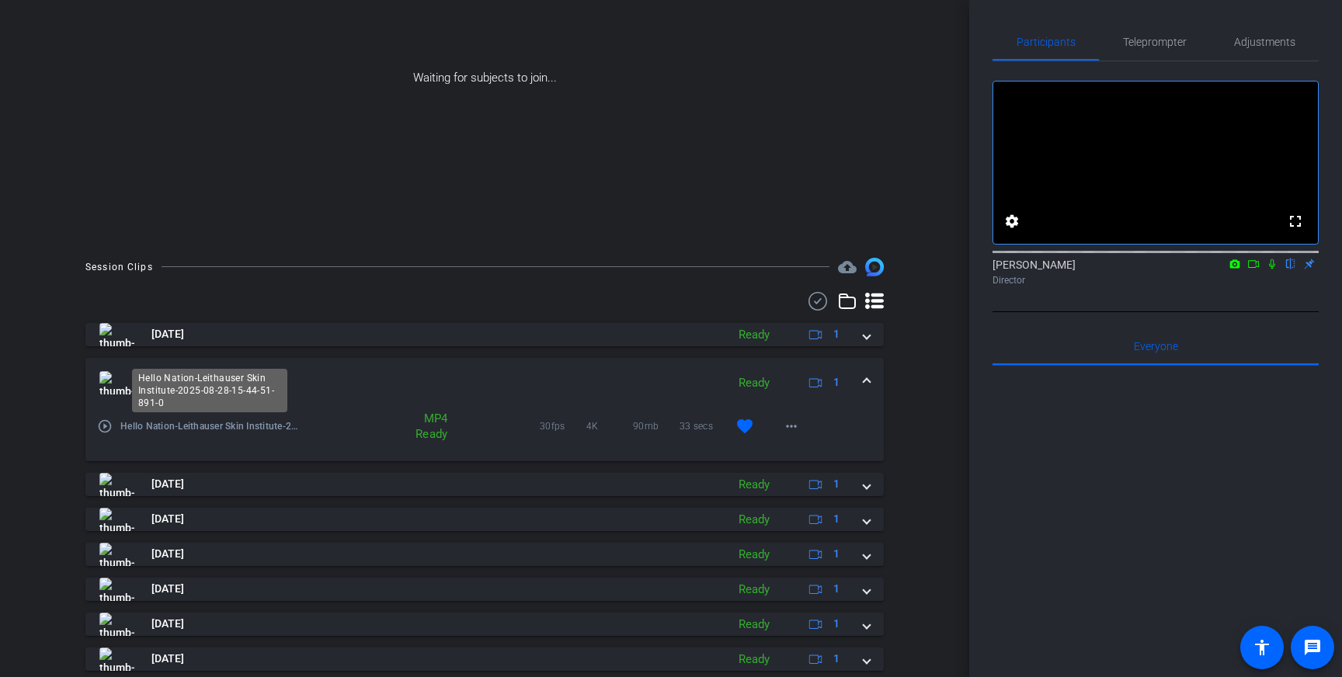
scroll to position [0, 0]
click at [110, 423] on mat-icon "play_circle_outline" at bounding box center [105, 427] width 16 height 16
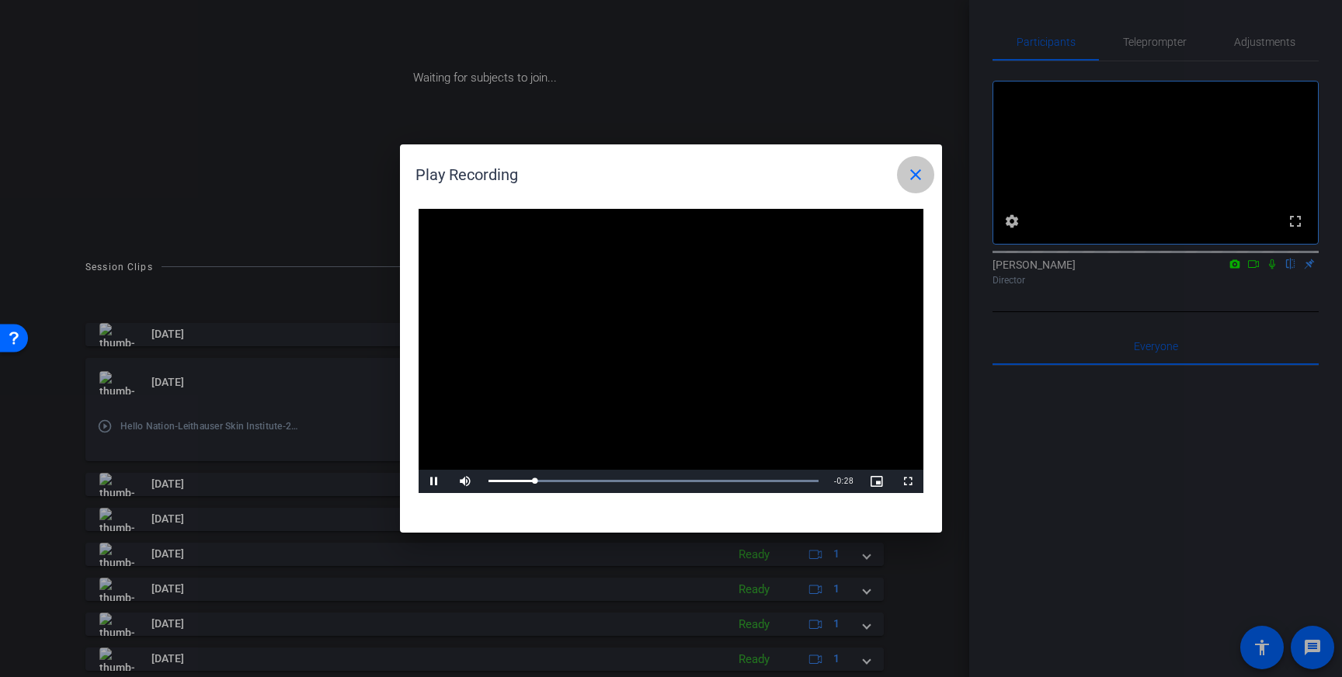
click at [910, 172] on mat-icon "close" at bounding box center [915, 174] width 19 height 19
